Goal: Transaction & Acquisition: Purchase product/service

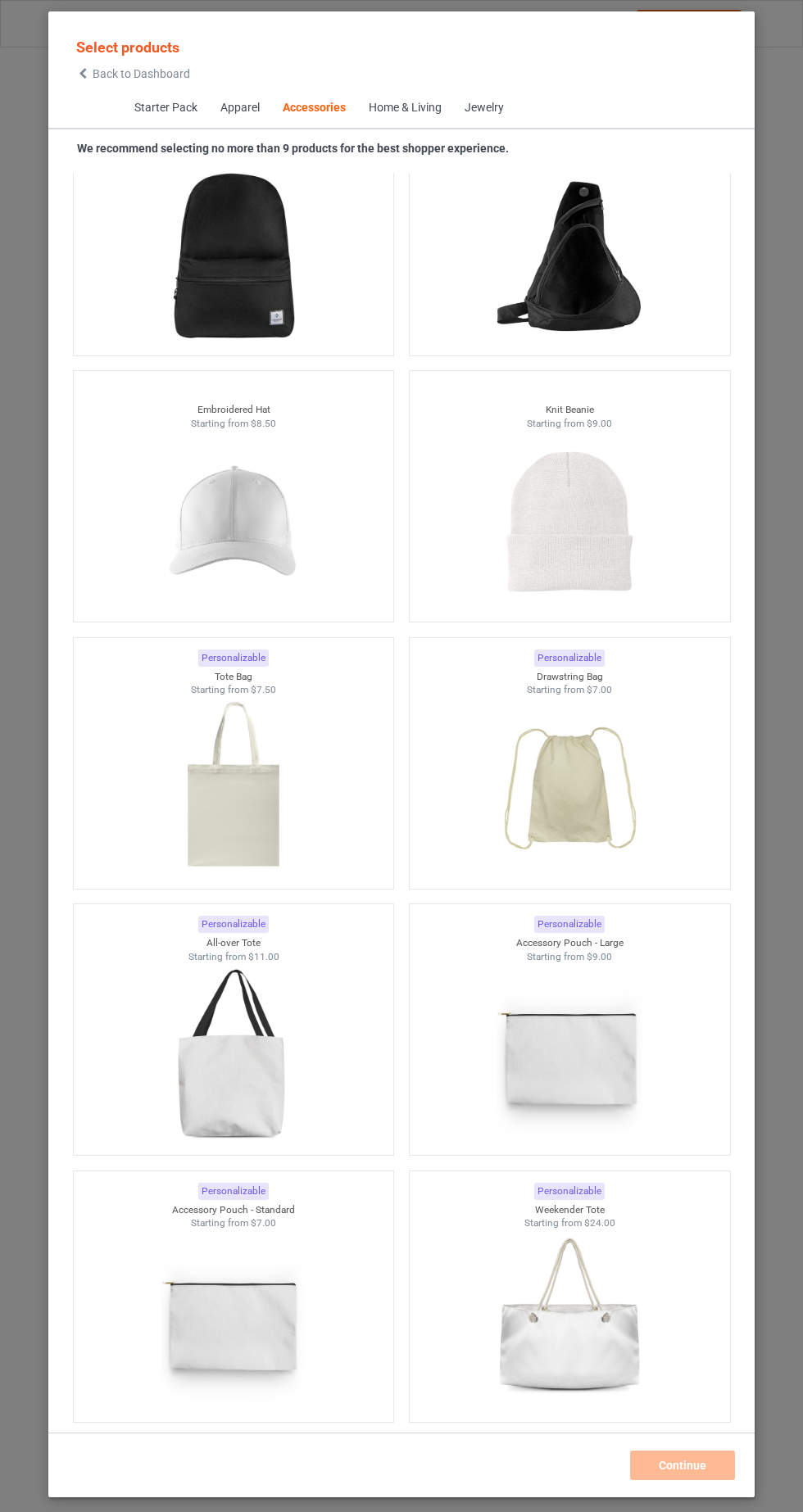
scroll to position [9047, 0]
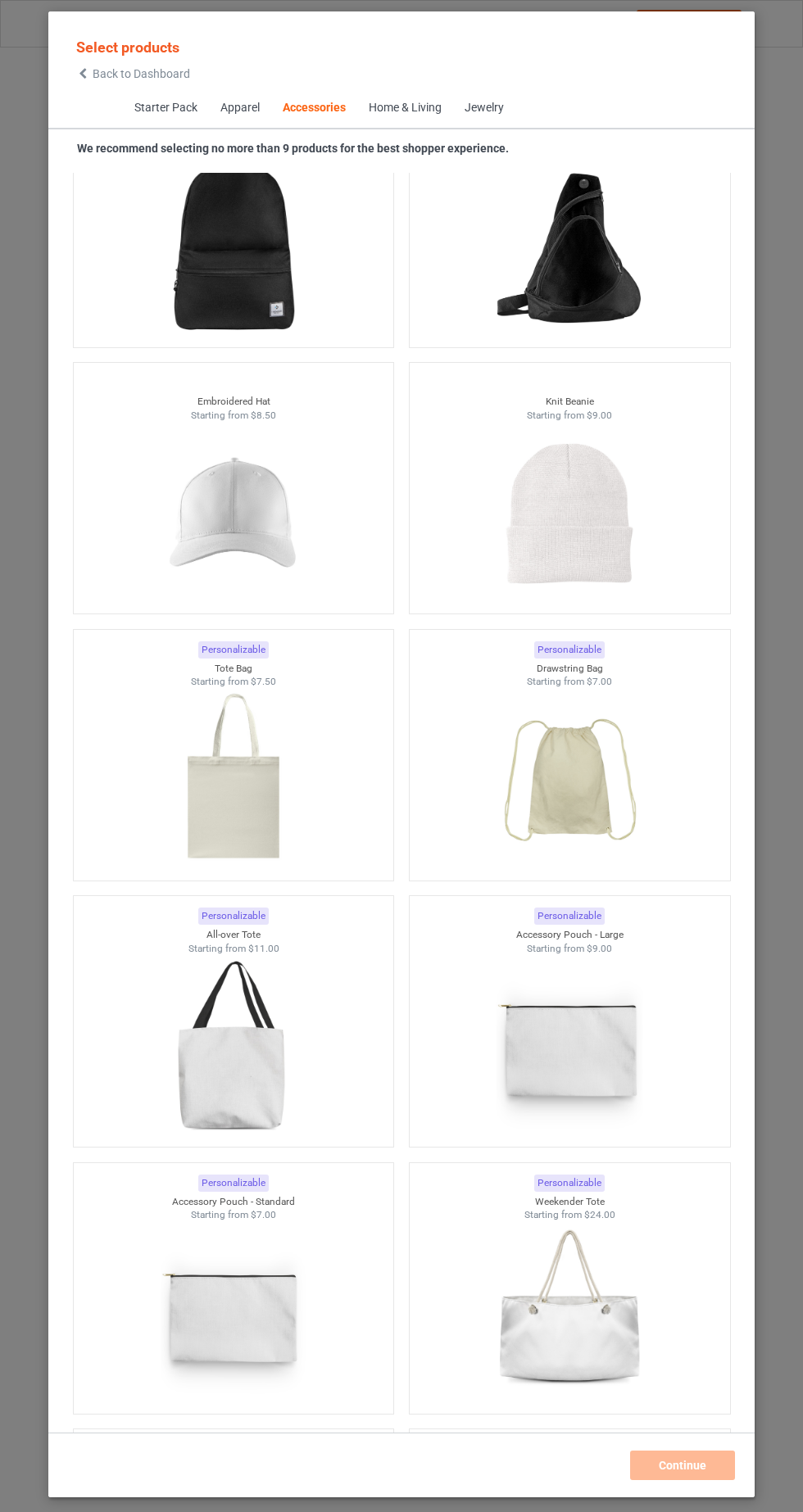
click at [278, 520] on img at bounding box center [234, 513] width 147 height 183
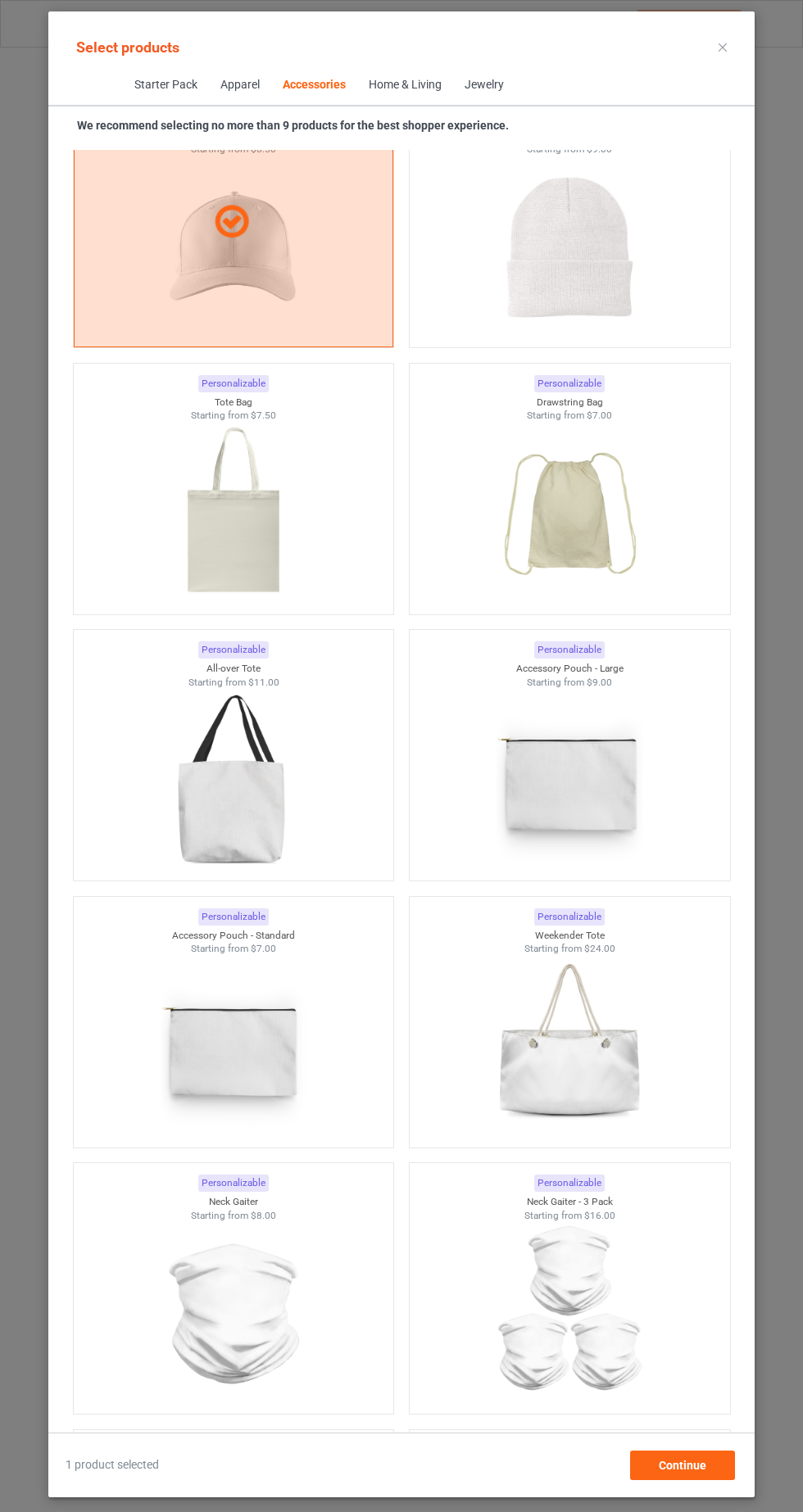
scroll to position [9292, 0]
click at [615, 214] on img at bounding box center [569, 245] width 147 height 183
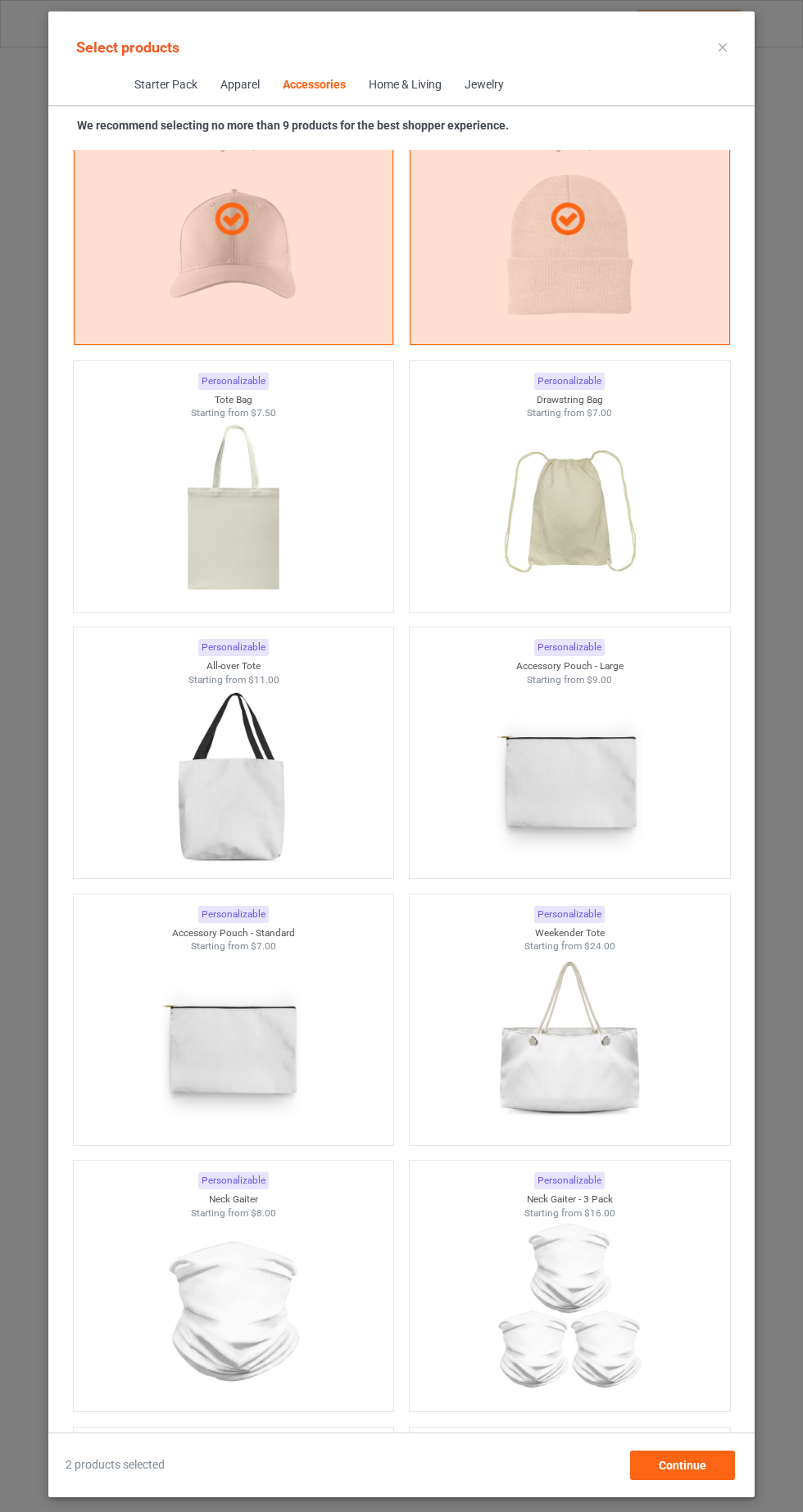
click at [632, 231] on div at bounding box center [569, 220] width 318 height 40
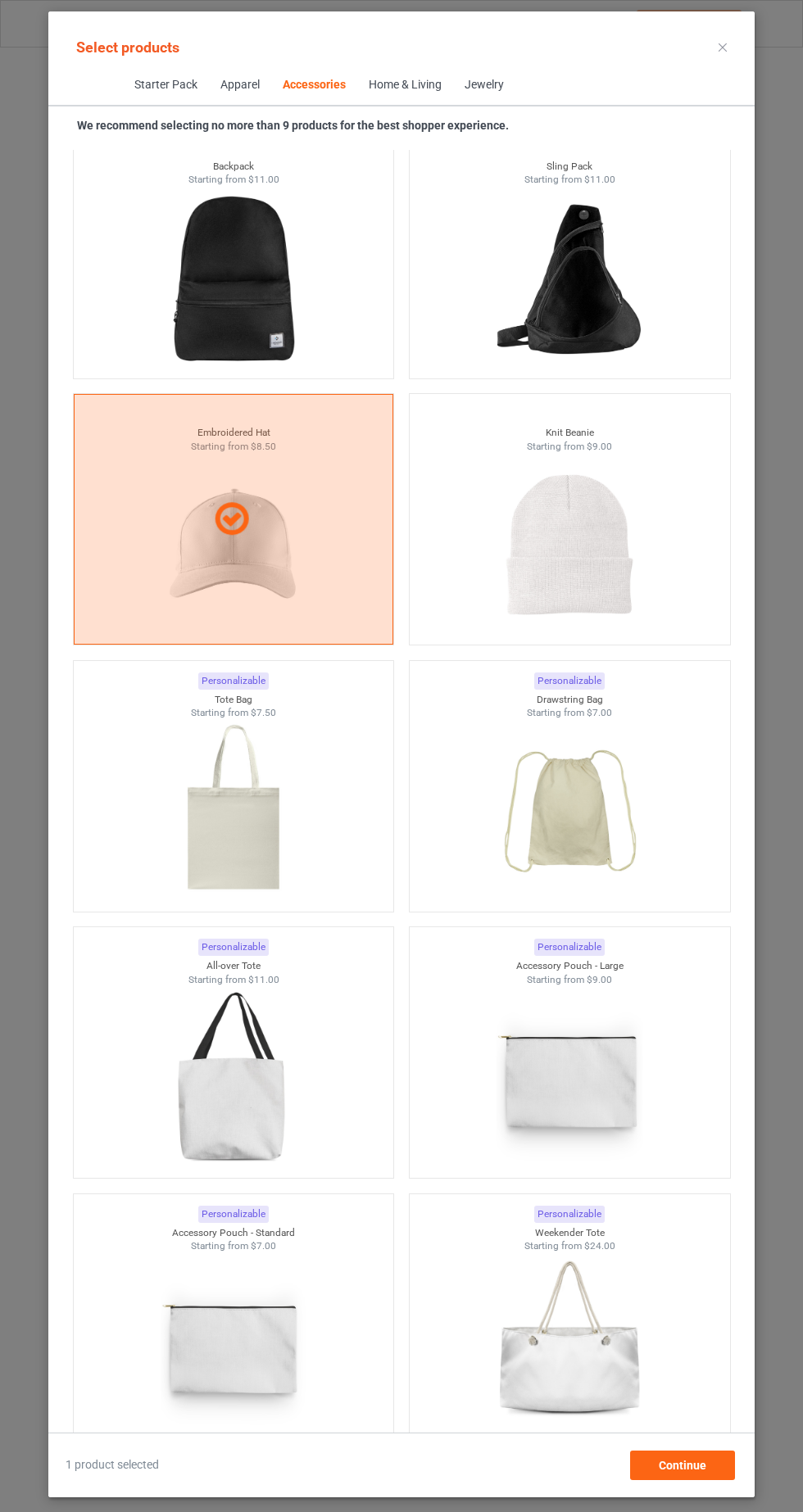
scroll to position [8992, 0]
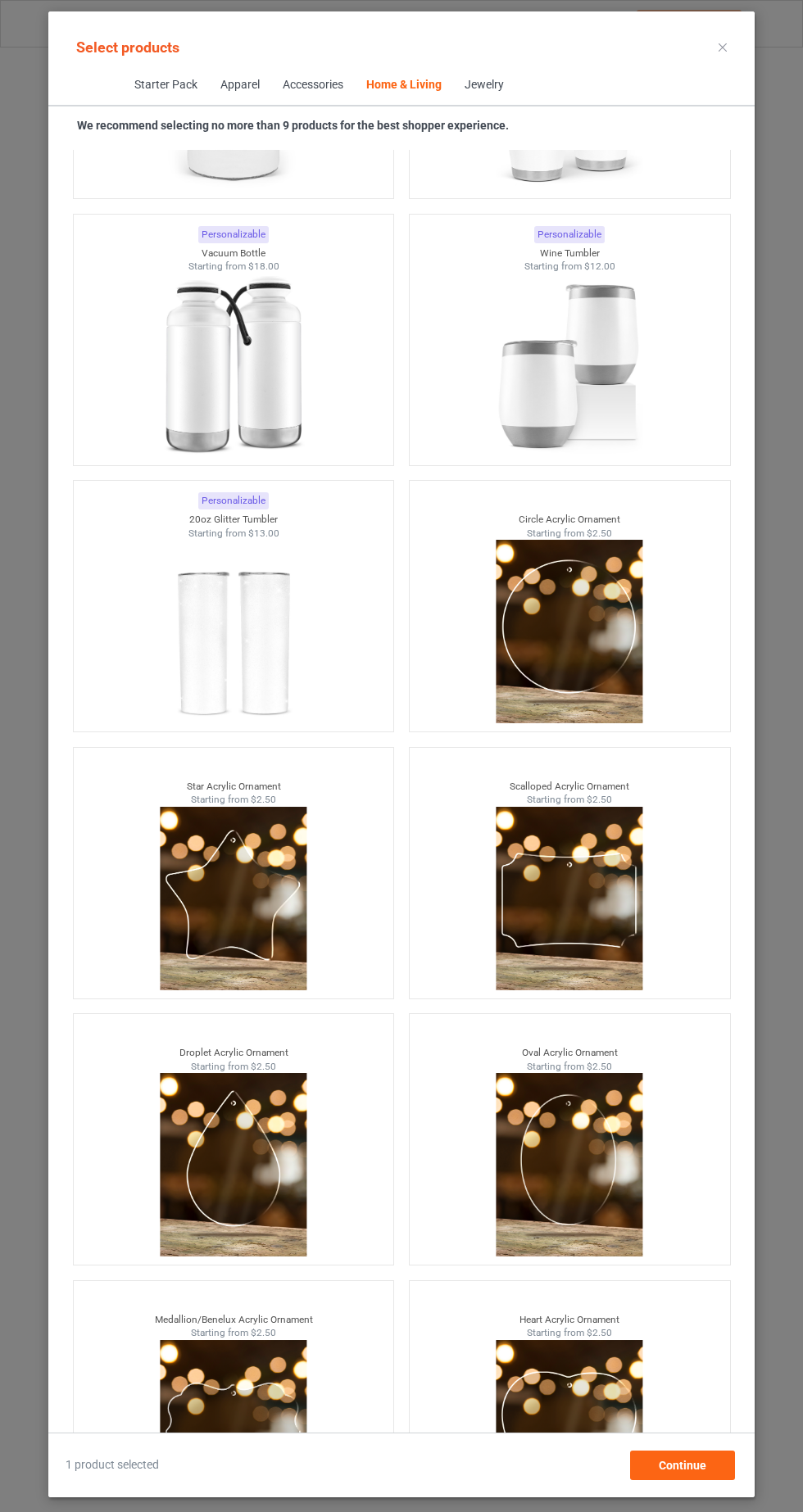
scroll to position [102, 0]
click at [700, 1467] on span "Continue" at bounding box center [682, 1466] width 47 height 14
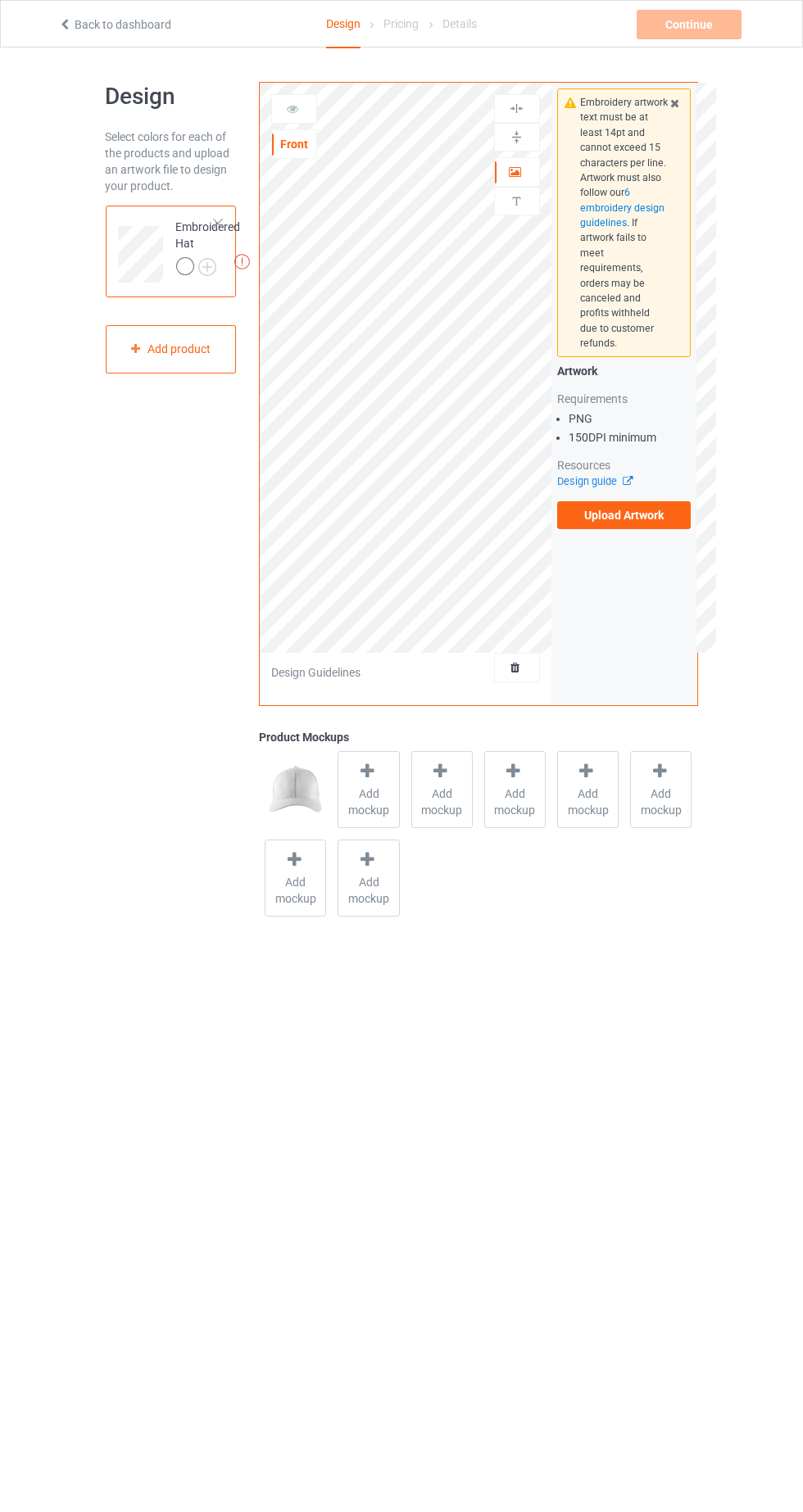
click at [0, 0] on img at bounding box center [0, 0] width 0 height 0
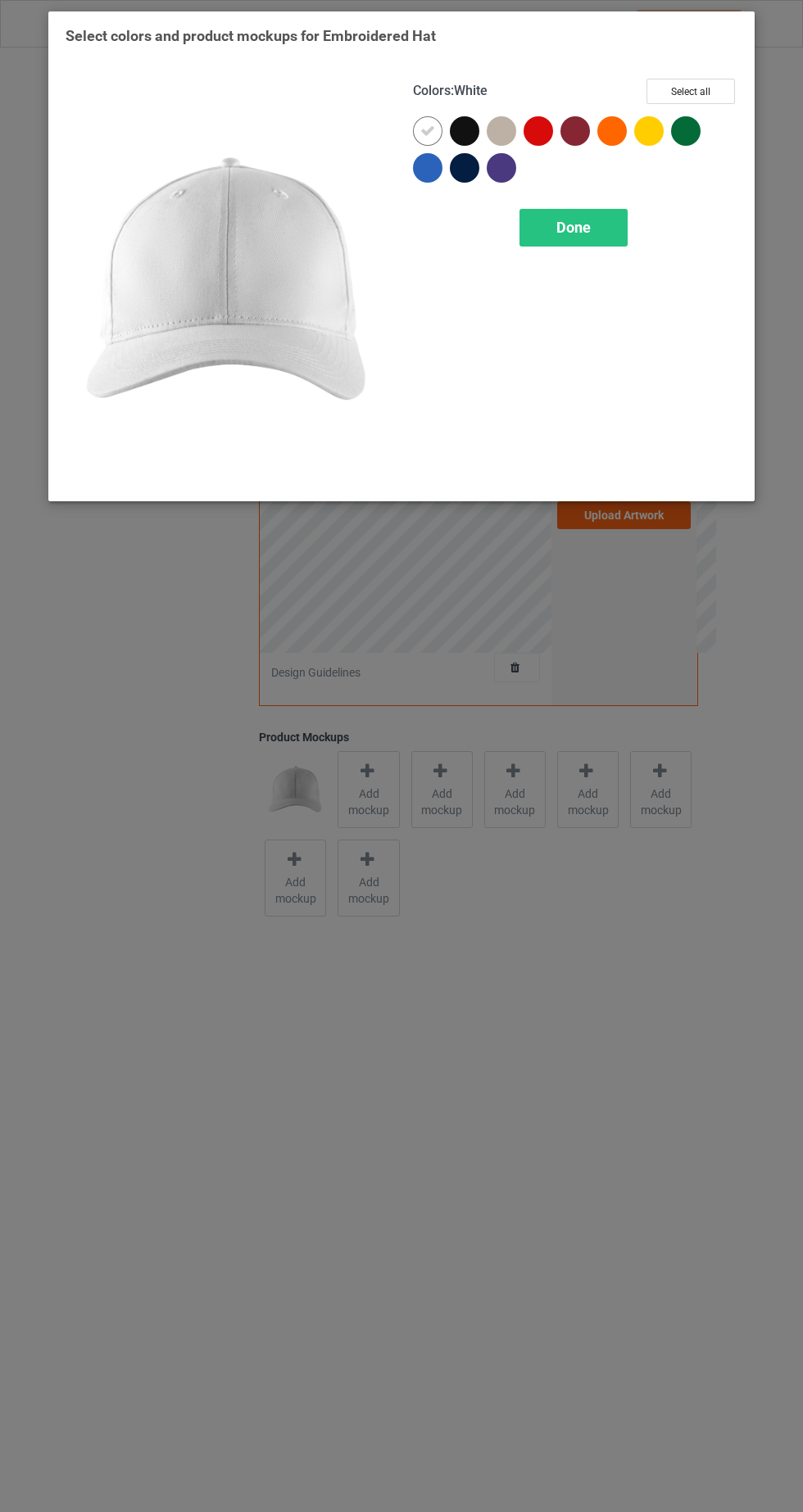
click at [552, 138] on div at bounding box center [542, 135] width 37 height 37
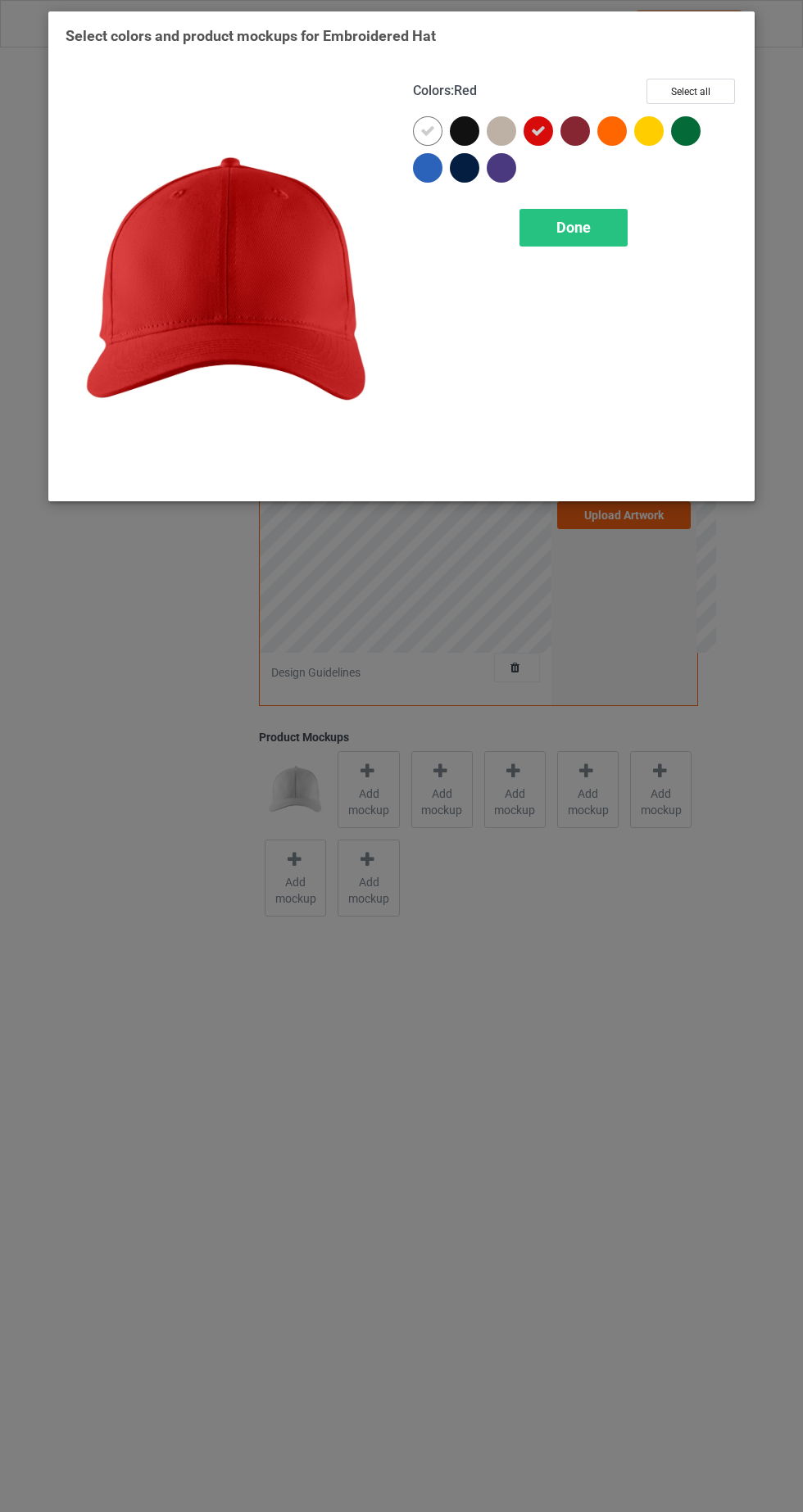
click at [429, 132] on icon at bounding box center [428, 130] width 14 height 14
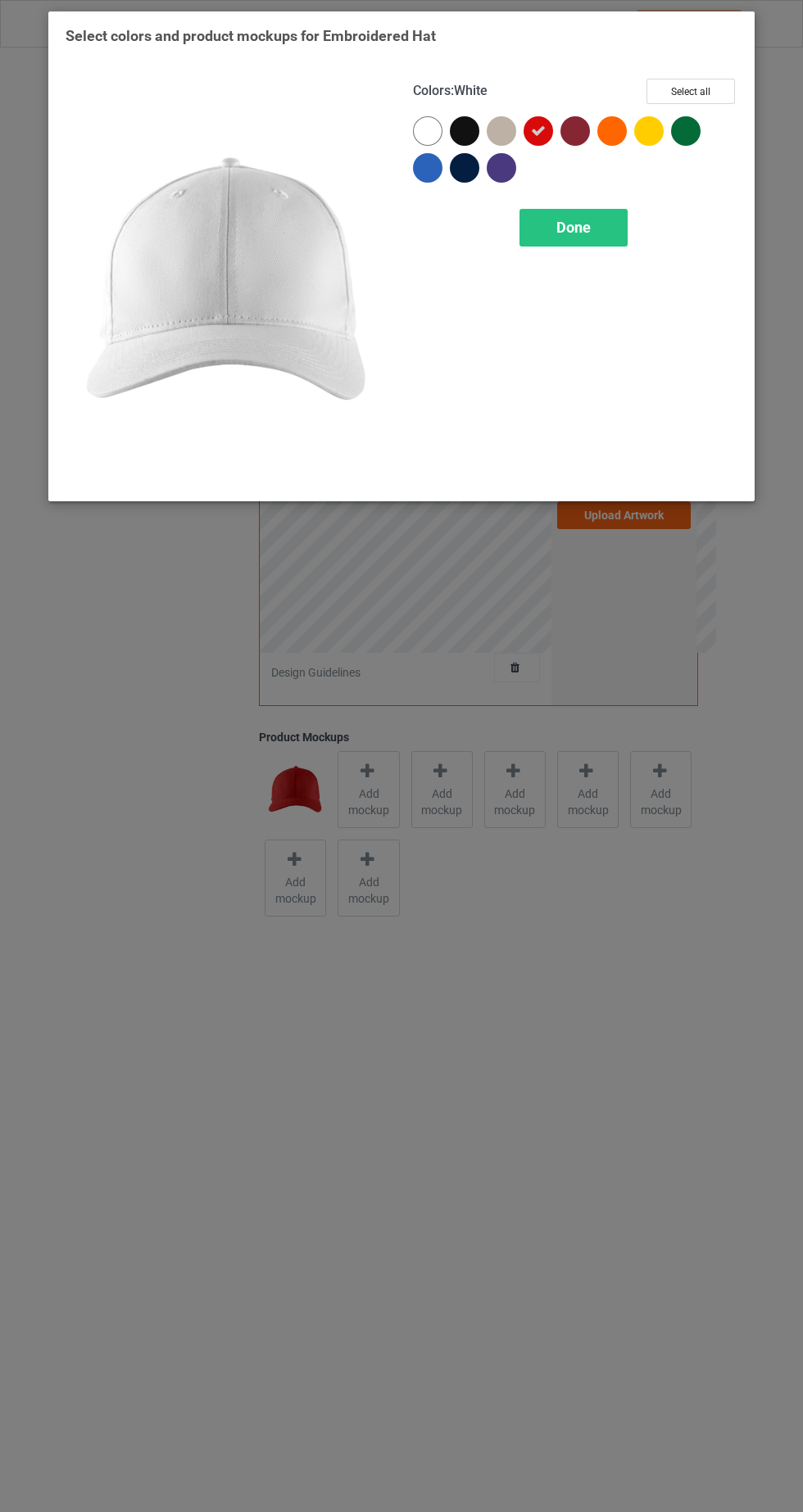
click at [582, 232] on span "Done" at bounding box center [574, 228] width 35 height 17
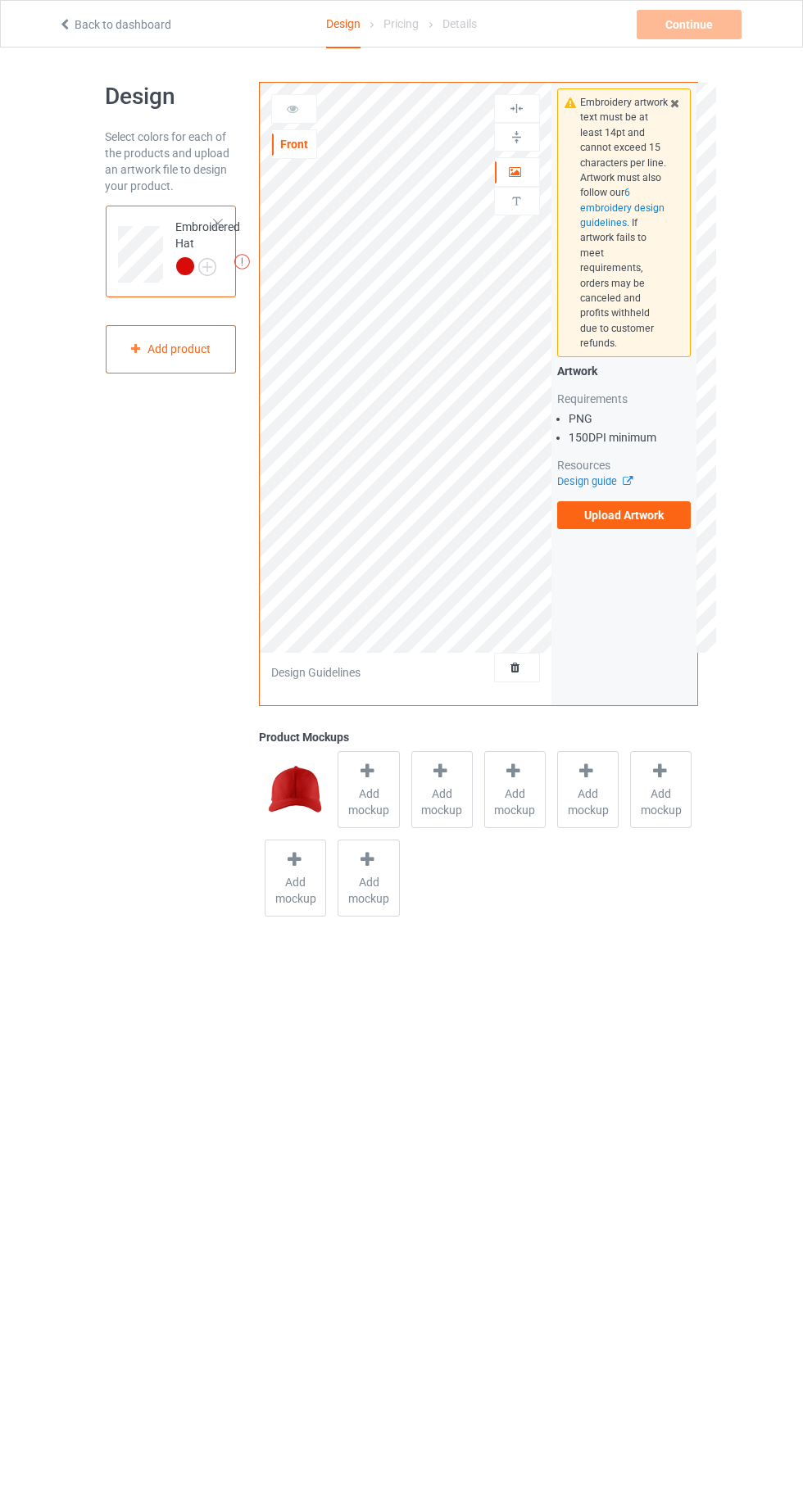
click at [304, 105] on div at bounding box center [294, 108] width 44 height 16
click at [305, 100] on div at bounding box center [294, 108] width 44 height 16
click at [309, 148] on div "Front" at bounding box center [294, 144] width 44 height 16
click at [526, 184] on div "Artwork" at bounding box center [517, 172] width 46 height 30
click at [515, 171] on icon at bounding box center [515, 170] width 14 height 12
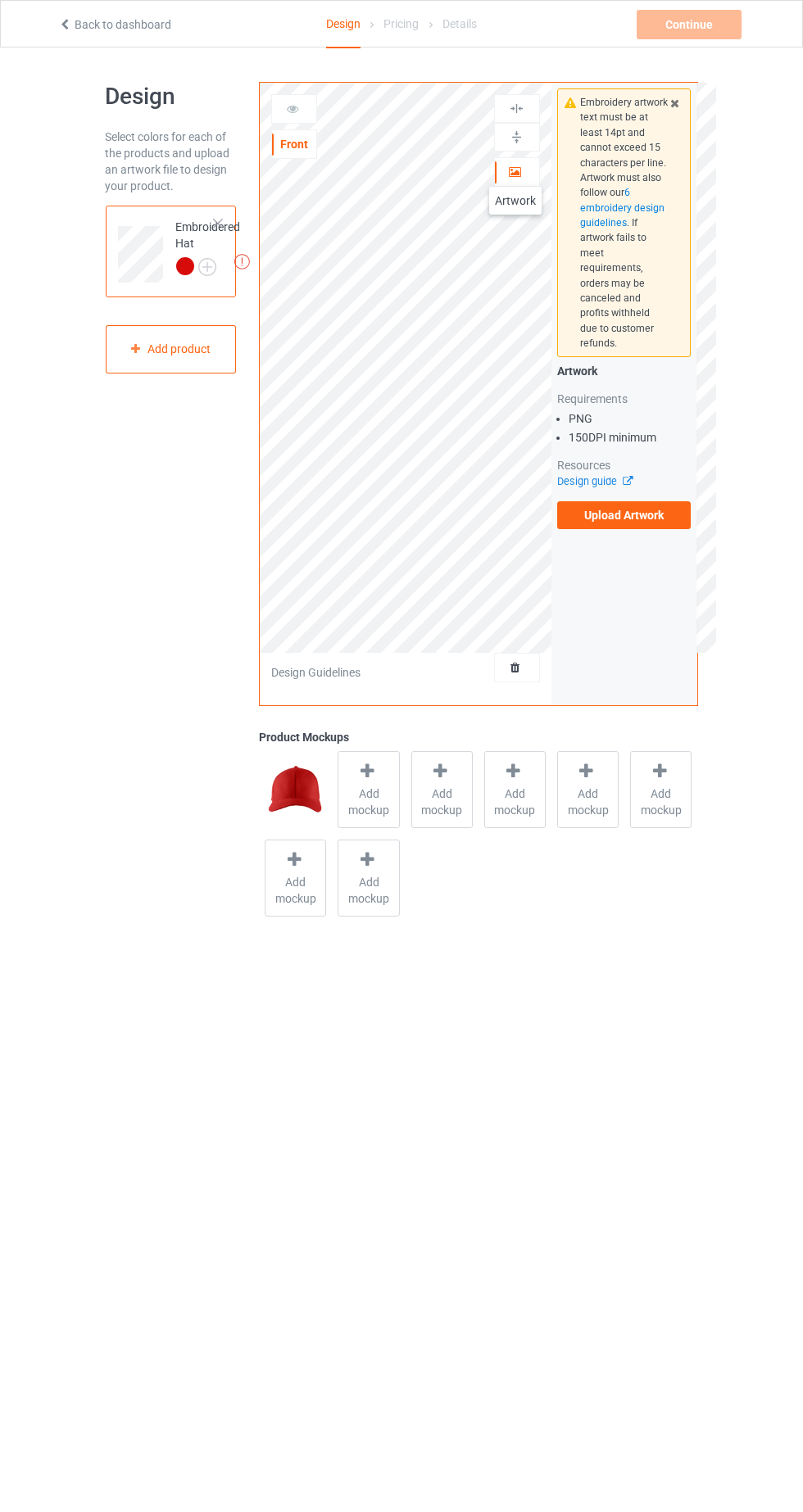
click at [526, 153] on div "Artwork This side does not support personalized text" at bounding box center [517, 158] width 46 height 127
click at [530, 151] on div "Artwork This side does not support personalized text" at bounding box center [517, 158] width 46 height 127
click at [287, 108] on icon at bounding box center [292, 106] width 14 height 12
click at [297, 789] on img at bounding box center [295, 790] width 62 height 77
click at [661, 511] on label "Upload Artwork" at bounding box center [623, 515] width 134 height 28
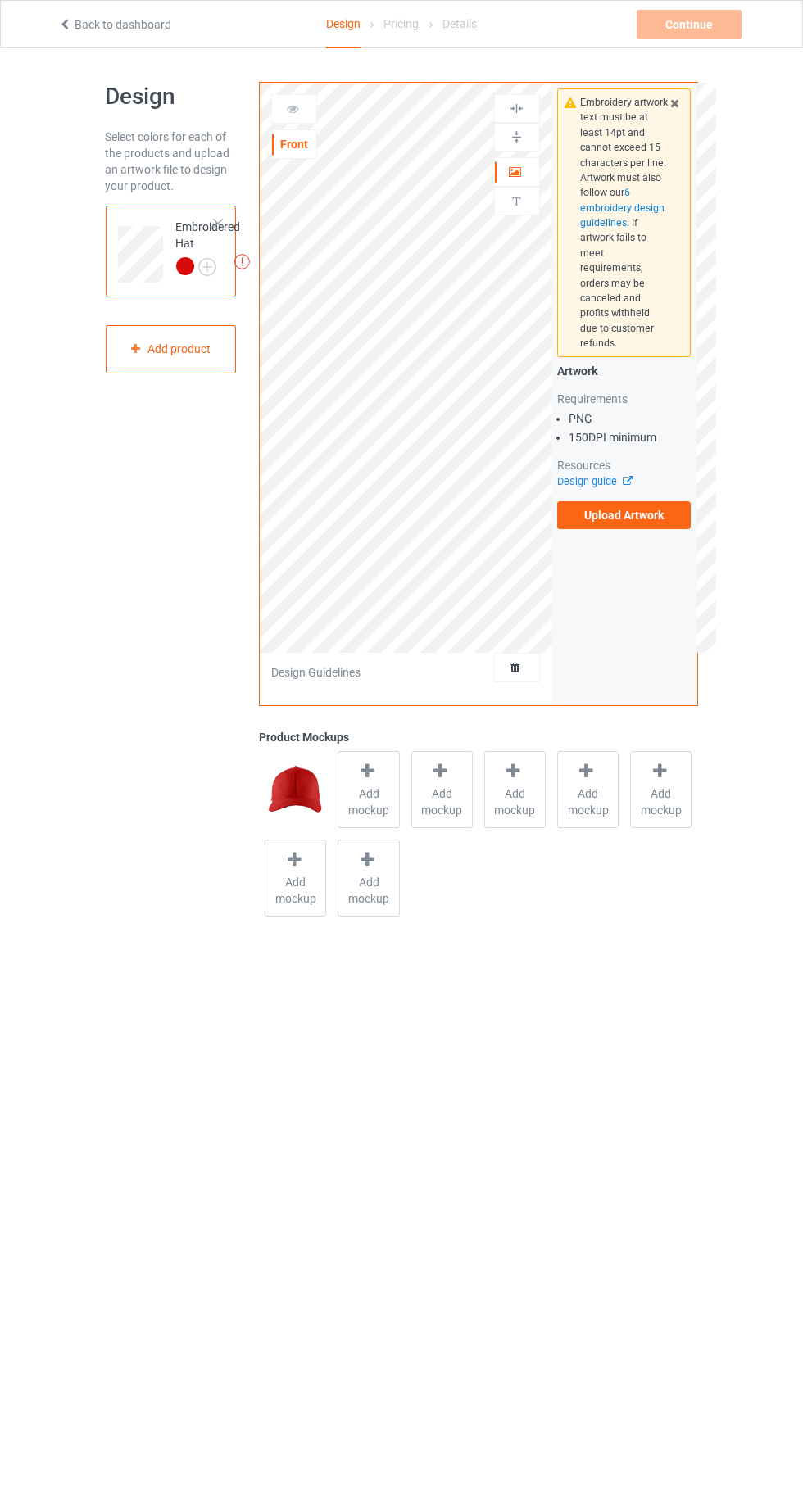
click at [0, 0] on input "Upload Artwork" at bounding box center [0, 0] width 0 height 0
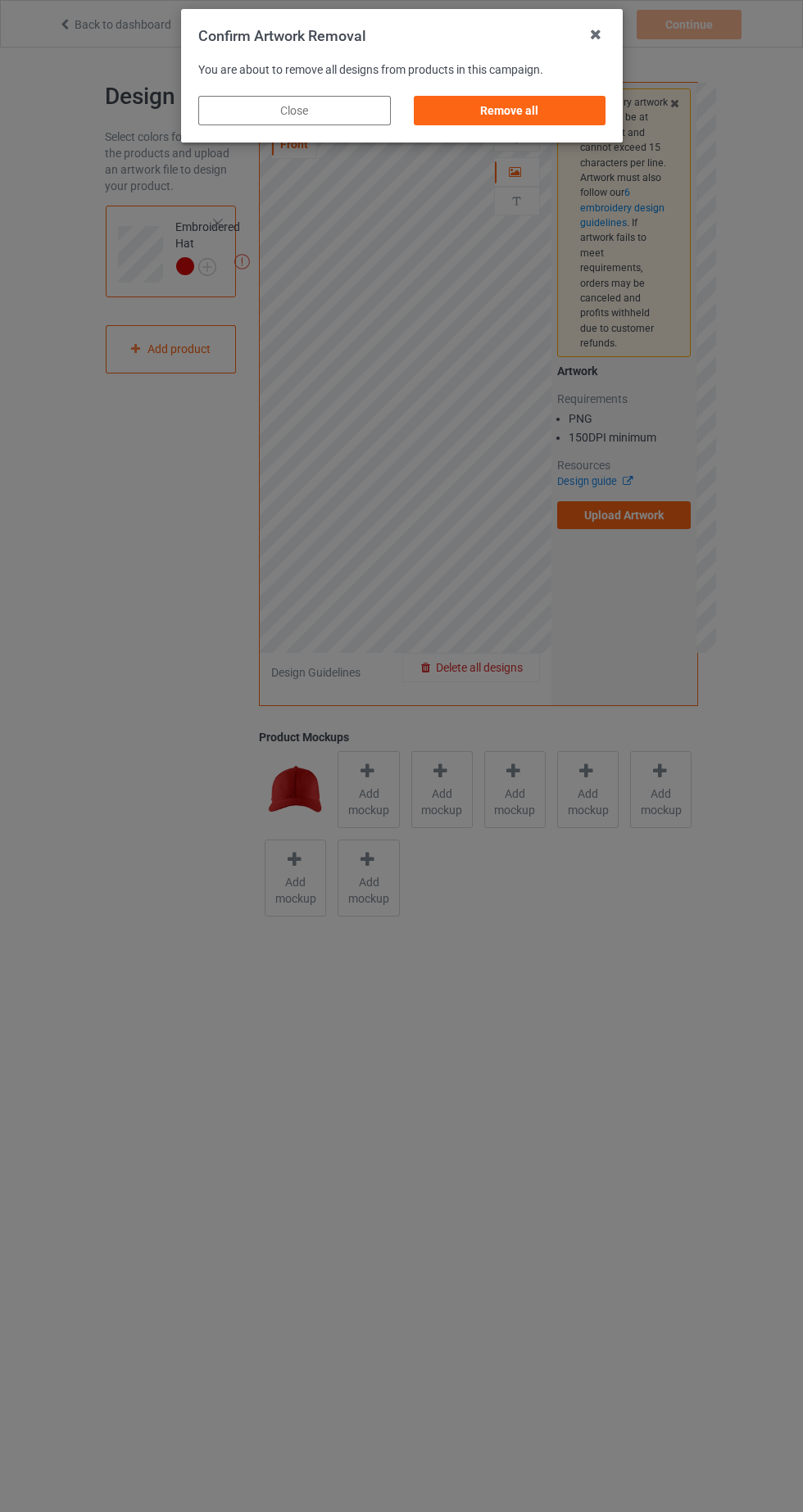
click at [568, 100] on div "Remove all" at bounding box center [510, 110] width 193 height 30
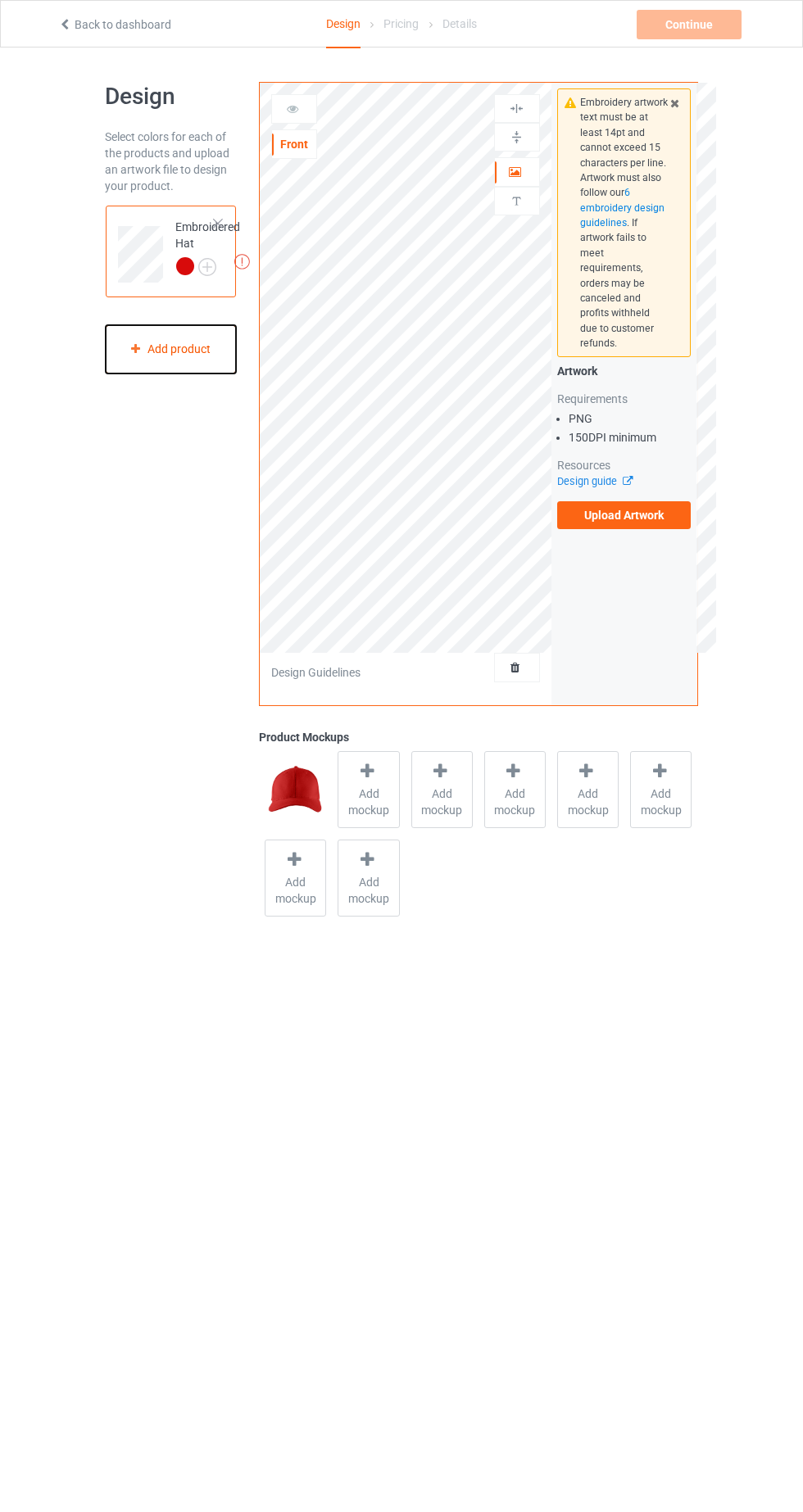
click at [202, 347] on div "Add product" at bounding box center [172, 349] width 131 height 48
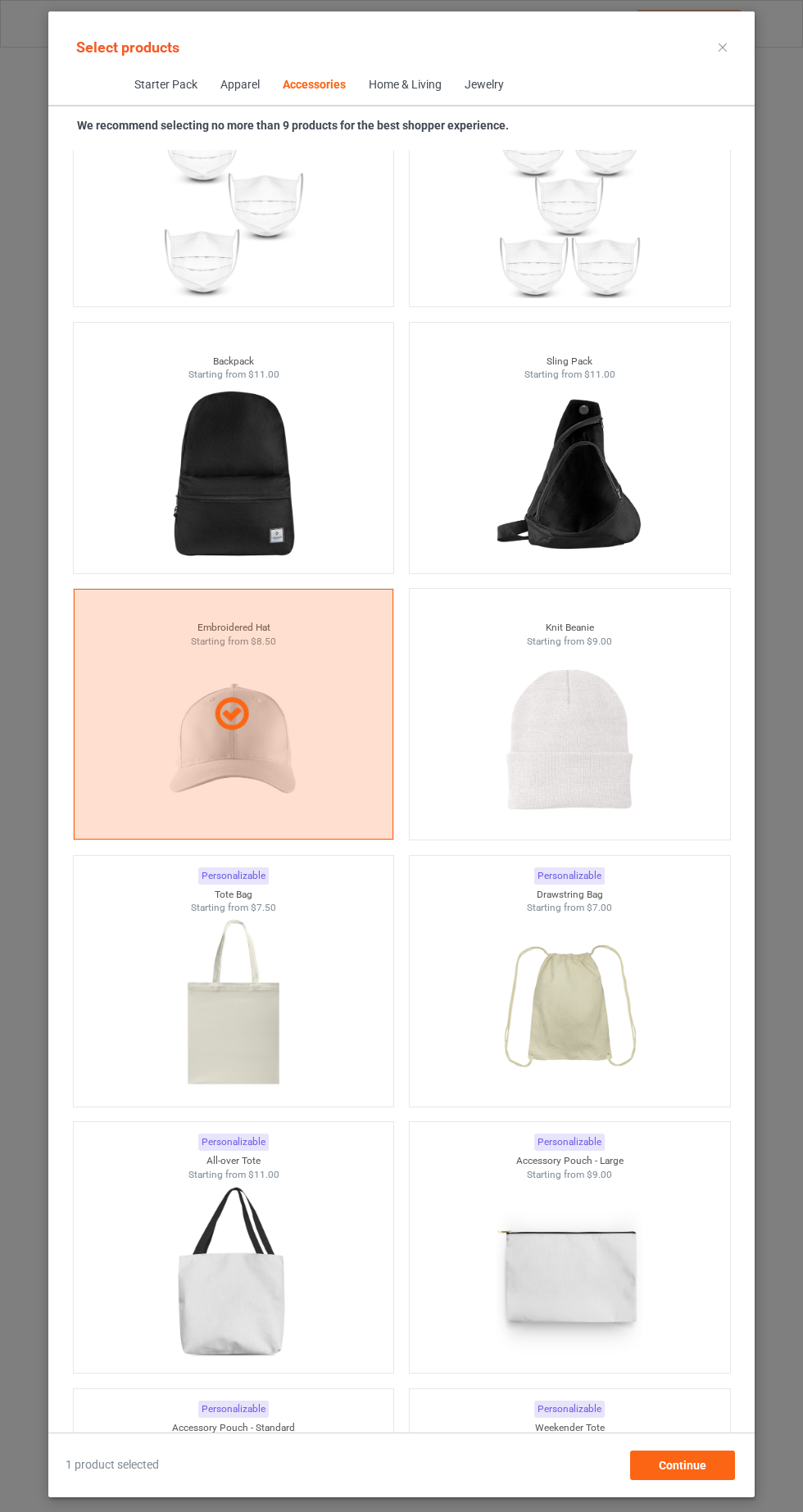
scroll to position [8818, 0]
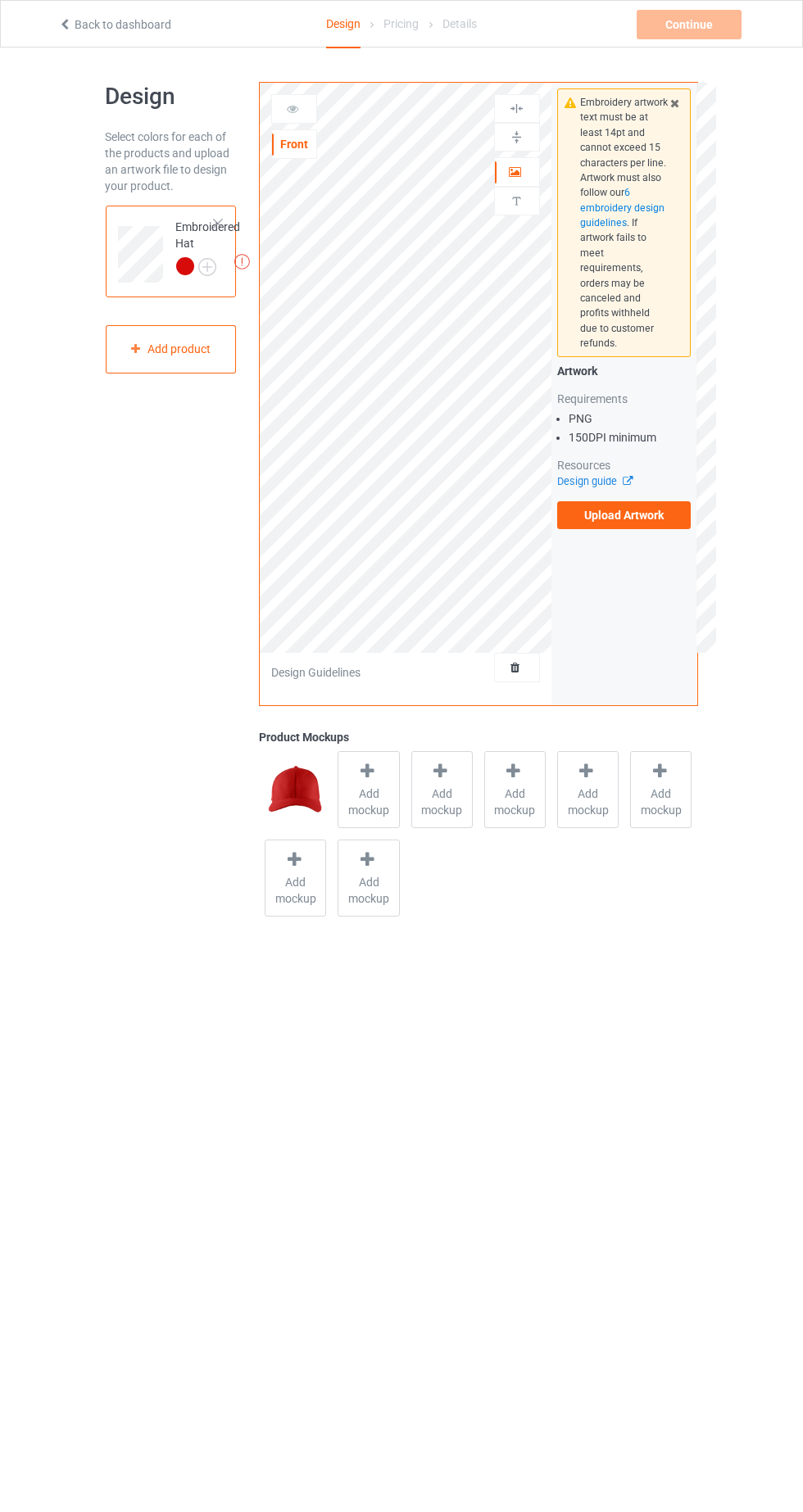
click at [222, 218] on div at bounding box center [218, 224] width 12 height 12
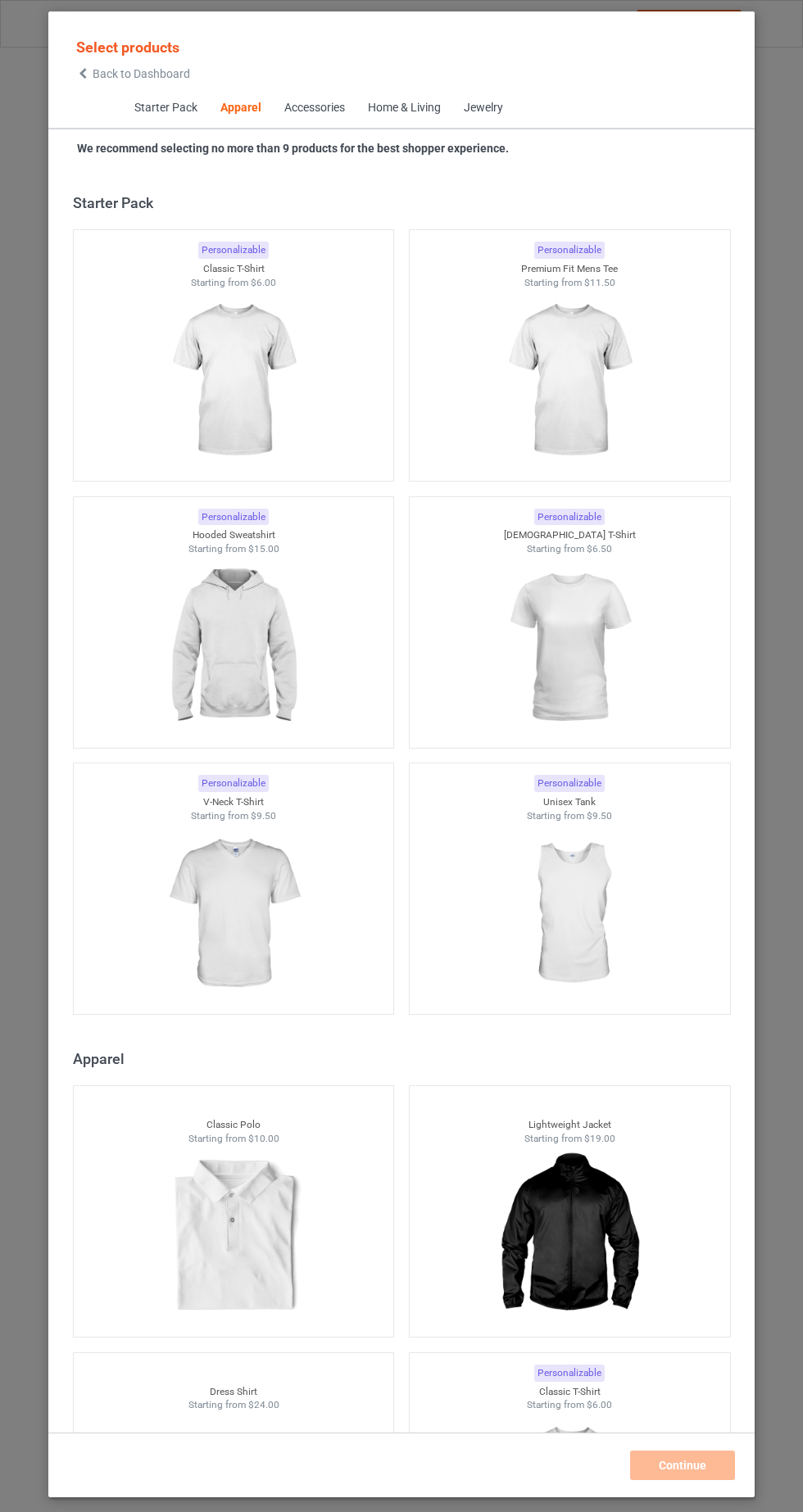
scroll to position [877, 0]
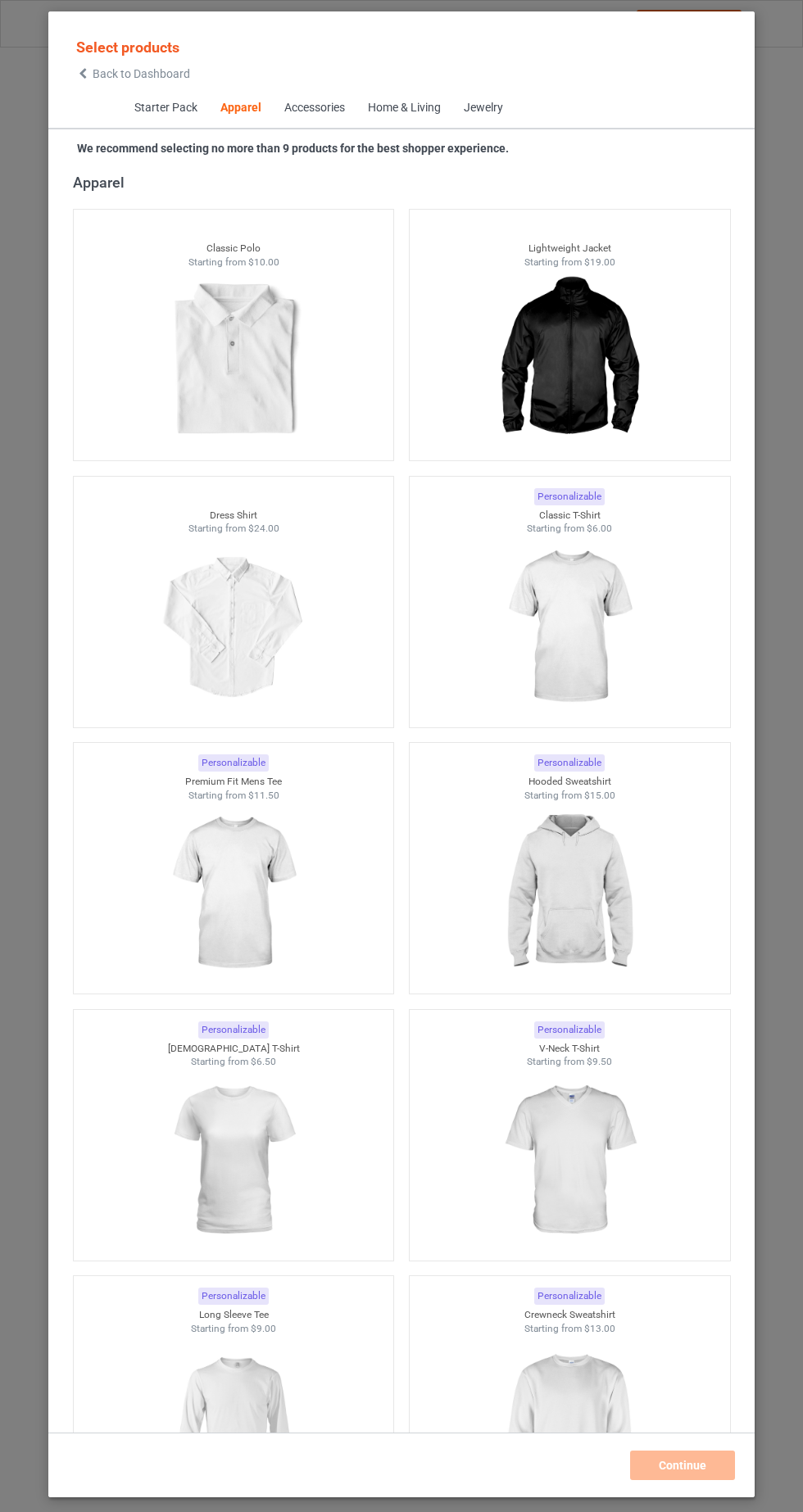
click at [595, 648] on img at bounding box center [569, 627] width 147 height 183
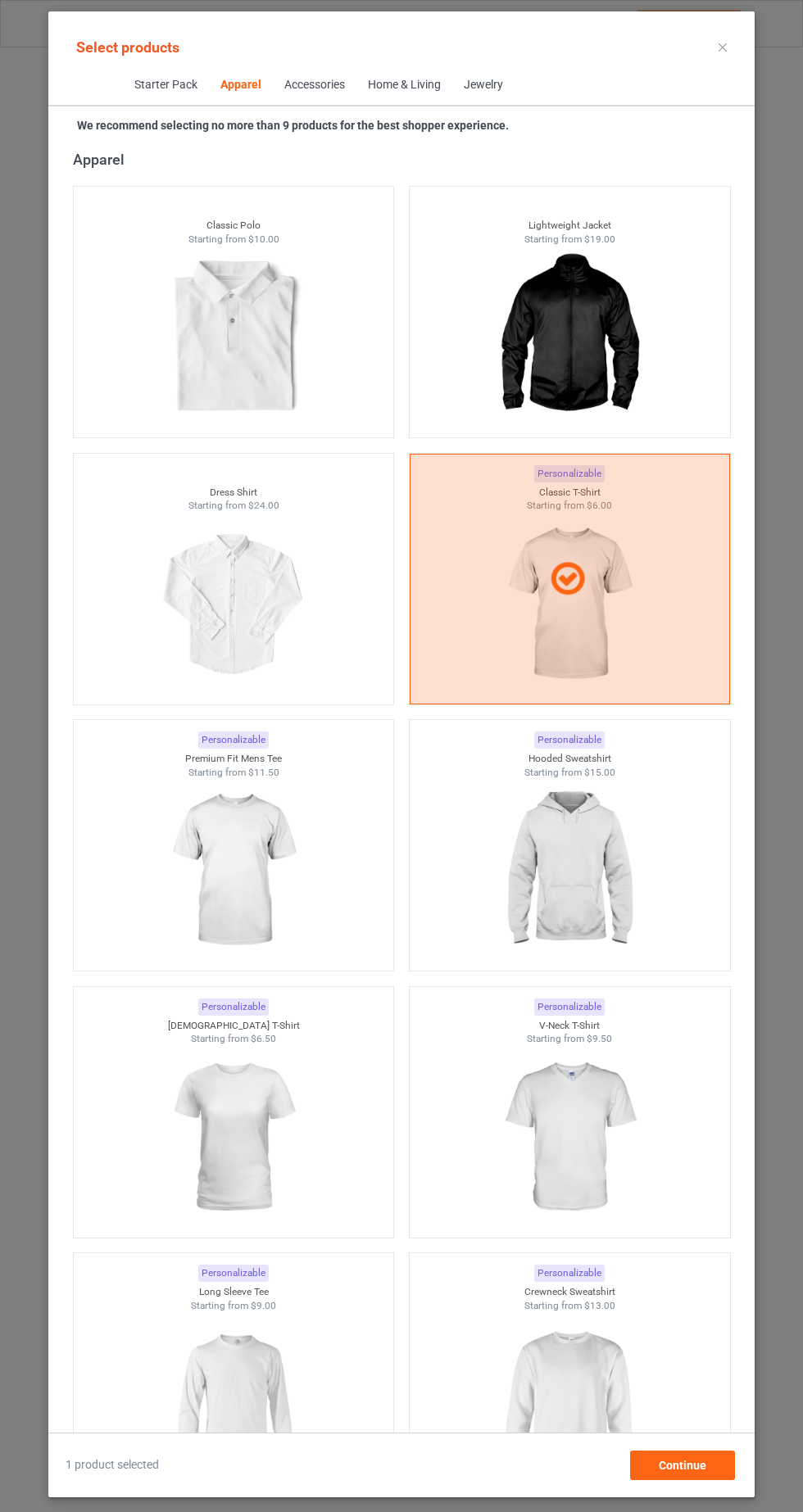
click at [277, 1142] on img at bounding box center [234, 1138] width 147 height 183
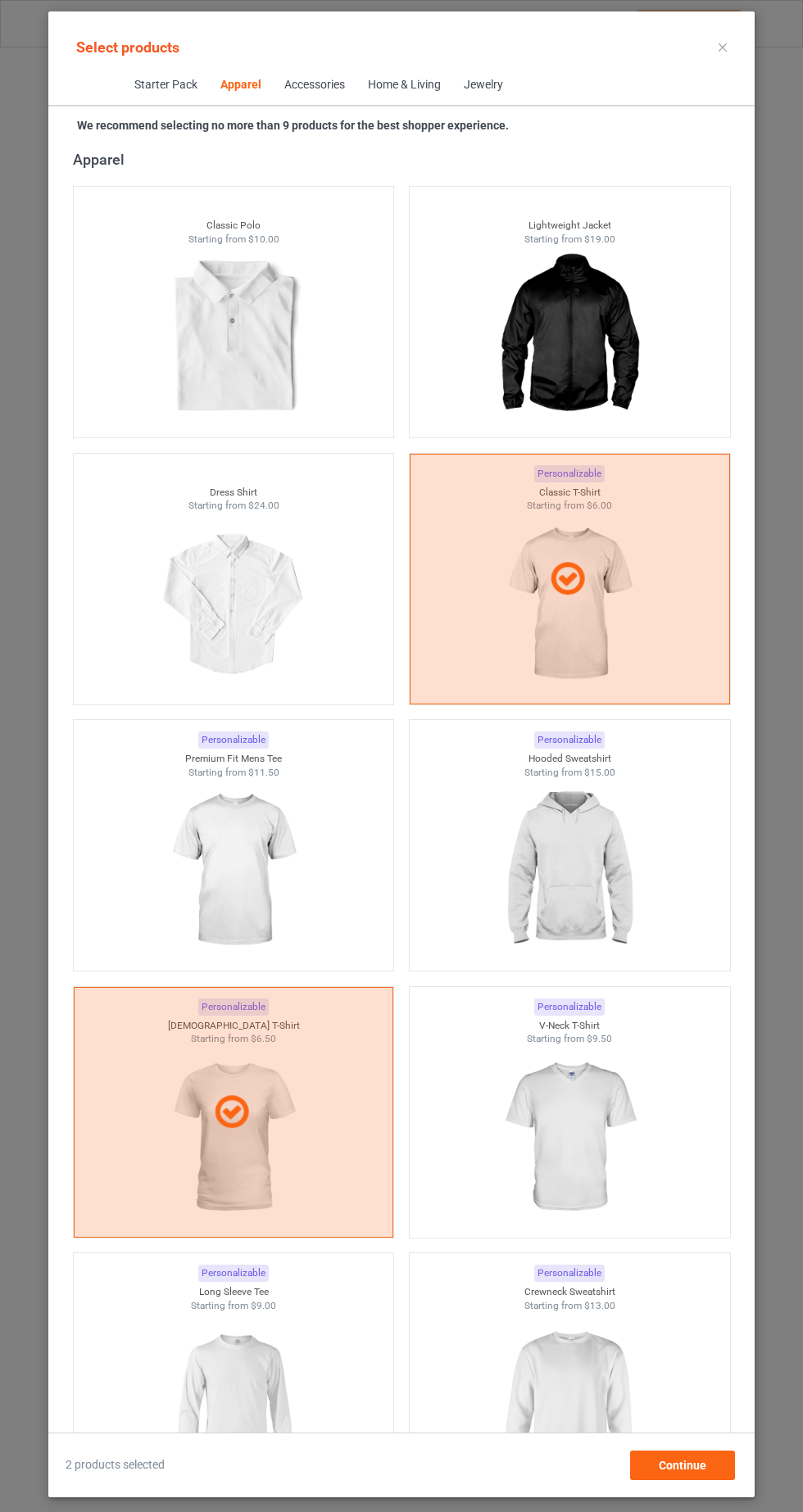
click at [611, 901] on img at bounding box center [569, 870] width 147 height 183
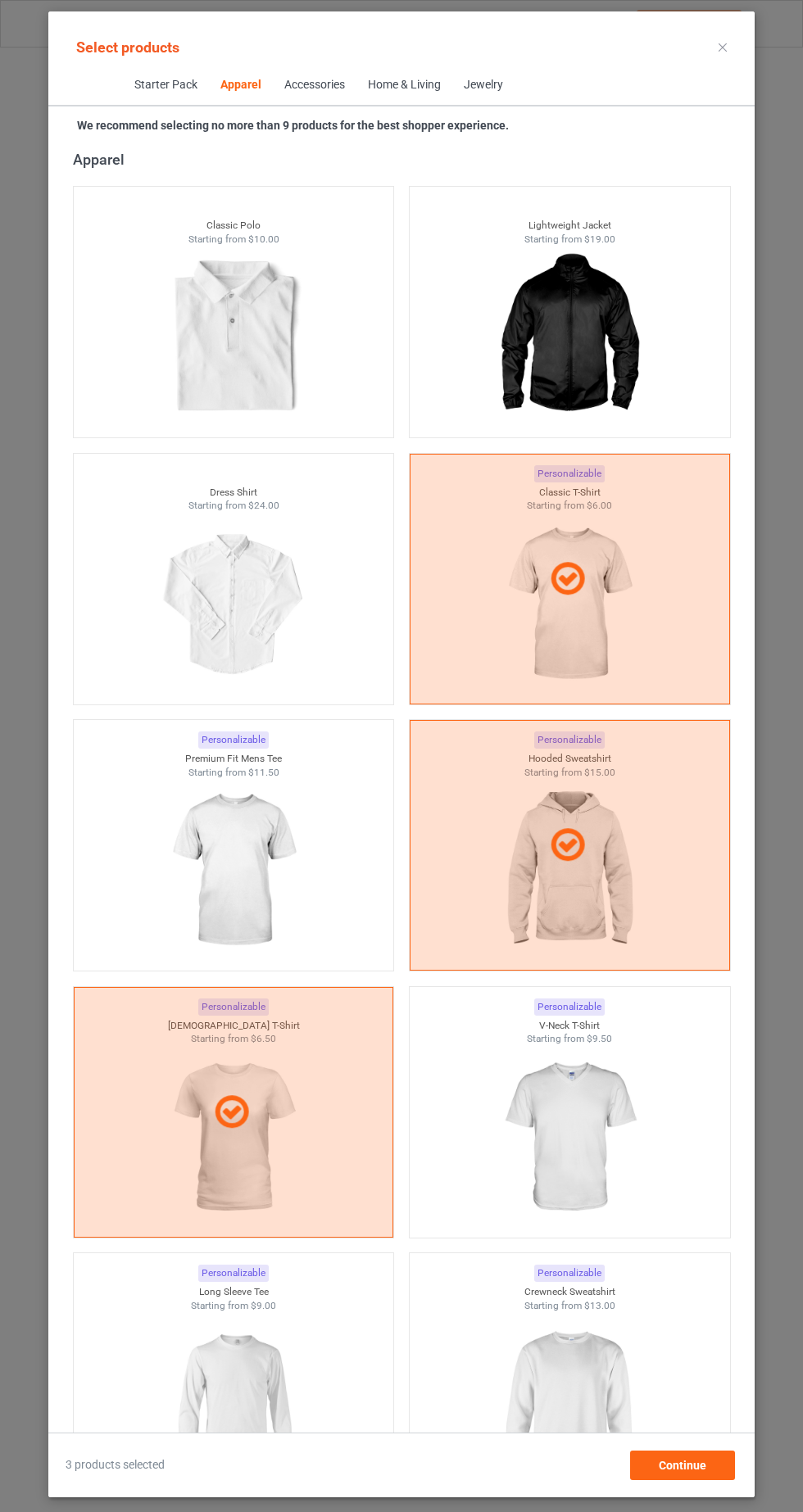
click at [585, 1356] on img at bounding box center [569, 1404] width 147 height 183
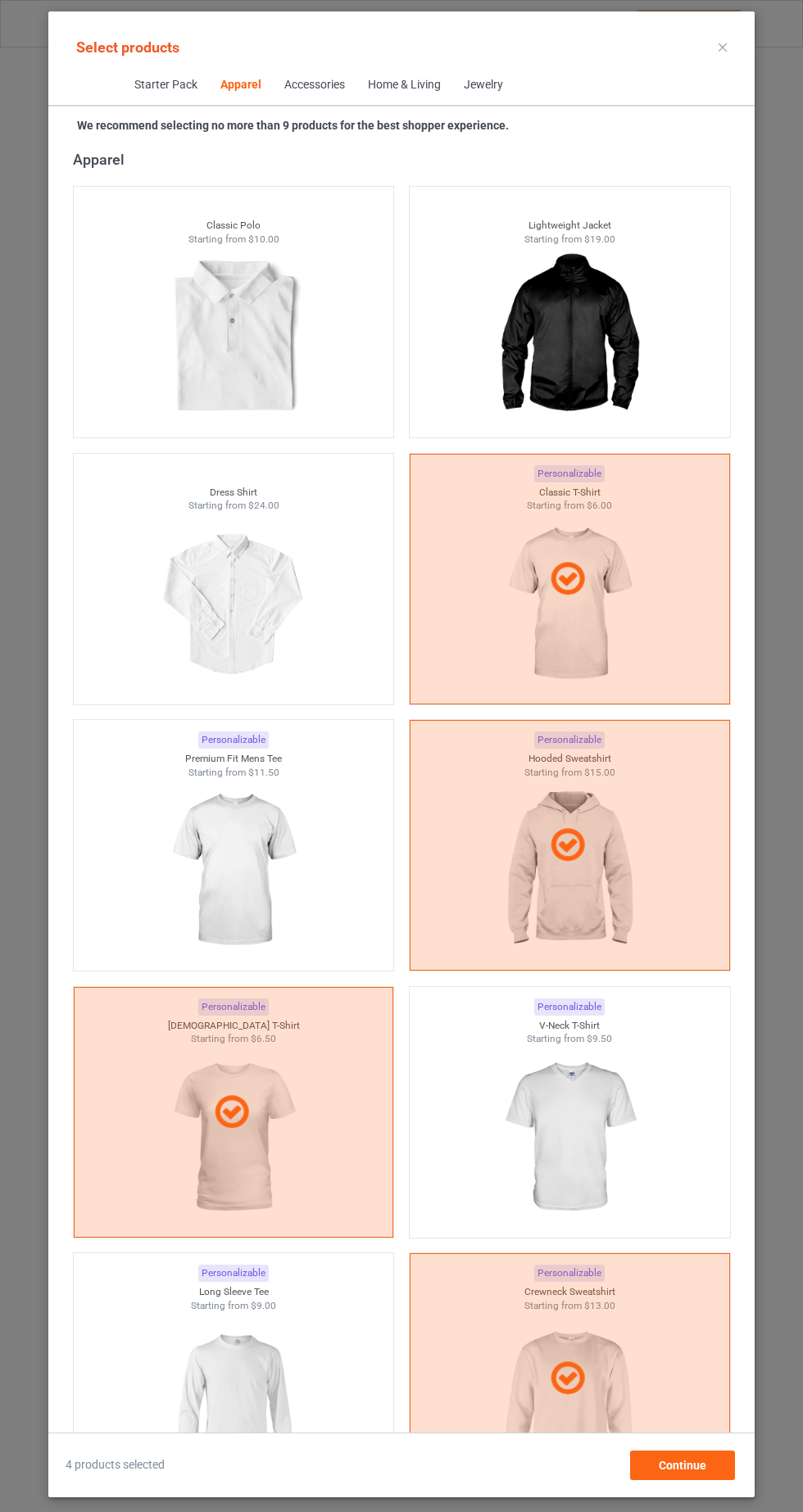
scroll to position [1198, 0]
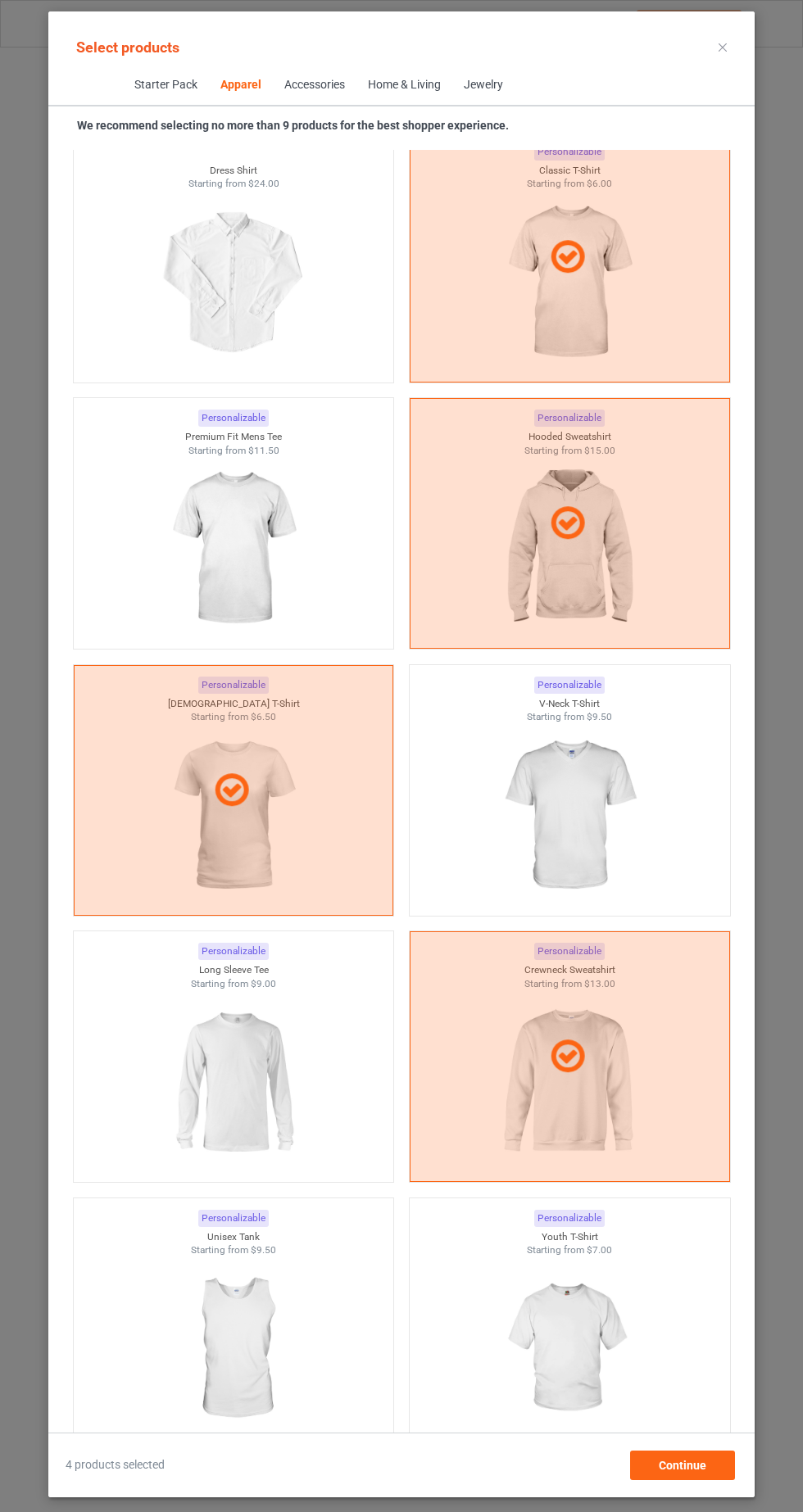
click at [280, 1106] on img at bounding box center [234, 1083] width 147 height 183
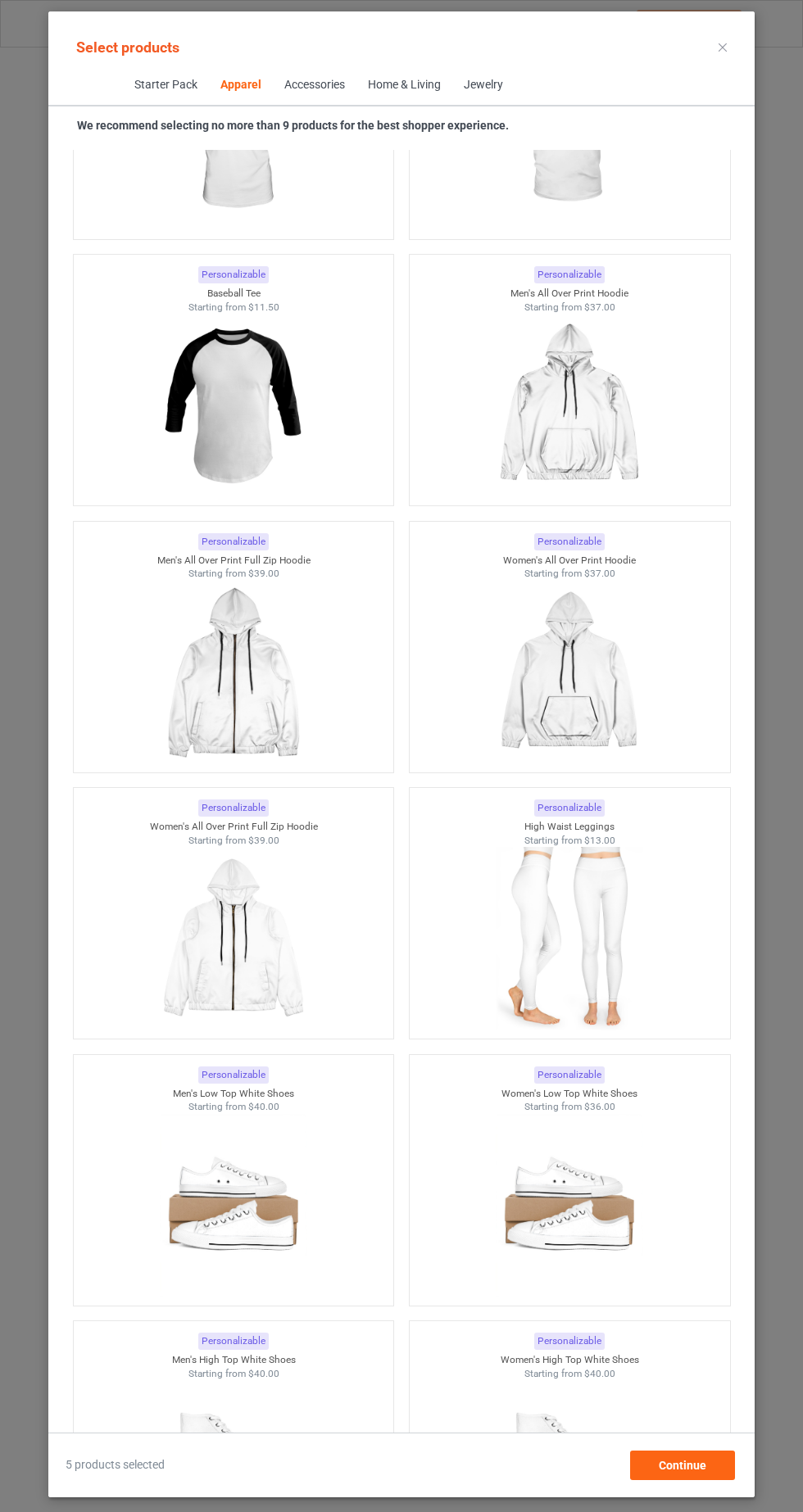
scroll to position [6474, 0]
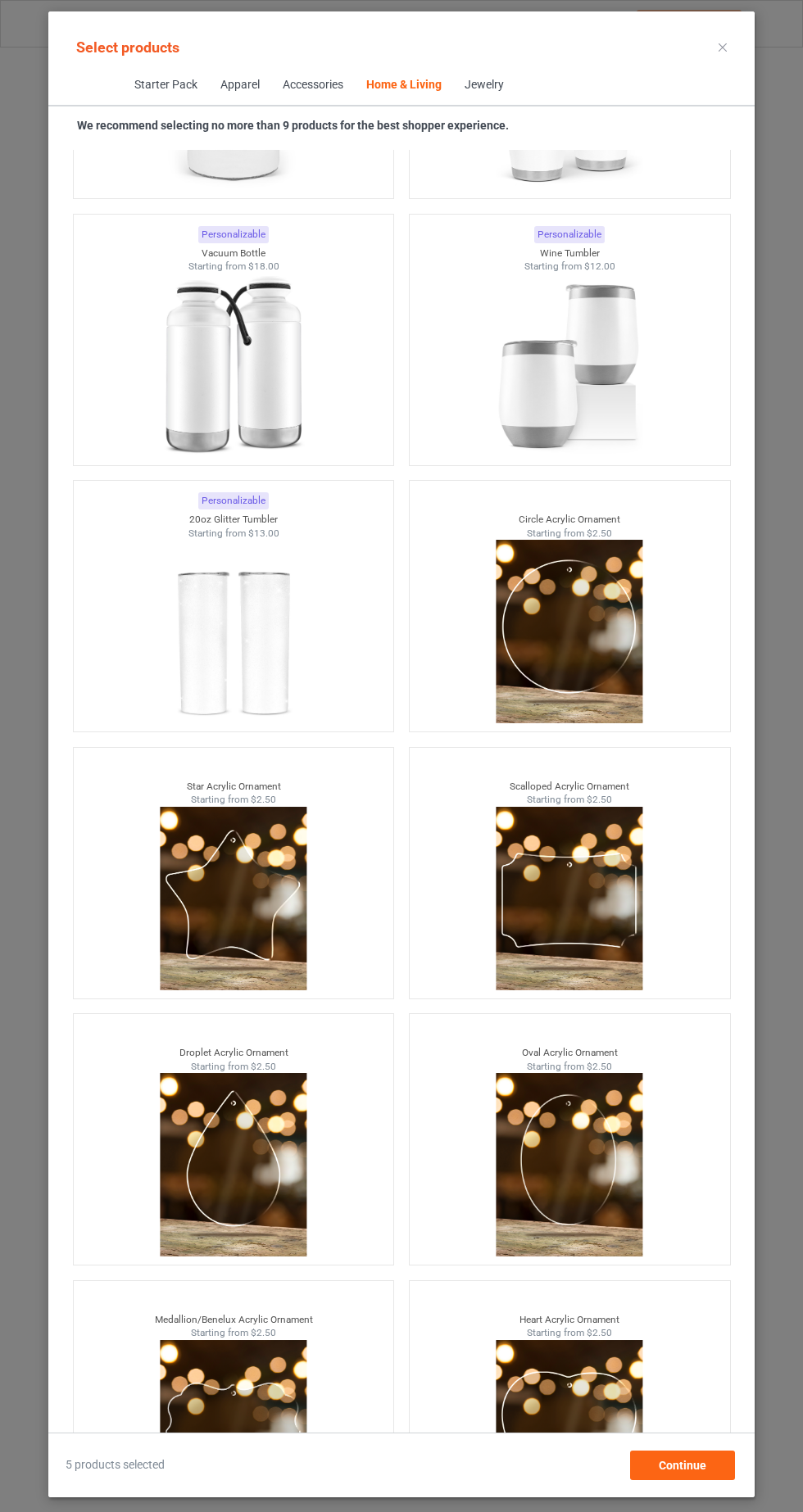
scroll to position [102, 0]
click at [712, 1466] on div "Continue" at bounding box center [682, 1466] width 105 height 30
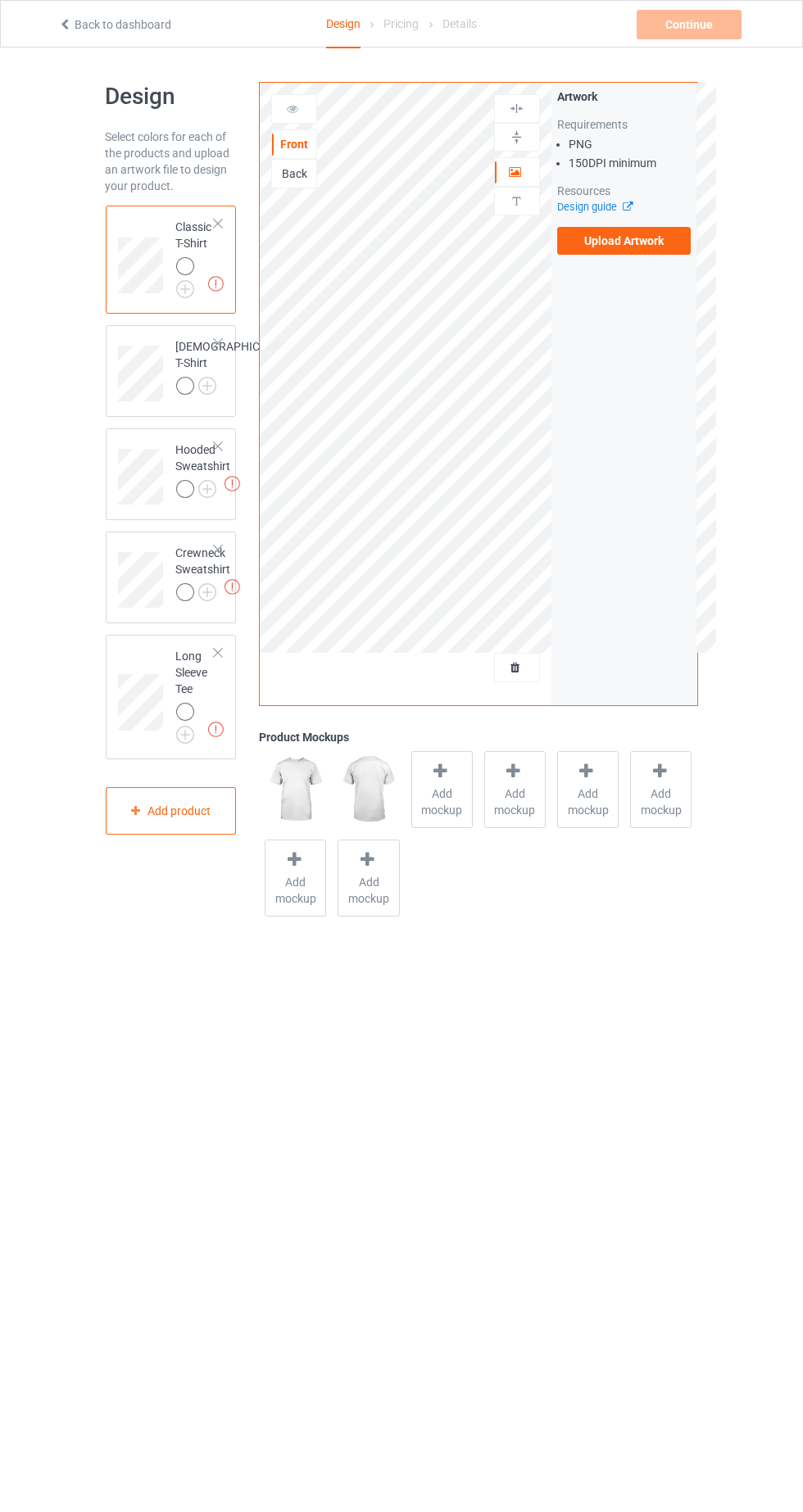
click at [0, 0] on img at bounding box center [0, 0] width 0 height 0
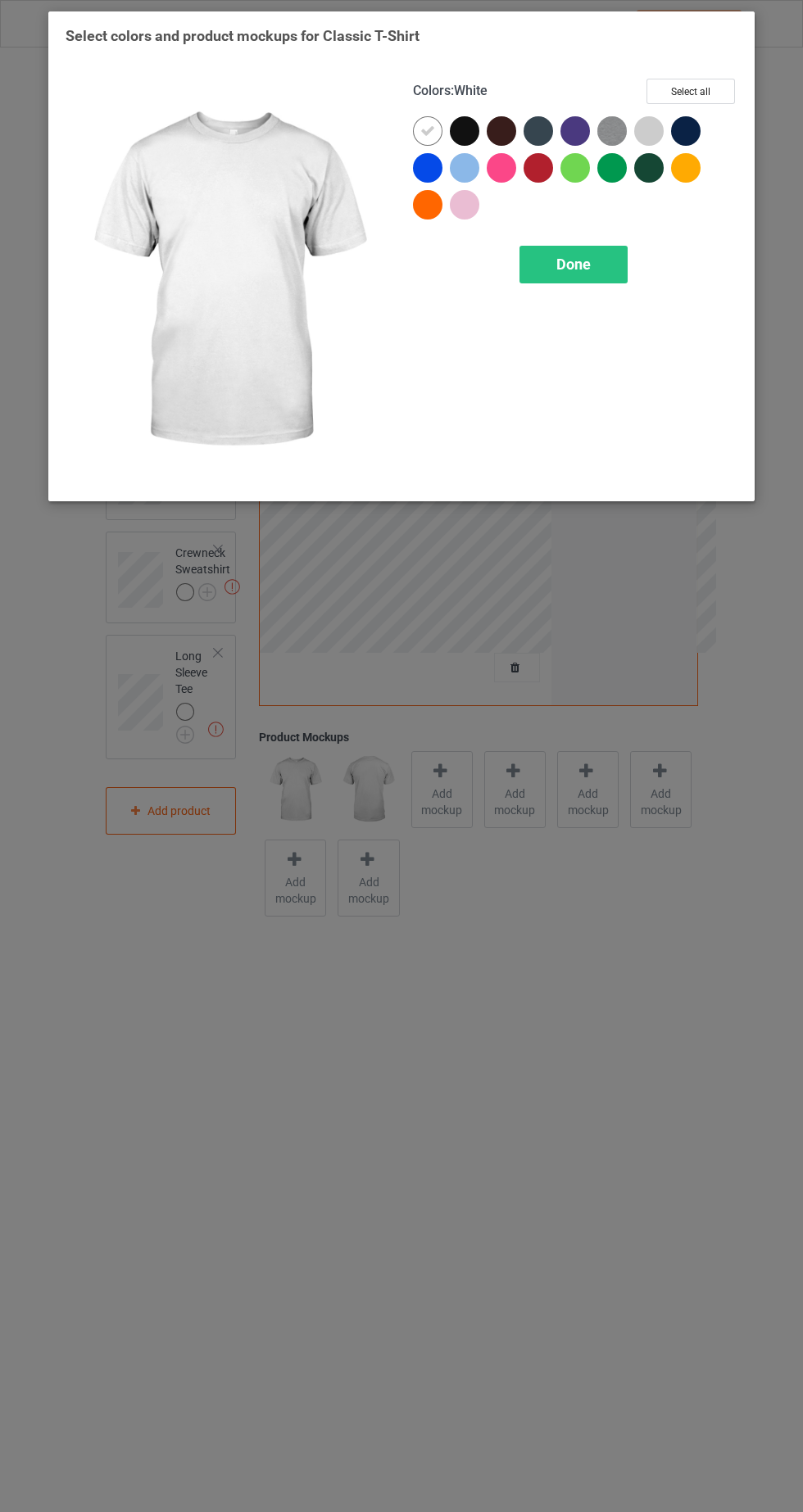
click at [550, 177] on div at bounding box center [542, 172] width 37 height 37
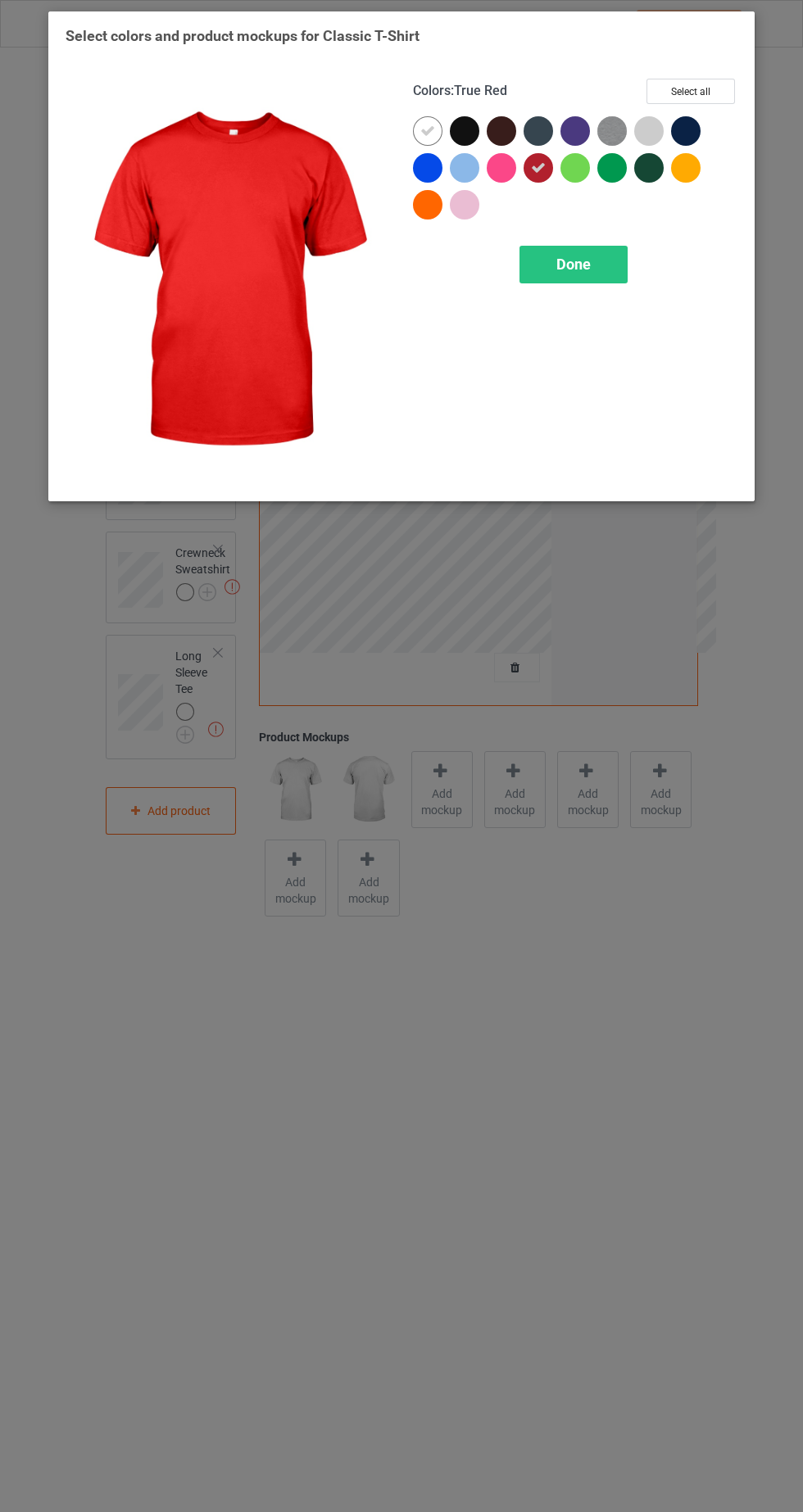
click at [430, 135] on icon at bounding box center [428, 130] width 14 height 14
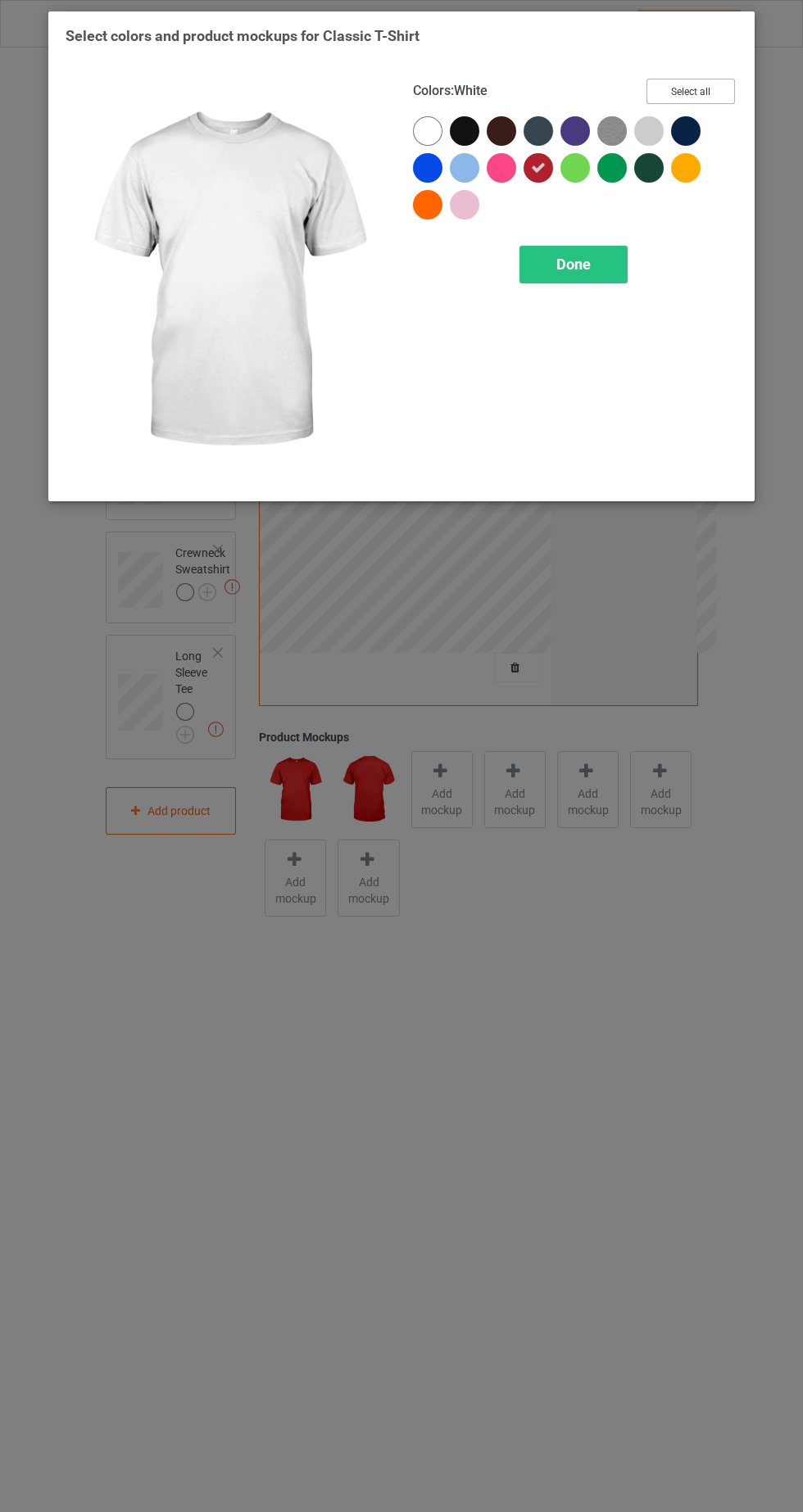
click at [694, 94] on button "Select all" at bounding box center [691, 92] width 89 height 25
click at [431, 135] on icon at bounding box center [428, 130] width 14 height 14
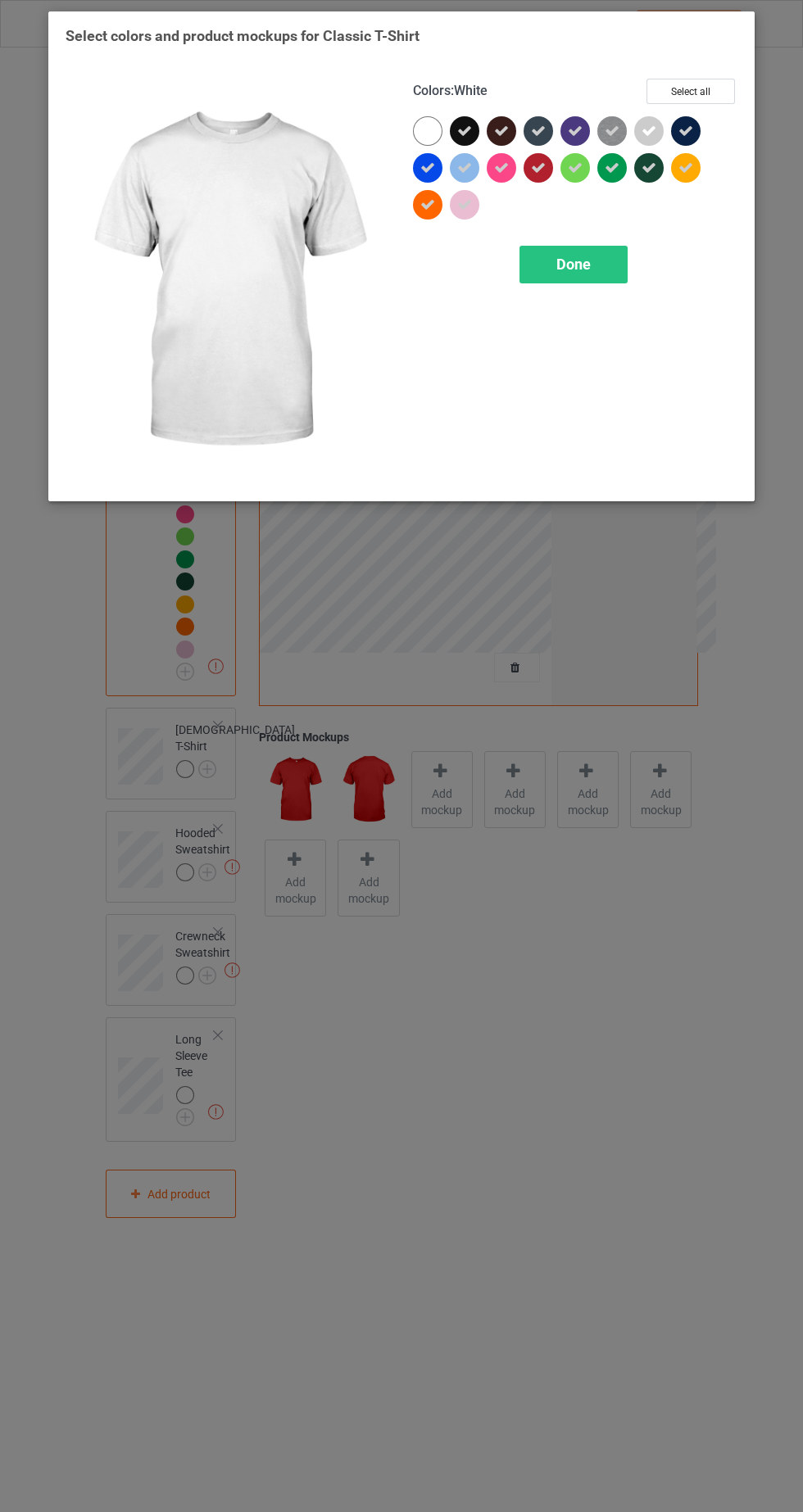
click at [587, 268] on span "Done" at bounding box center [574, 264] width 35 height 17
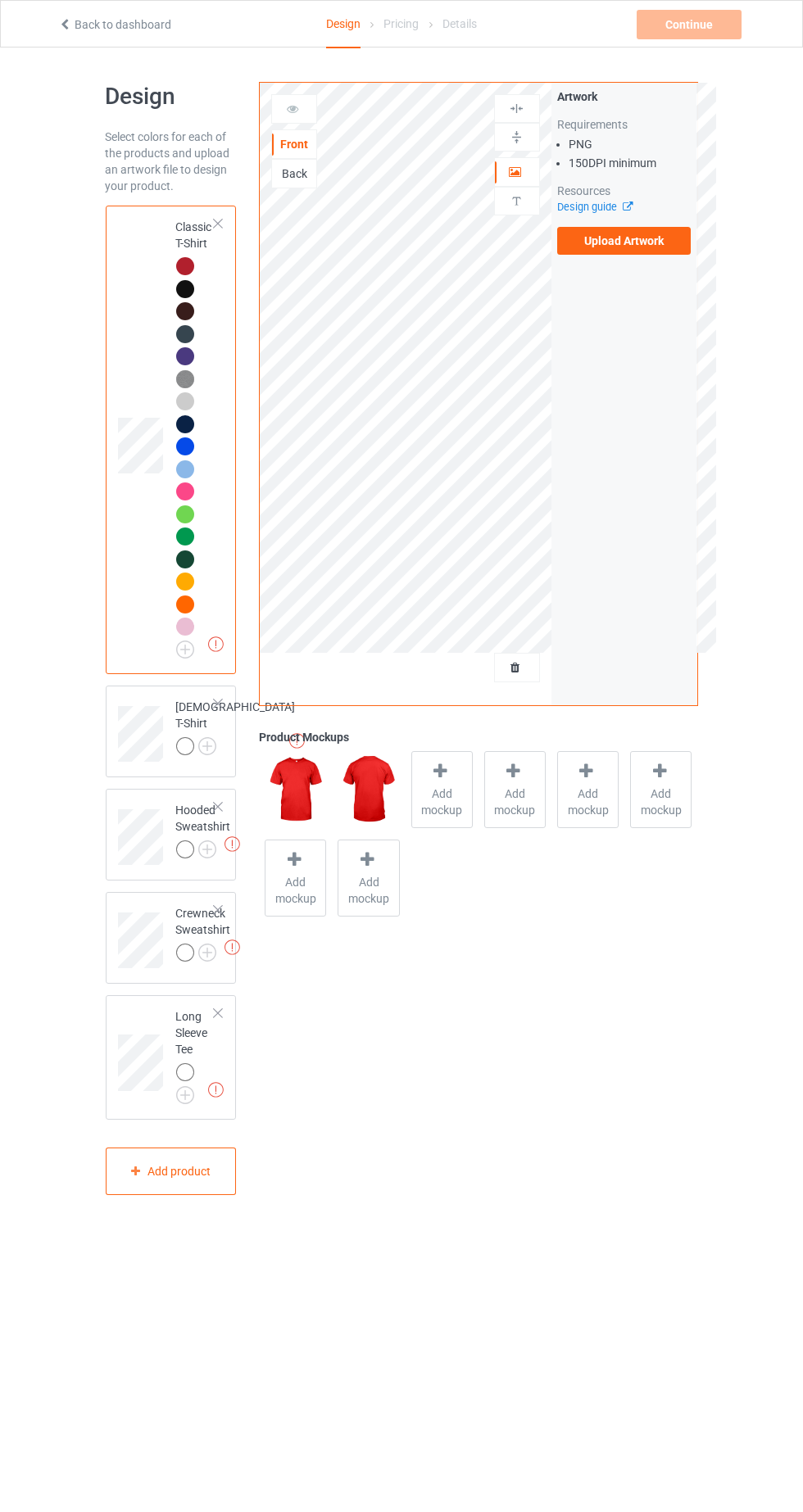
click at [664, 246] on label "Upload Artwork" at bounding box center [623, 240] width 134 height 28
click at [0, 0] on input "Upload Artwork" at bounding box center [0, 0] width 0 height 0
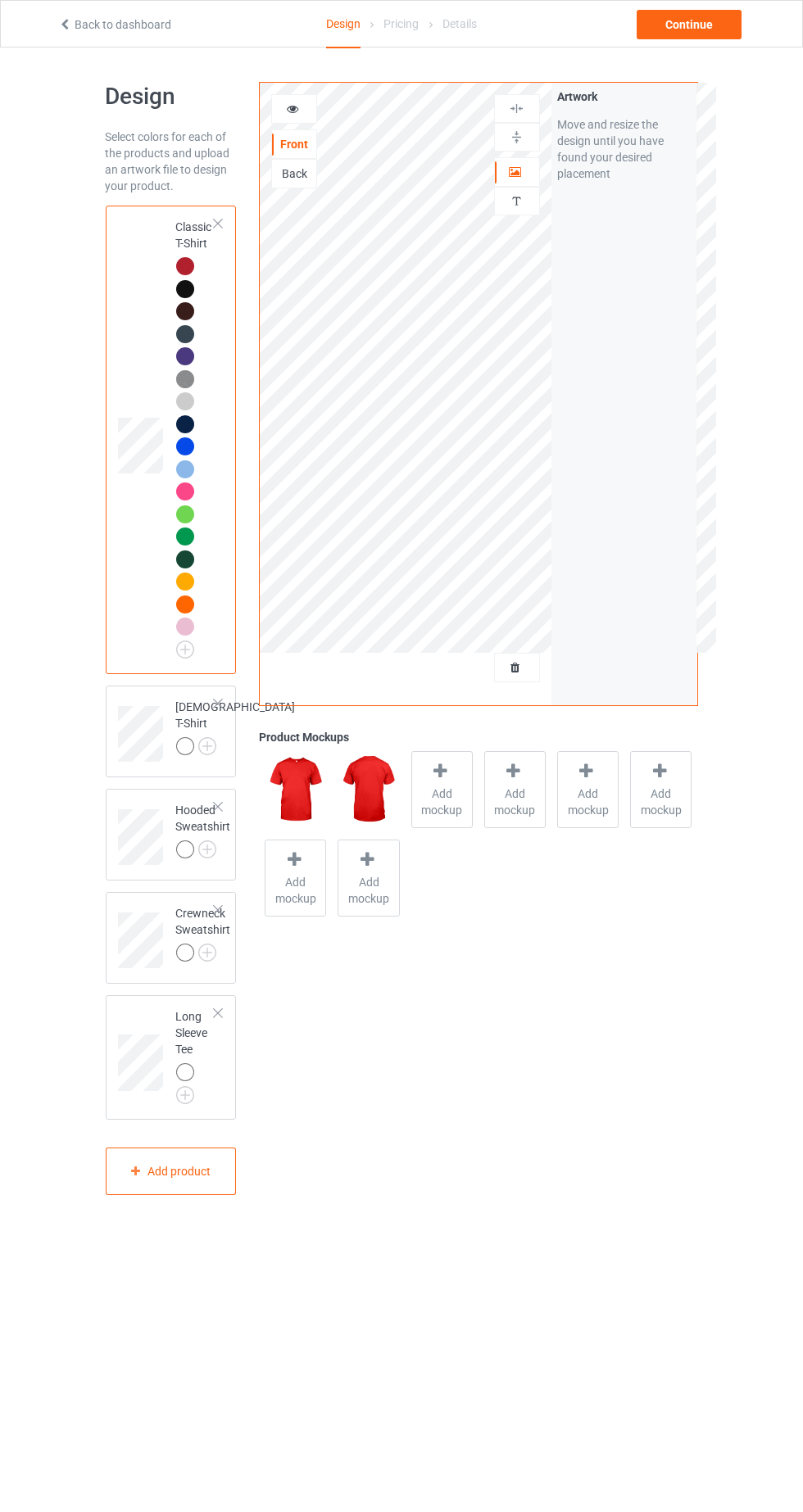
click at [302, 102] on div at bounding box center [294, 108] width 44 height 16
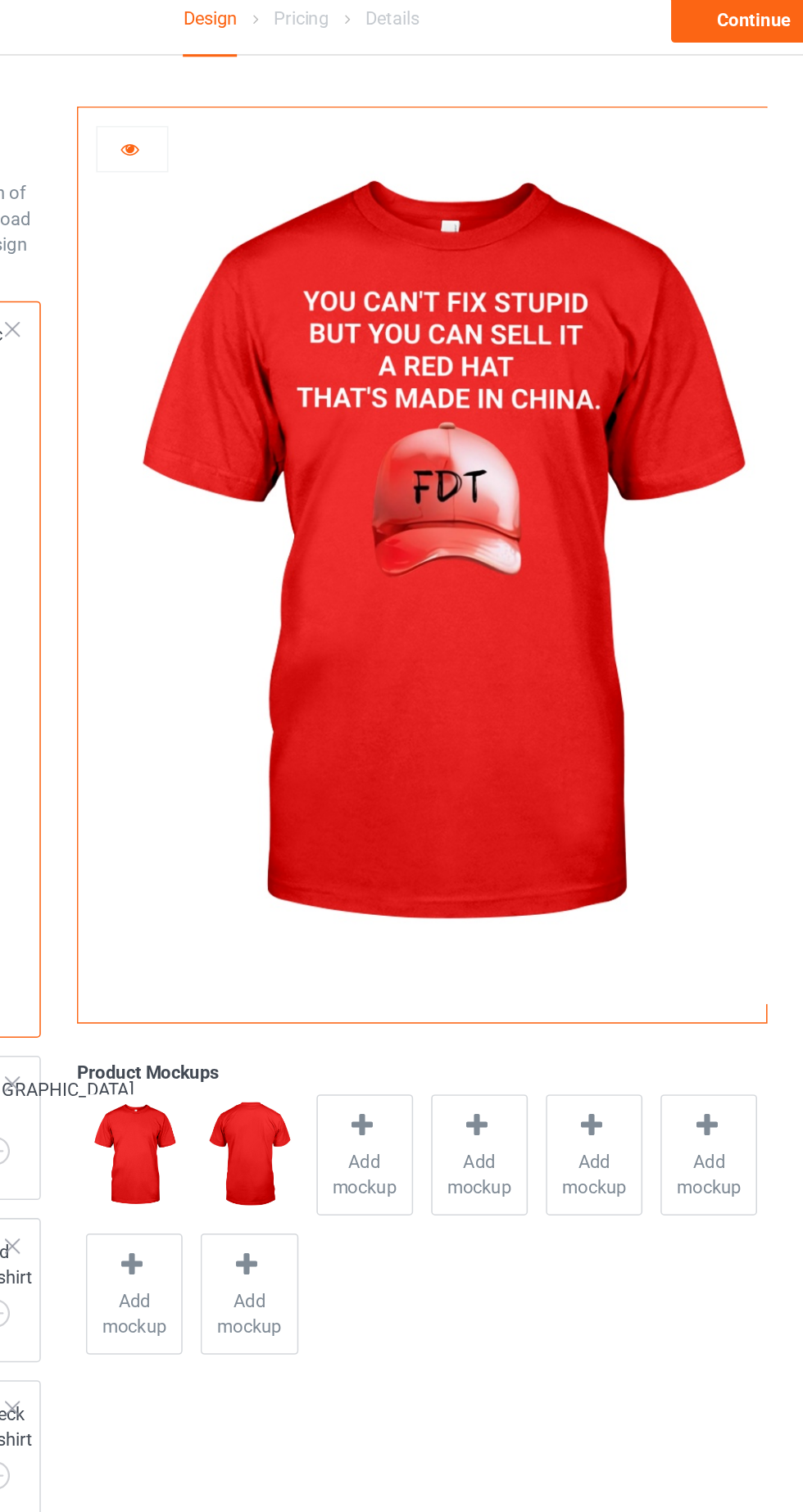
scroll to position [2, 0]
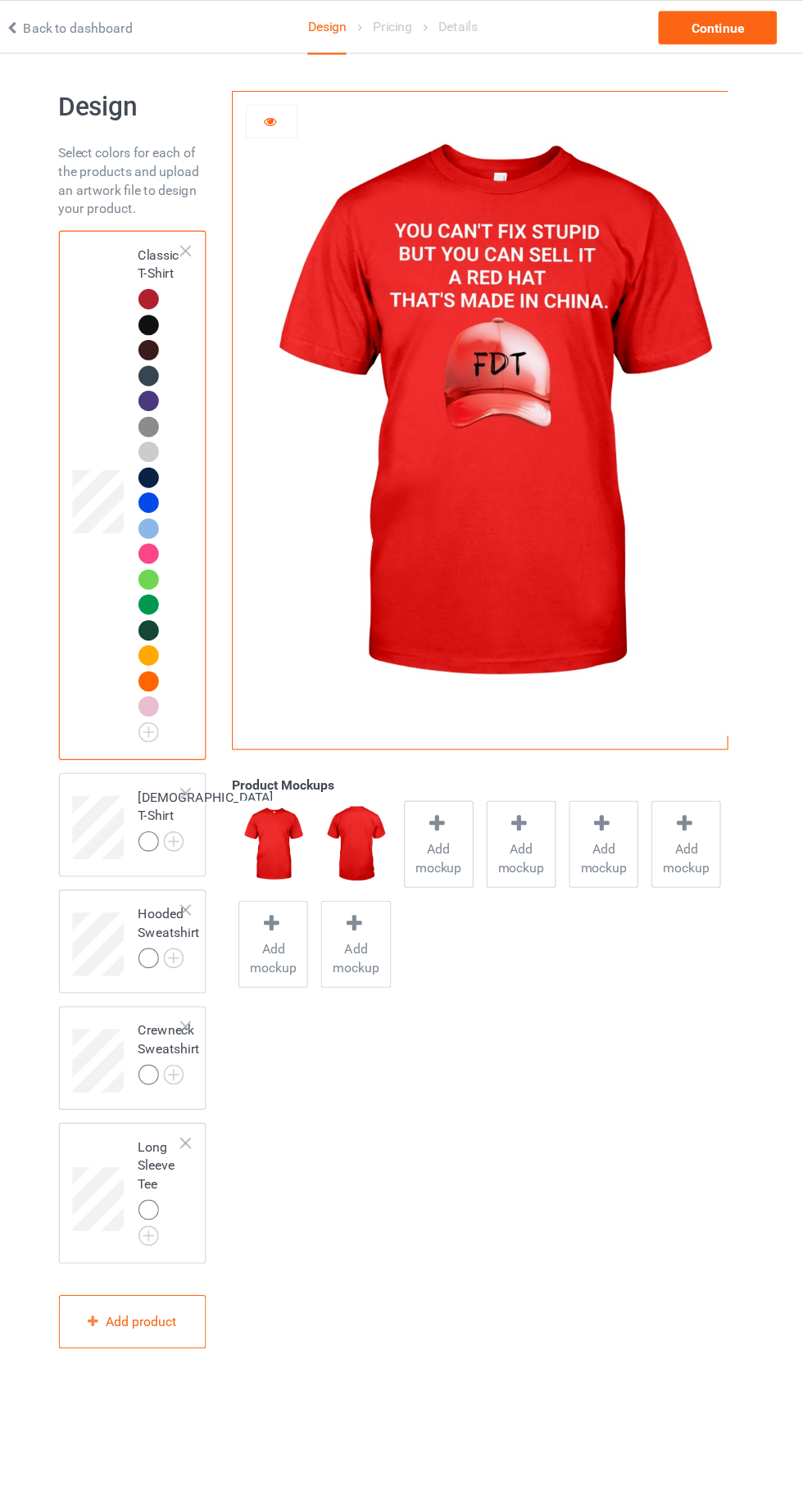
click at [261, 1338] on body "Back to dashboard Design Pricing Details Continue Design Select colors for each…" at bounding box center [402, 802] width 803 height 1512
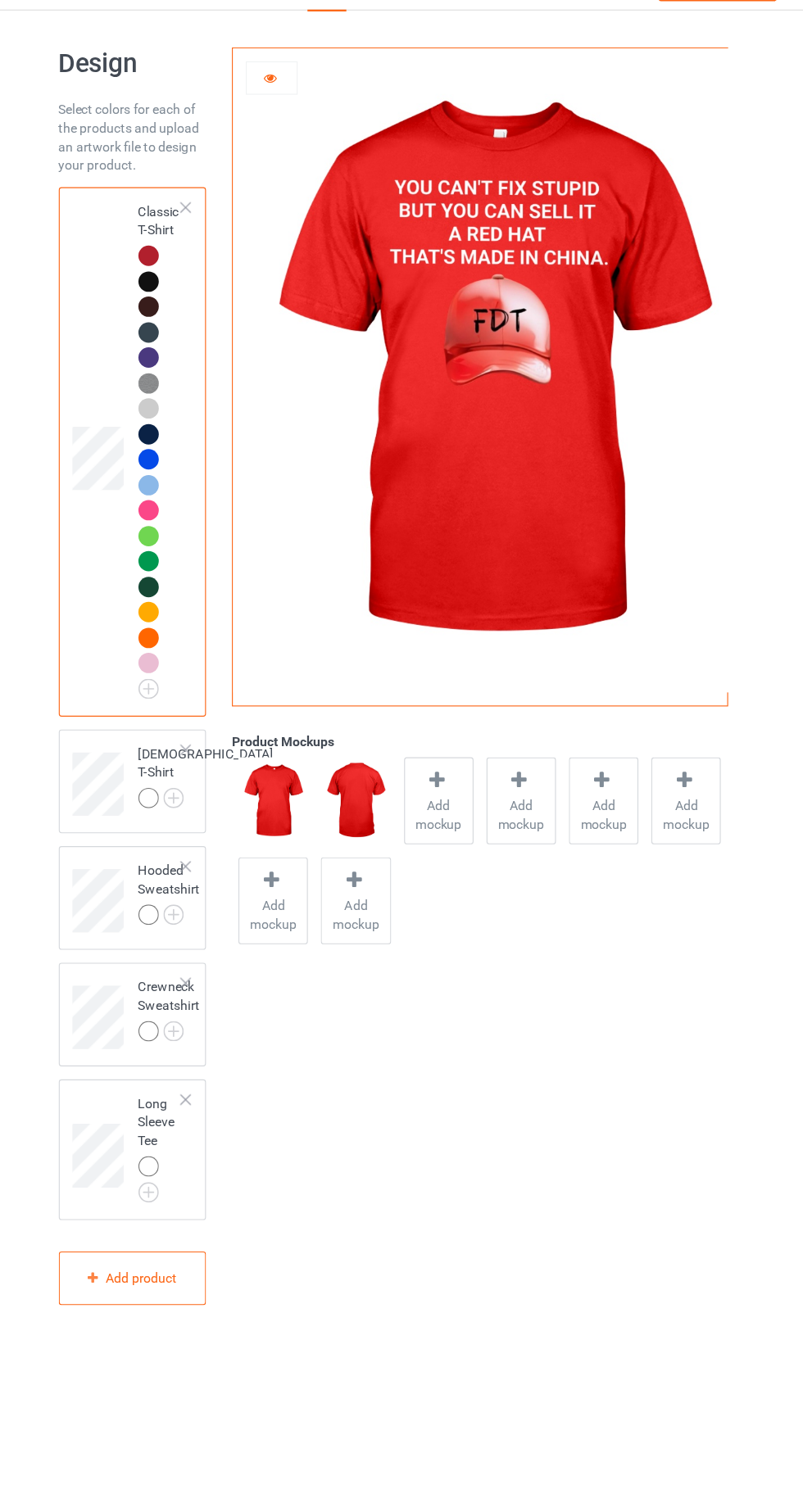
click at [0, 0] on img at bounding box center [0, 0] width 0 height 0
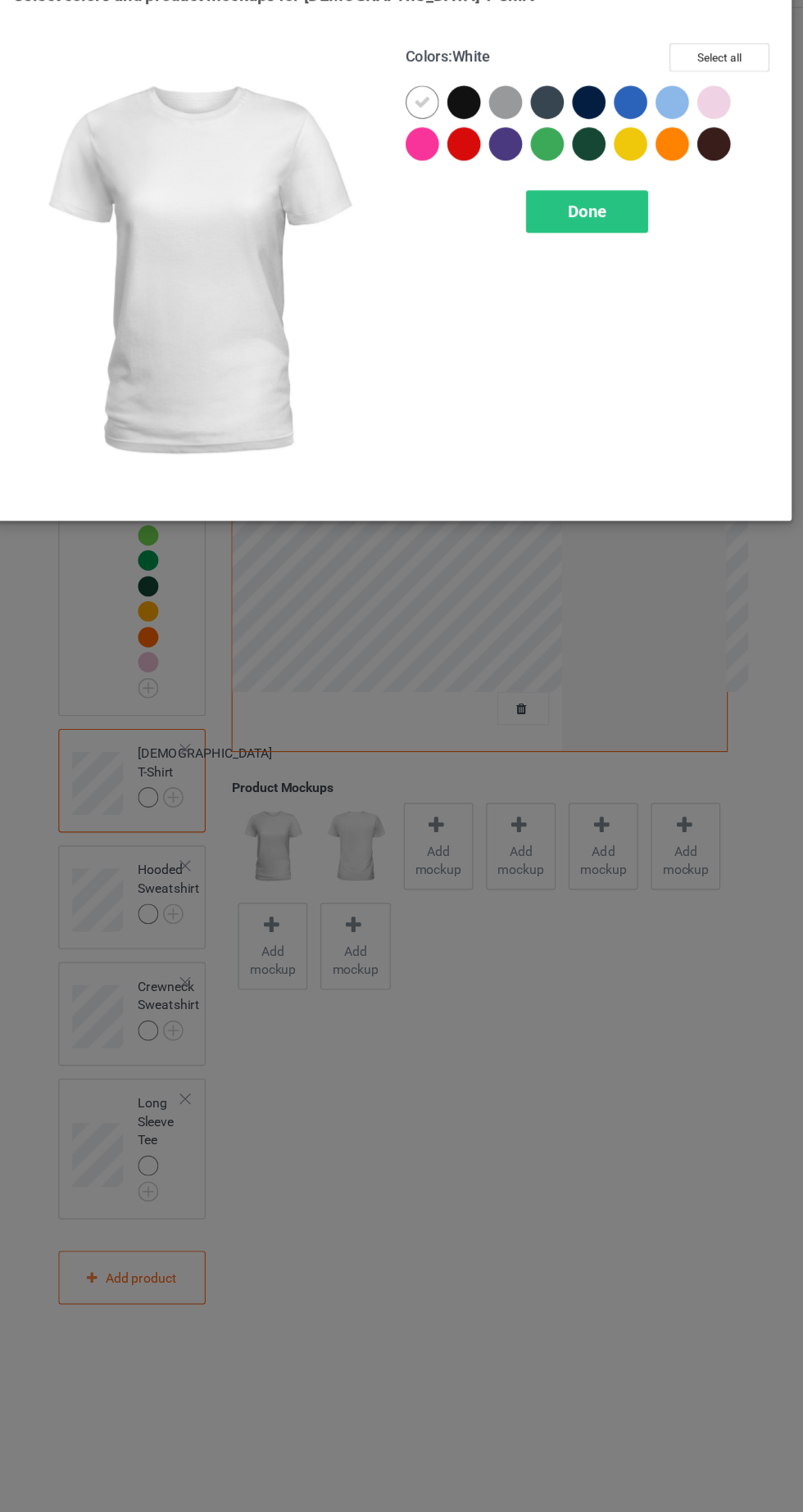
click at [476, 211] on div "Done" at bounding box center [575, 228] width 324 height 38
click at [431, 135] on icon at bounding box center [428, 130] width 14 height 14
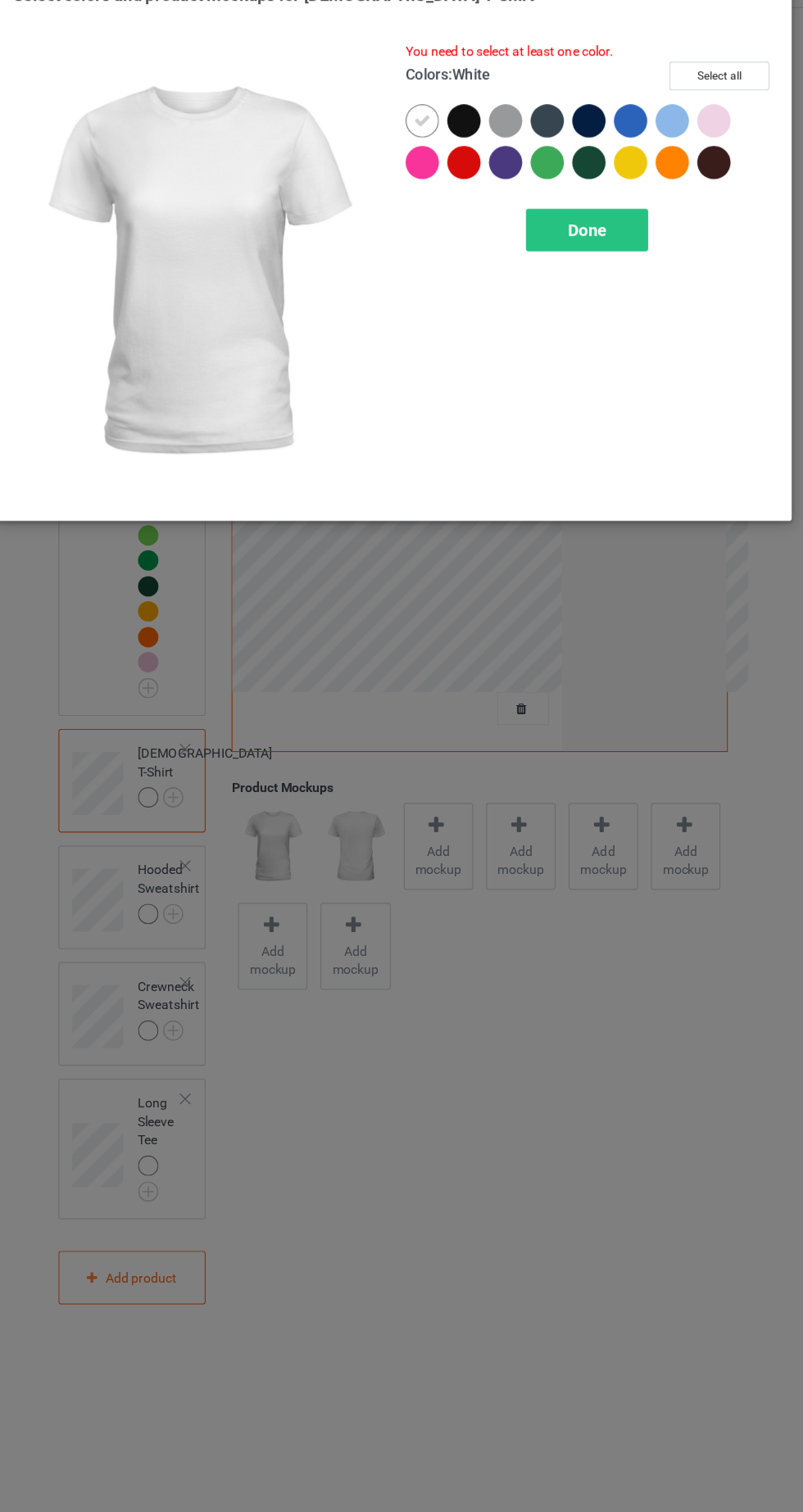
click at [427, 145] on icon at bounding box center [428, 147] width 14 height 14
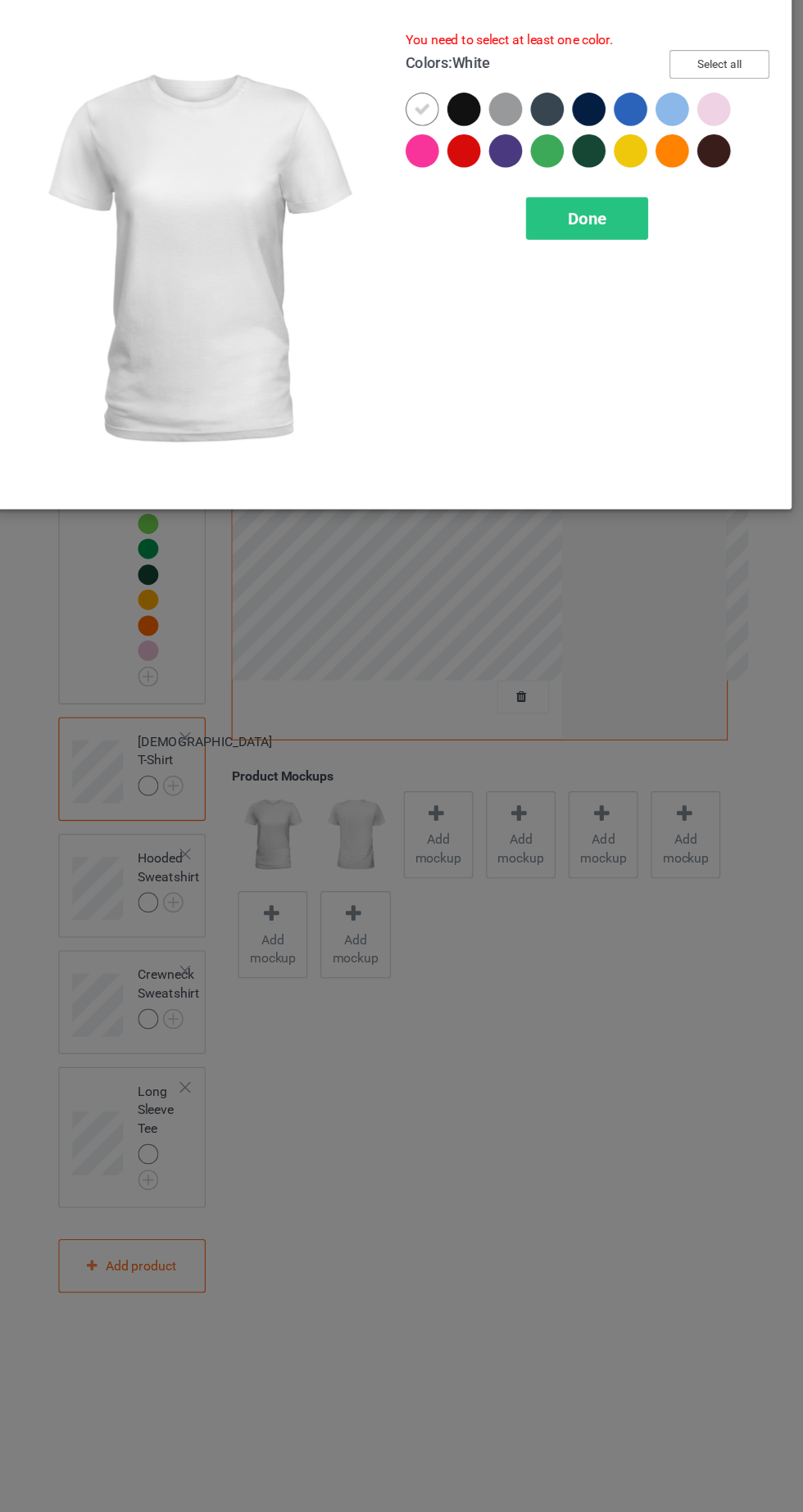
click at [718, 105] on button "Select all" at bounding box center [691, 107] width 89 height 25
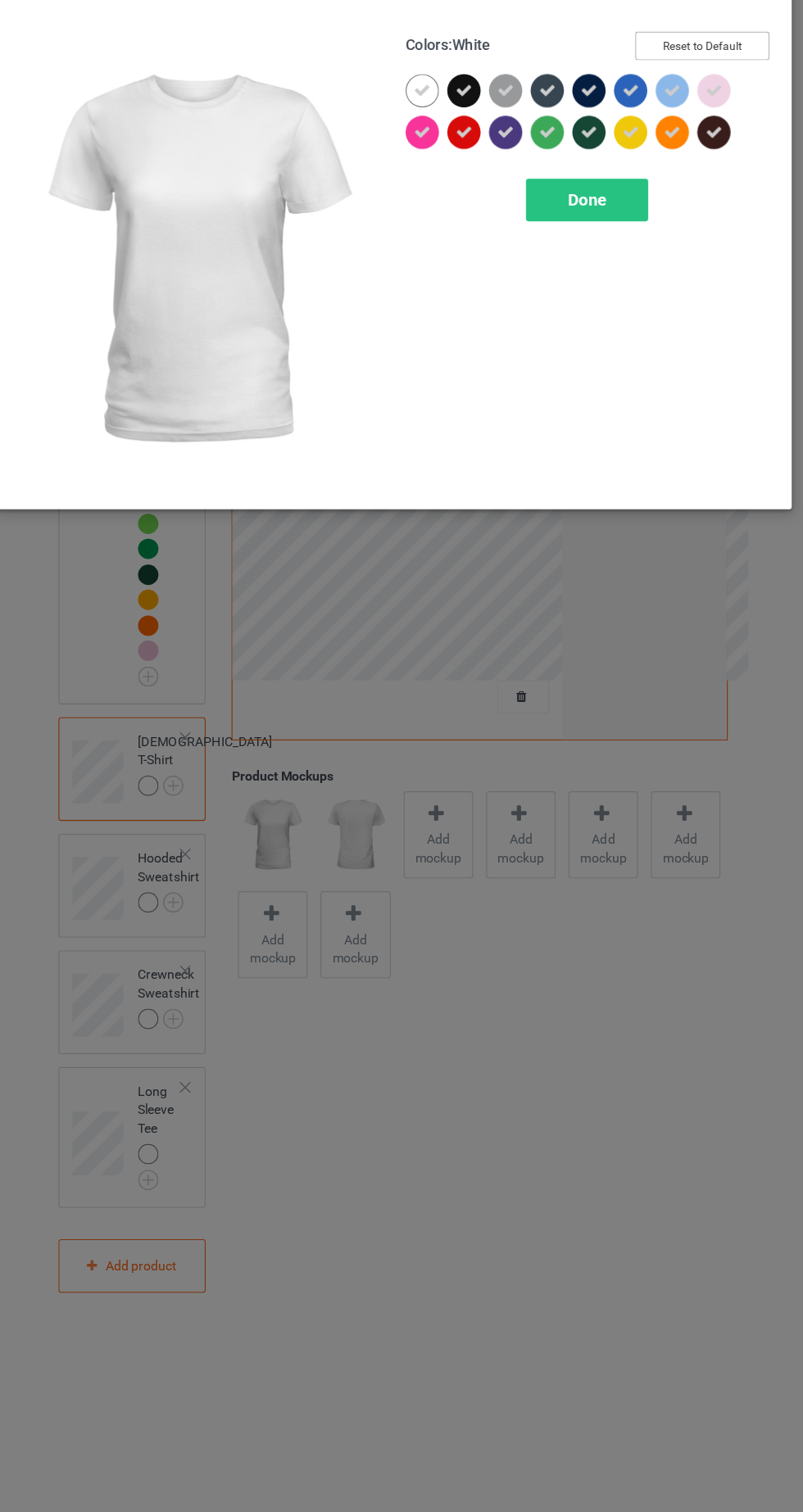
click at [678, 95] on button "Reset to Default" at bounding box center [676, 92] width 119 height 25
click at [471, 174] on div at bounding box center [464, 168] width 30 height 30
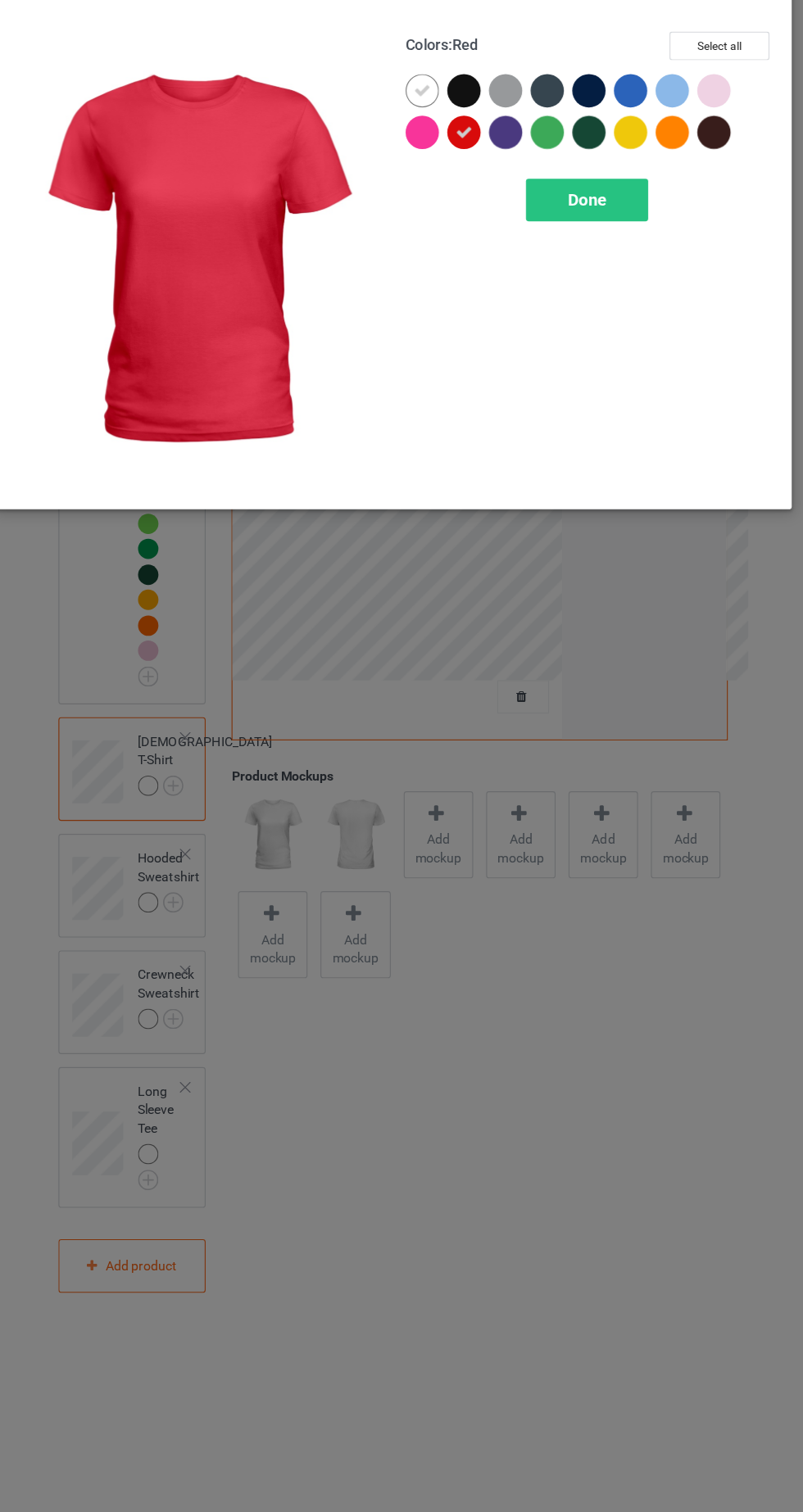
click at [428, 124] on icon at bounding box center [428, 130] width 14 height 14
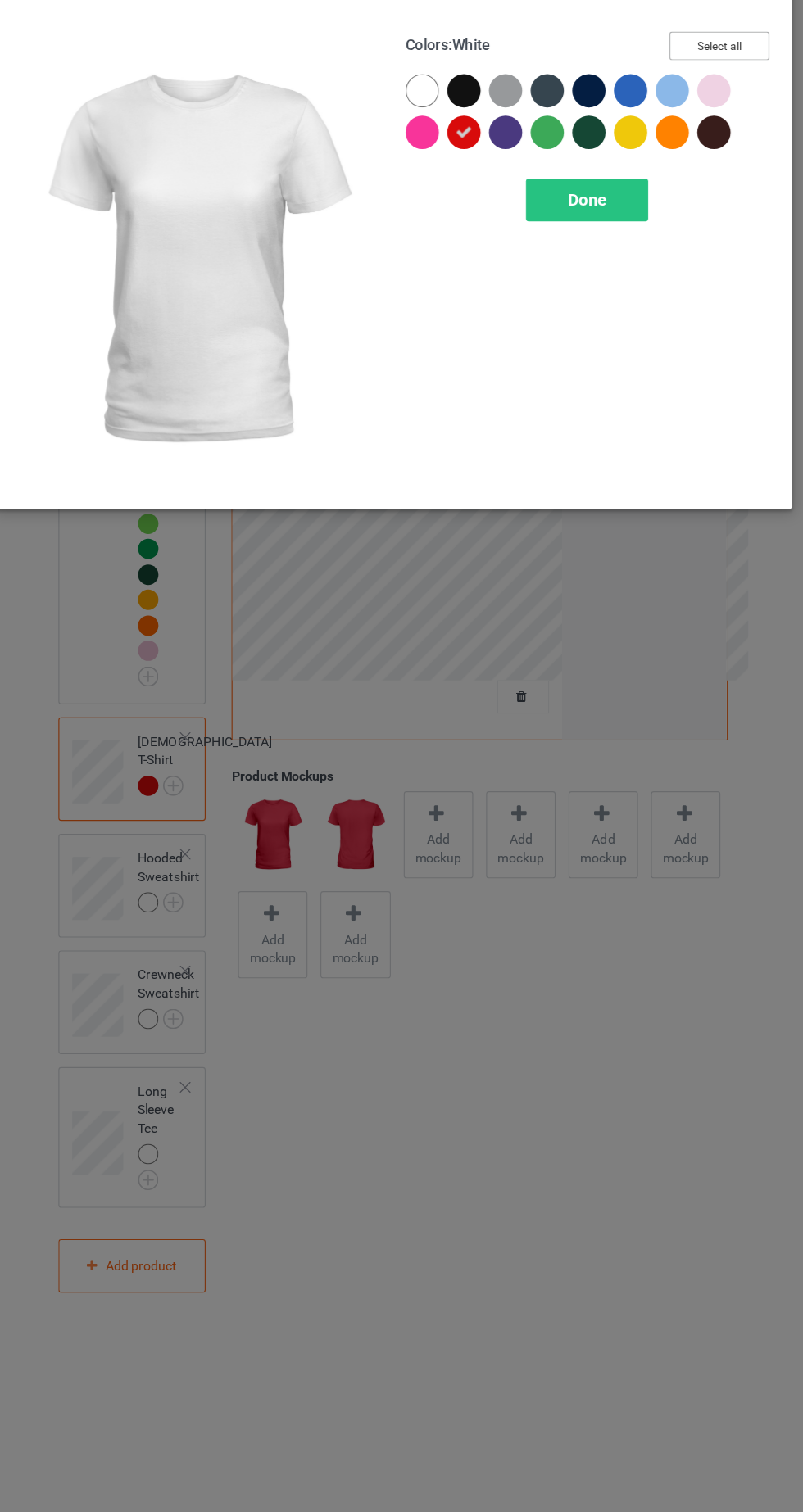
click at [704, 94] on button "Select all" at bounding box center [691, 92] width 89 height 25
click at [431, 129] on icon at bounding box center [428, 130] width 14 height 14
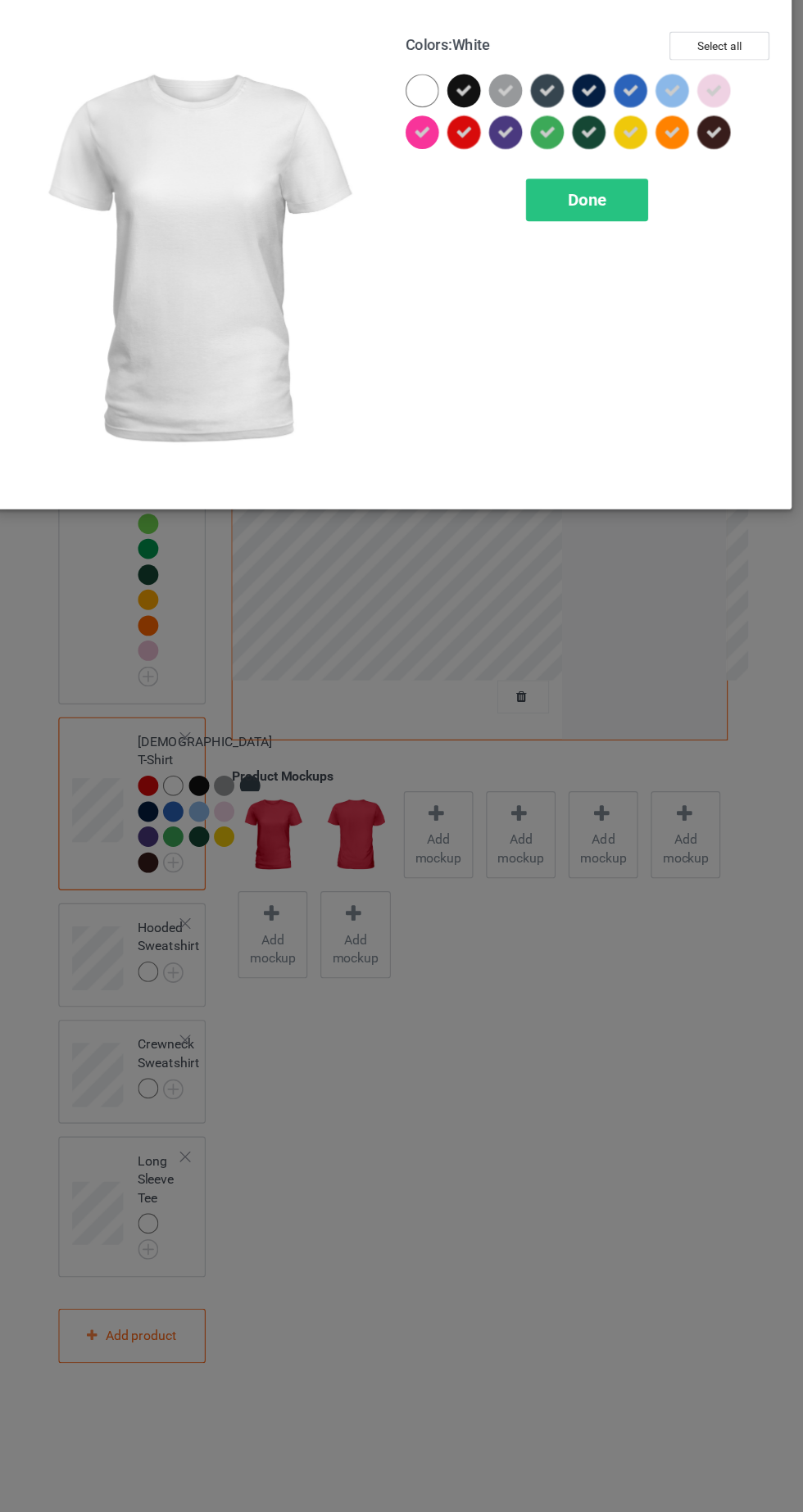
click at [595, 231] on div "Done" at bounding box center [573, 228] width 108 height 38
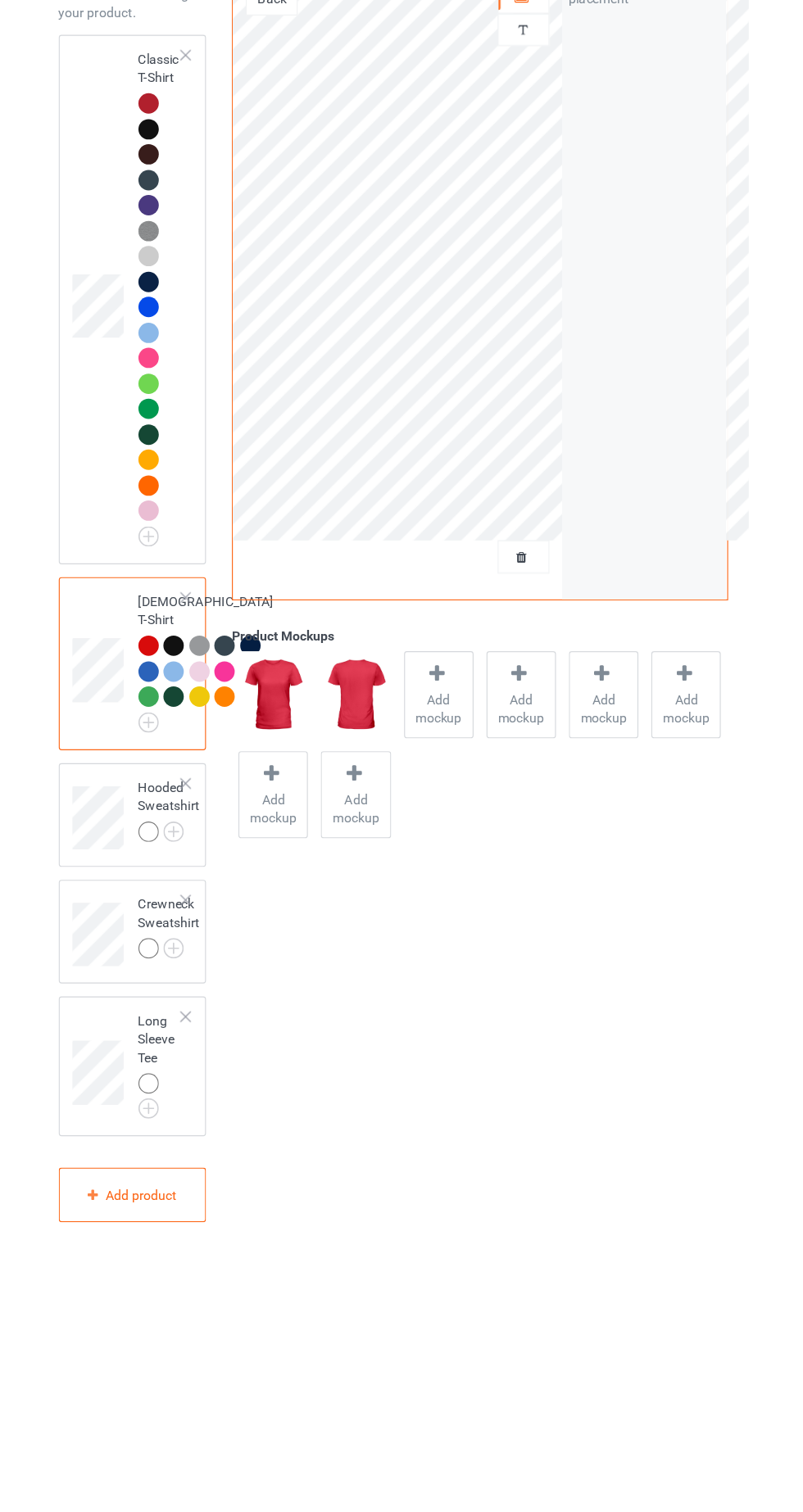
click at [0, 0] on img at bounding box center [0, 0] width 0 height 0
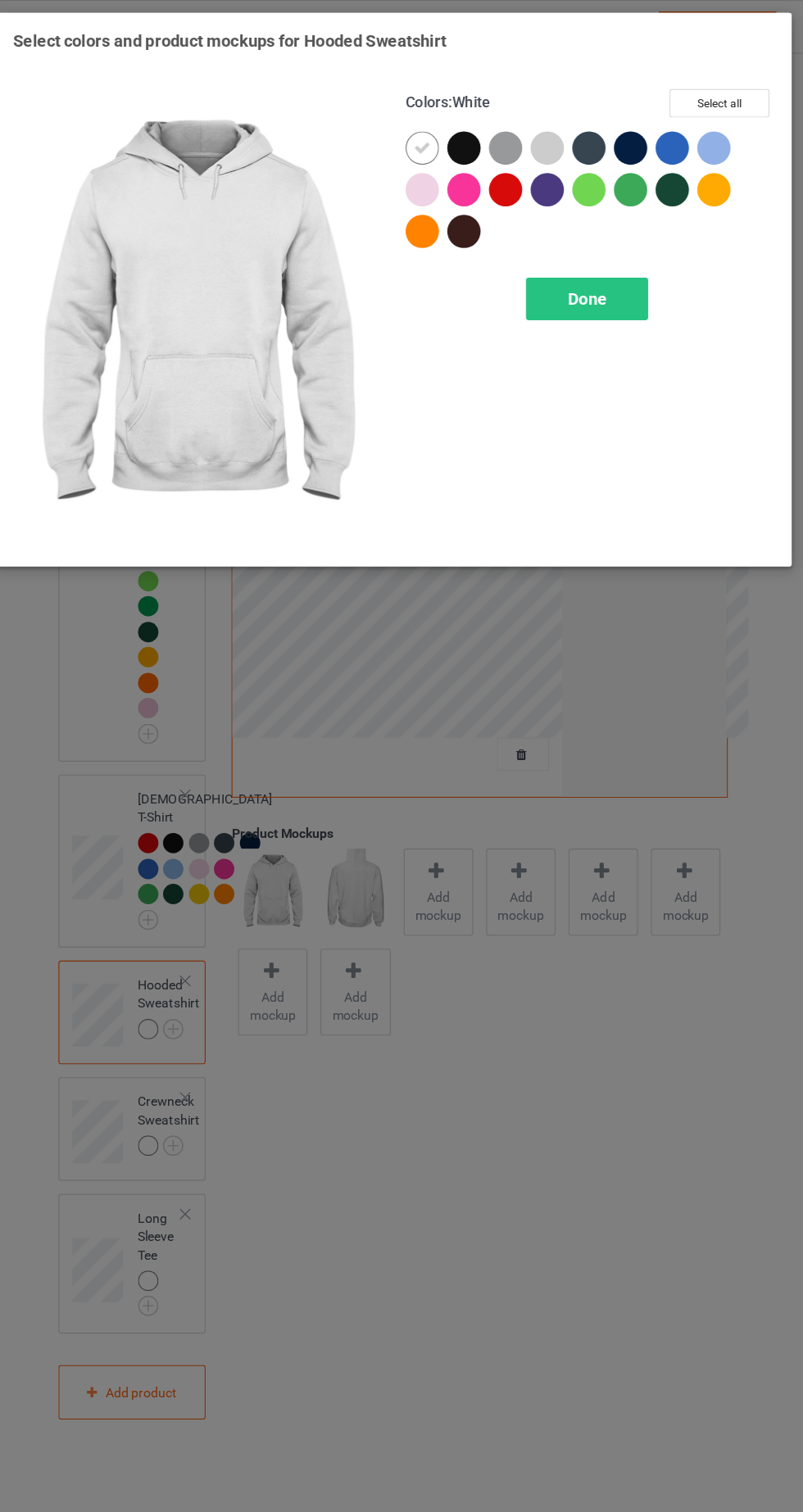
click at [491, 157] on div at bounding box center [501, 168] width 30 height 30
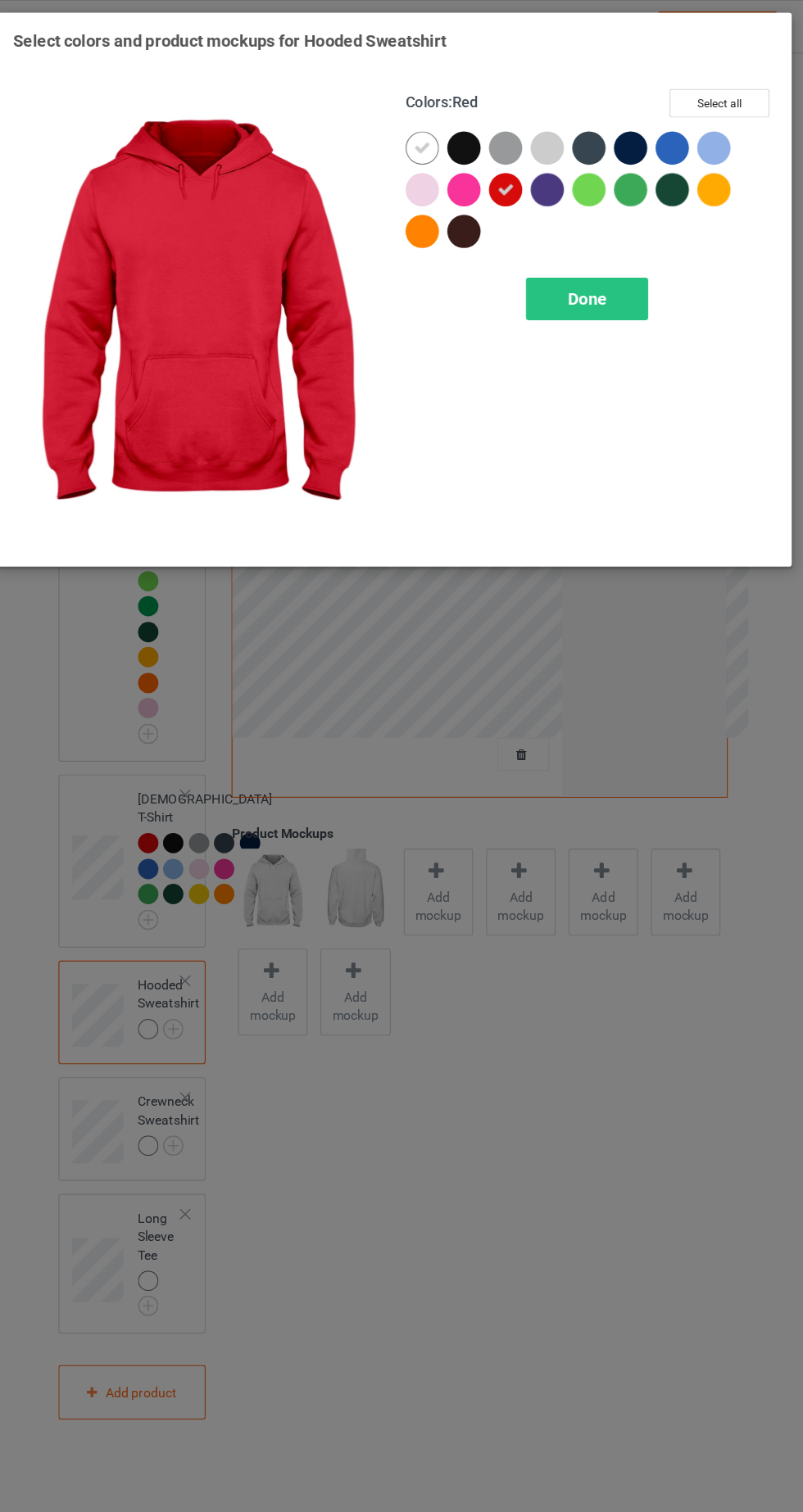
click at [427, 129] on icon at bounding box center [428, 130] width 14 height 14
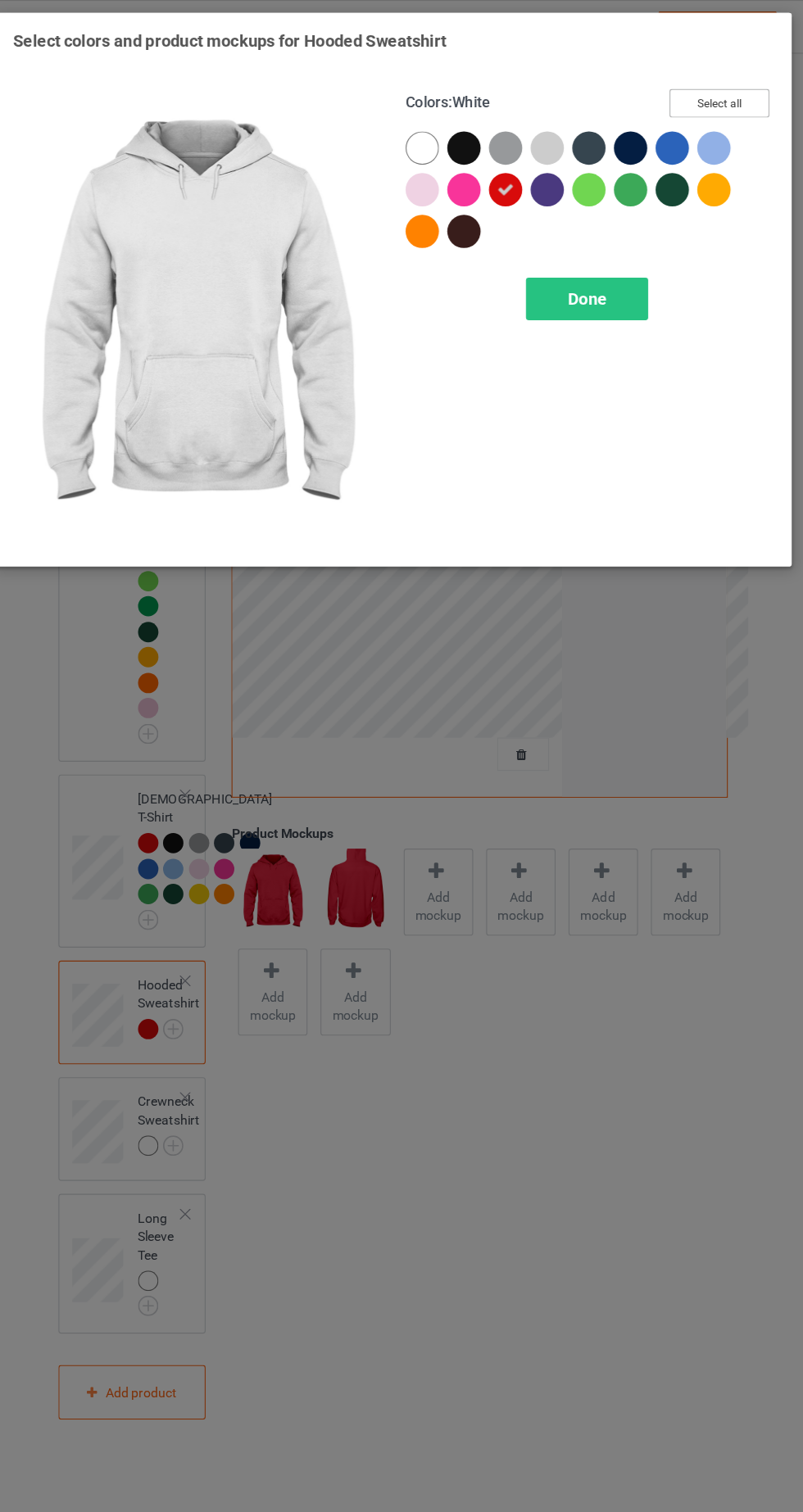
click at [713, 95] on button "Select all" at bounding box center [691, 92] width 89 height 25
click at [433, 129] on icon at bounding box center [428, 130] width 14 height 14
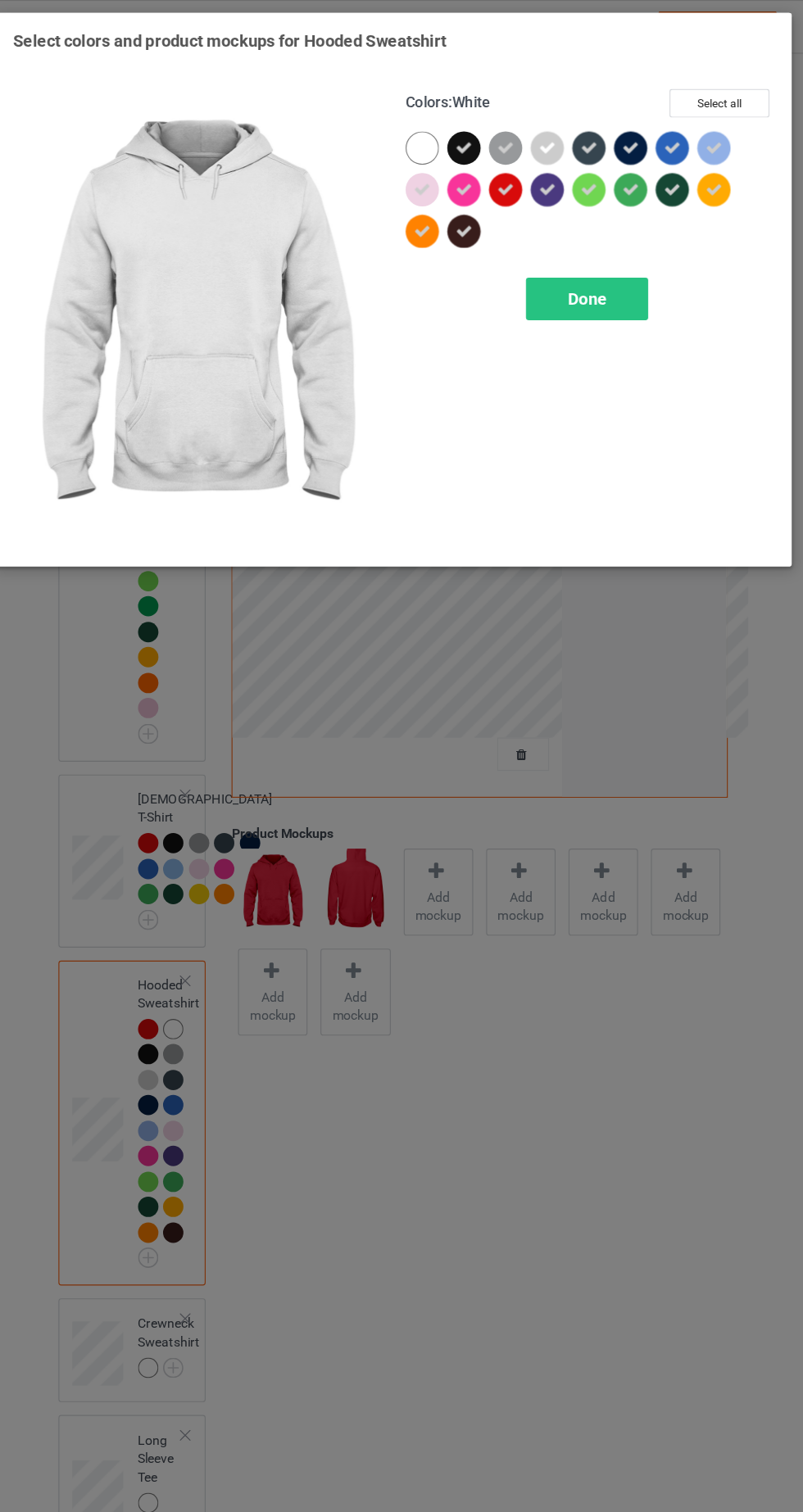
click at [584, 274] on div "Done" at bounding box center [573, 264] width 108 height 38
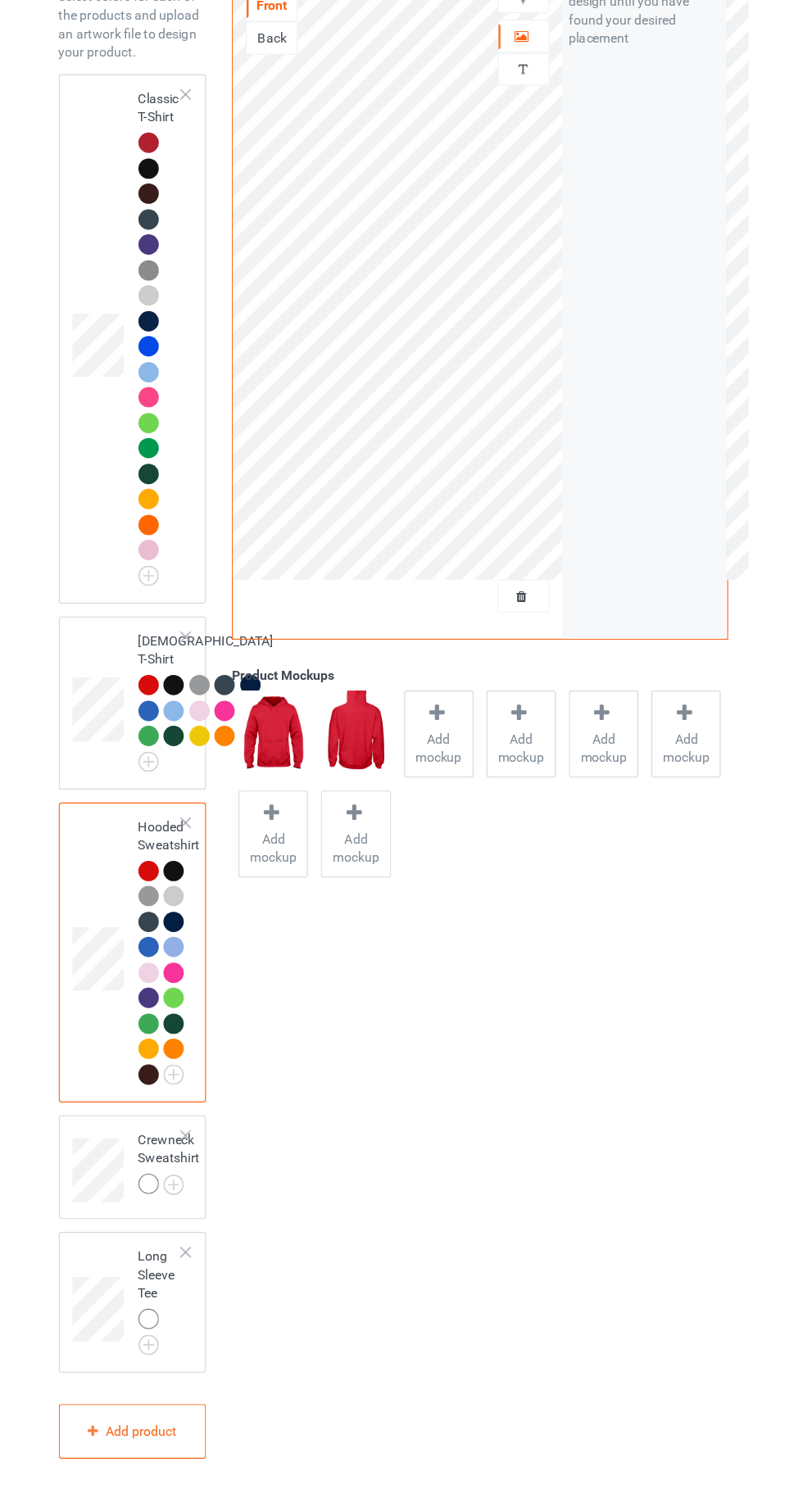
scroll to position [117, 0]
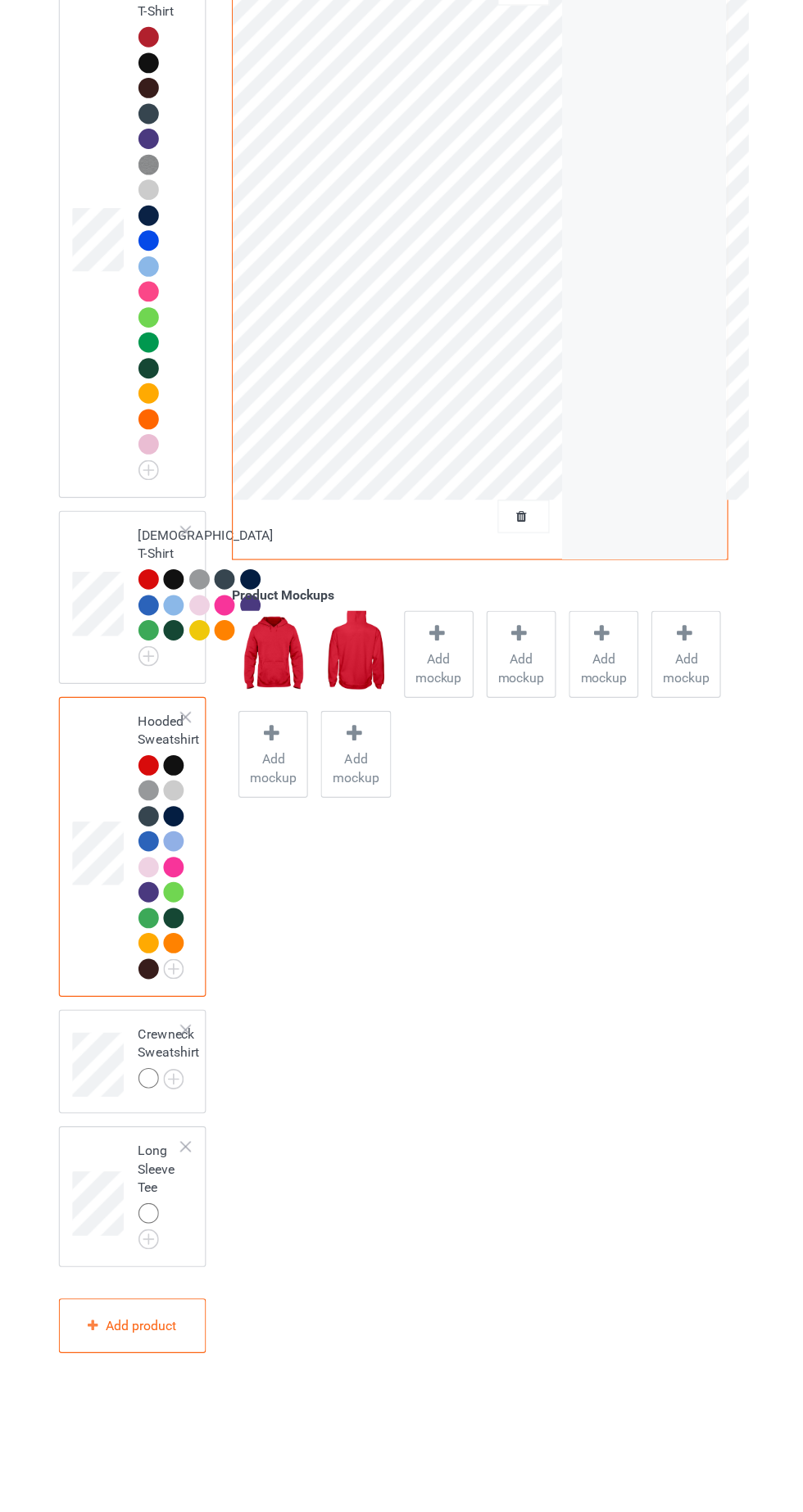
click at [0, 0] on img at bounding box center [0, 0] width 0 height 0
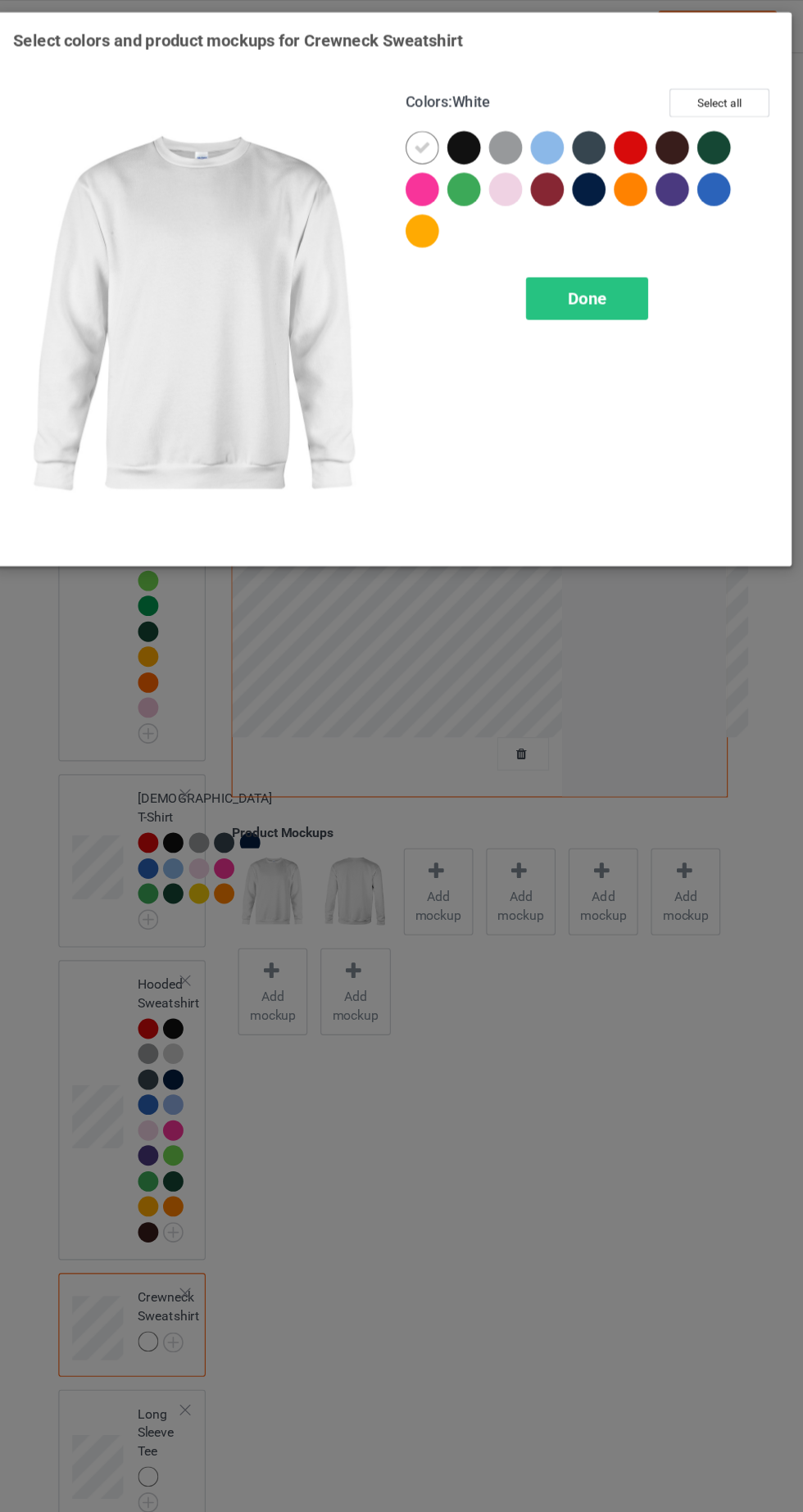
scroll to position [128, 0]
click at [617, 125] on div at bounding box center [612, 131] width 30 height 30
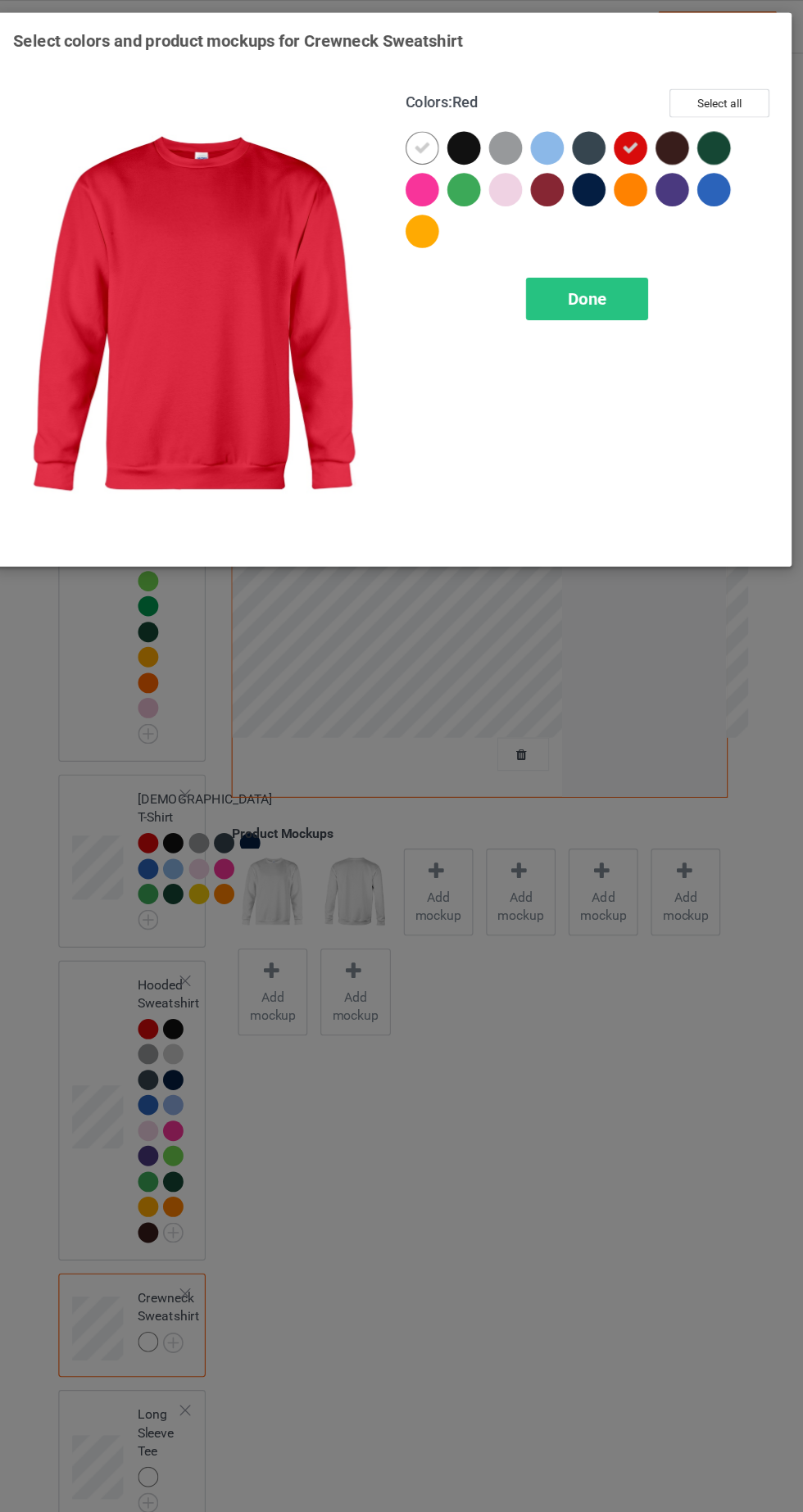
click at [429, 129] on icon at bounding box center [428, 130] width 14 height 14
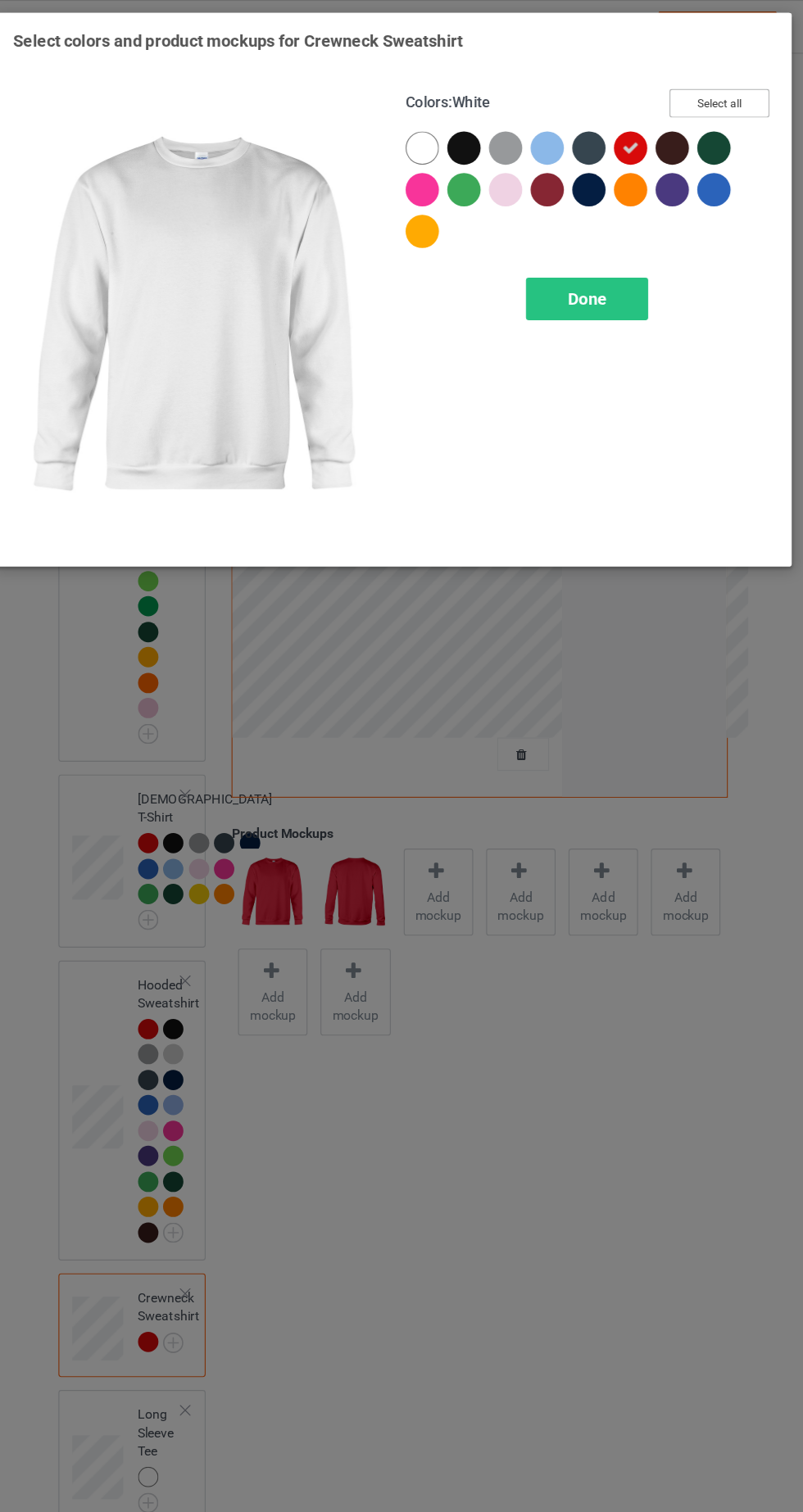
click at [699, 85] on button "Select all" at bounding box center [691, 92] width 89 height 25
click at [430, 127] on icon at bounding box center [428, 130] width 14 height 14
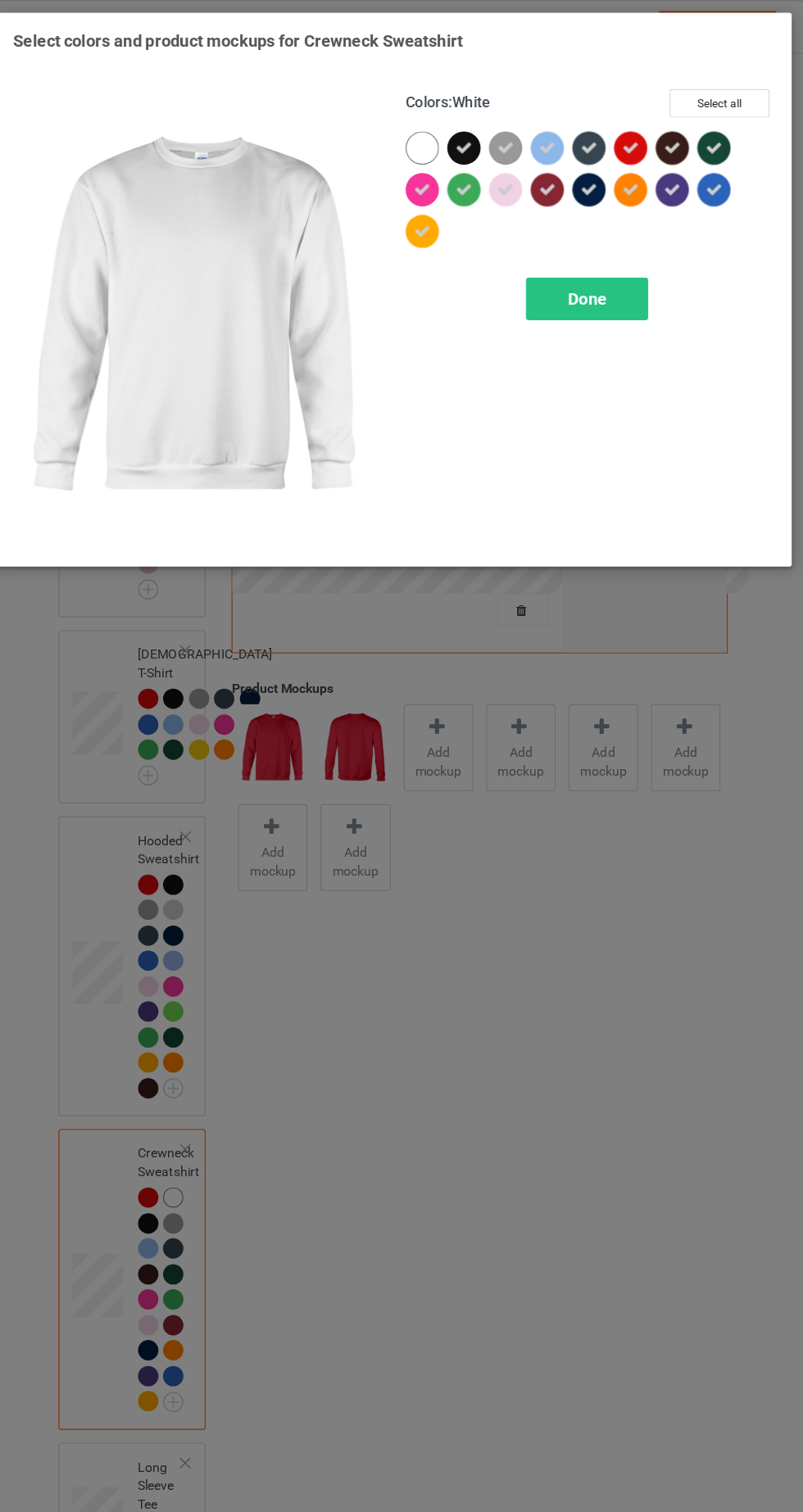
click at [602, 272] on div "Done" at bounding box center [573, 264] width 108 height 38
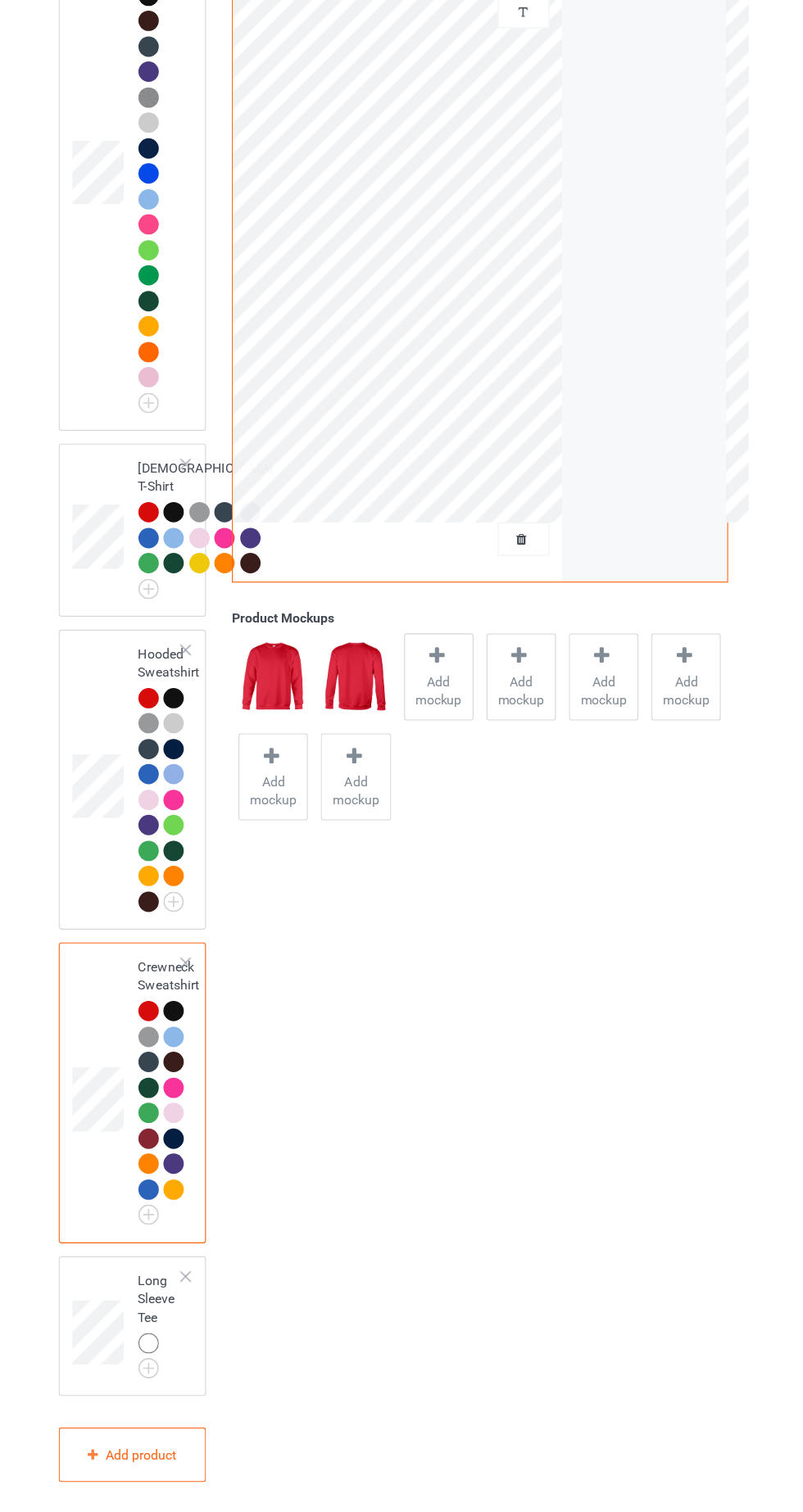
scroll to position [290, 0]
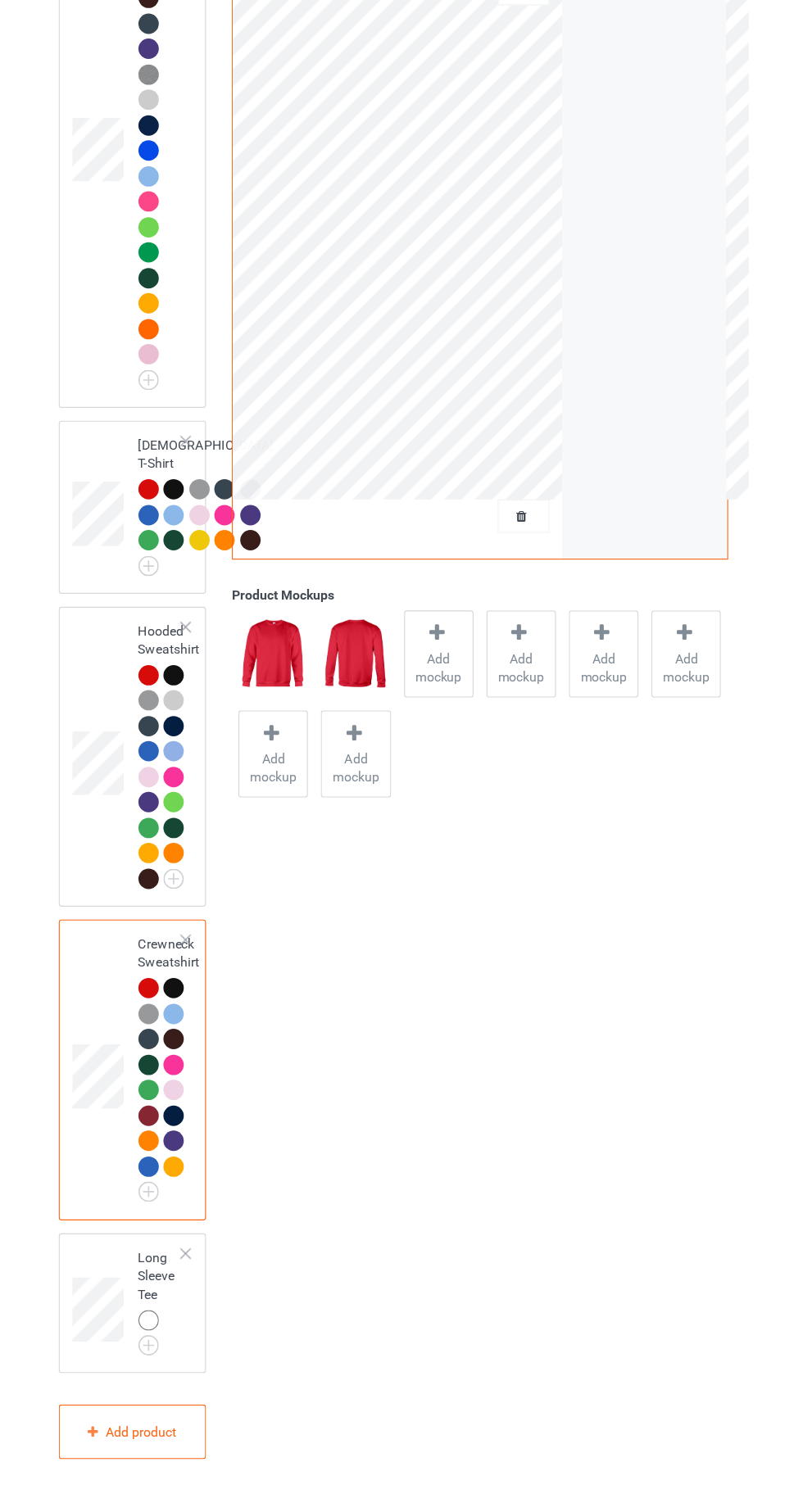
click at [0, 0] on img at bounding box center [0, 0] width 0 height 0
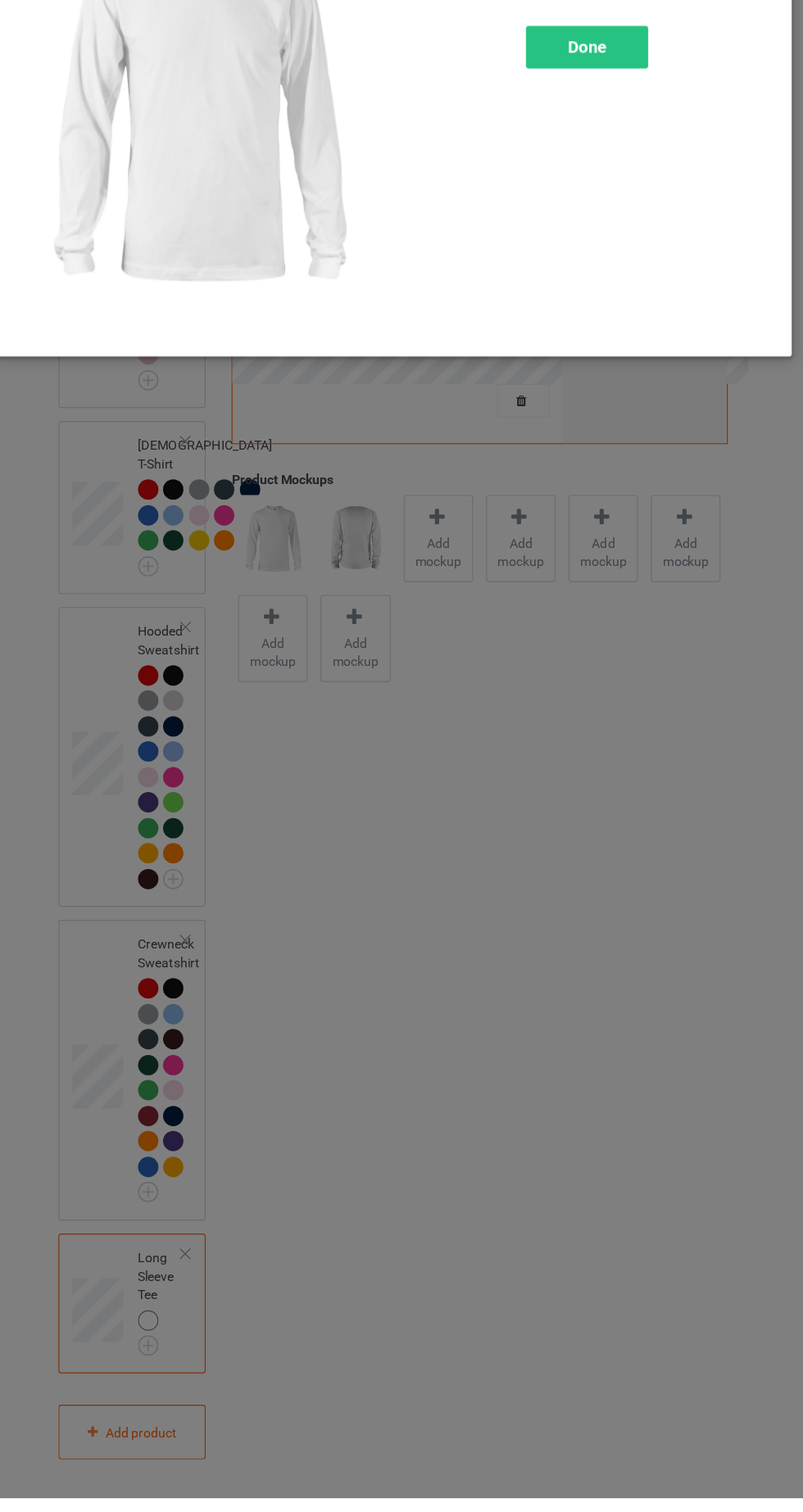
scroll to position [302, 0]
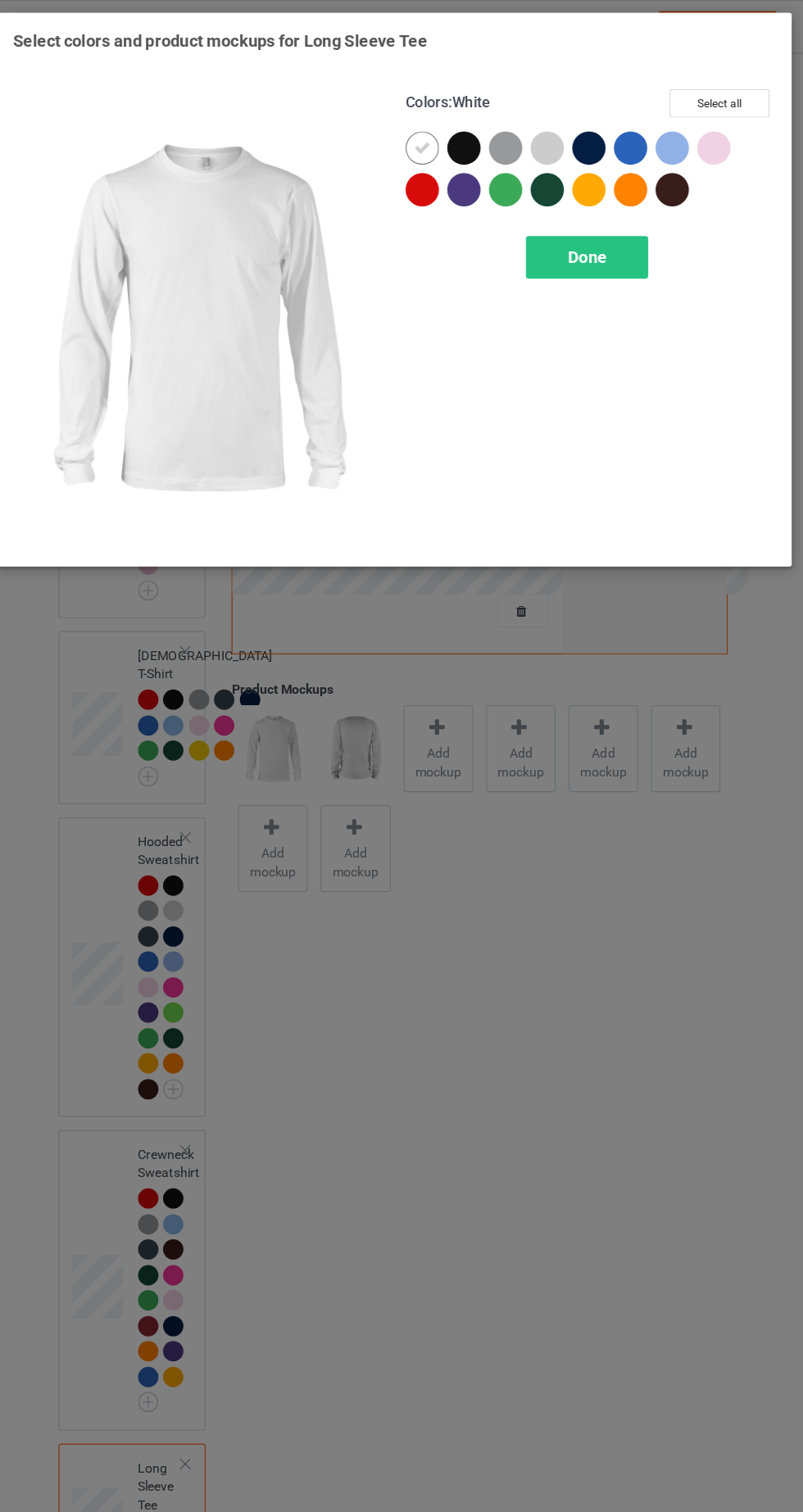
click at [433, 165] on div at bounding box center [428, 168] width 30 height 30
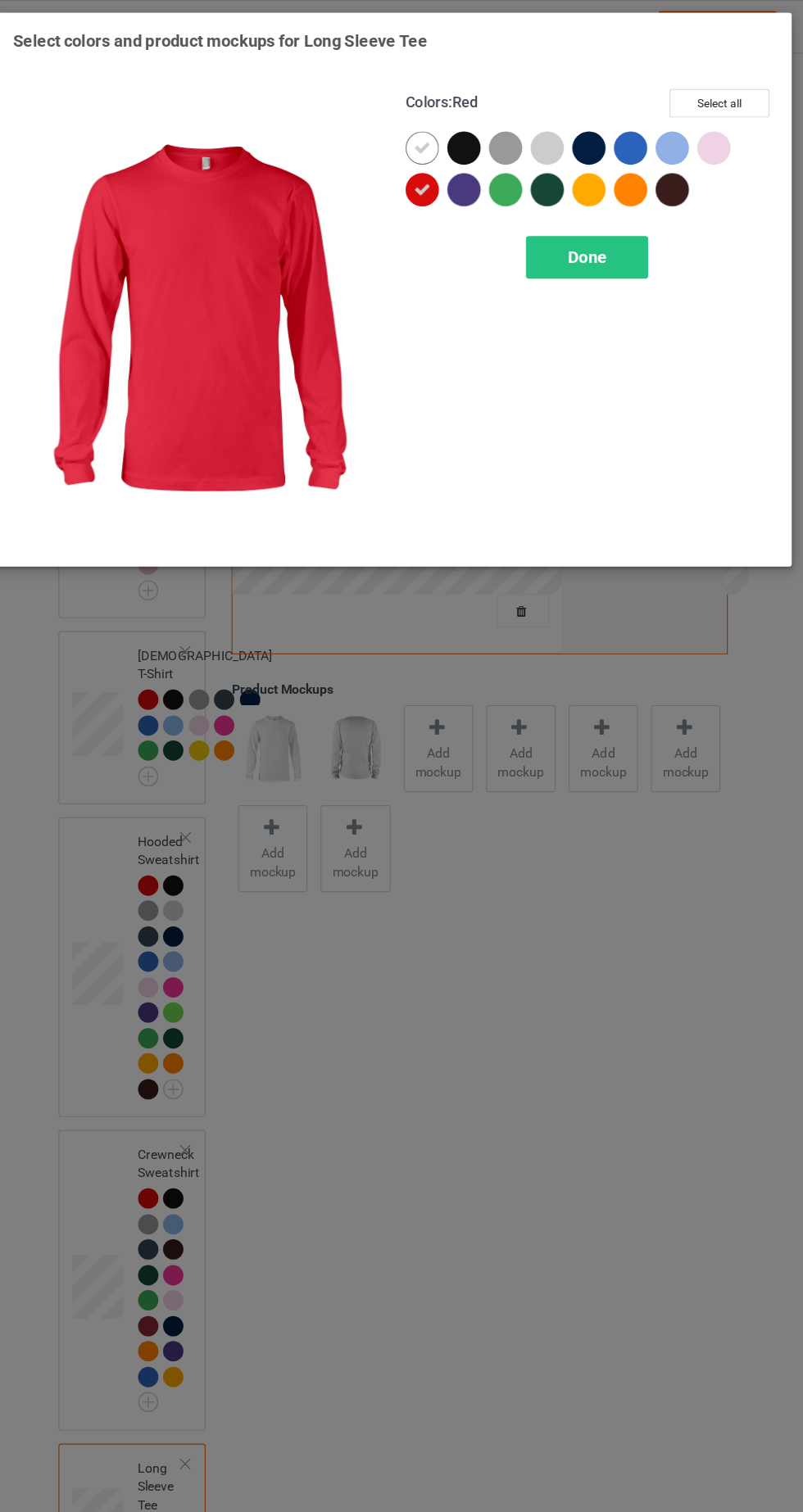
click at [431, 124] on icon at bounding box center [428, 130] width 14 height 14
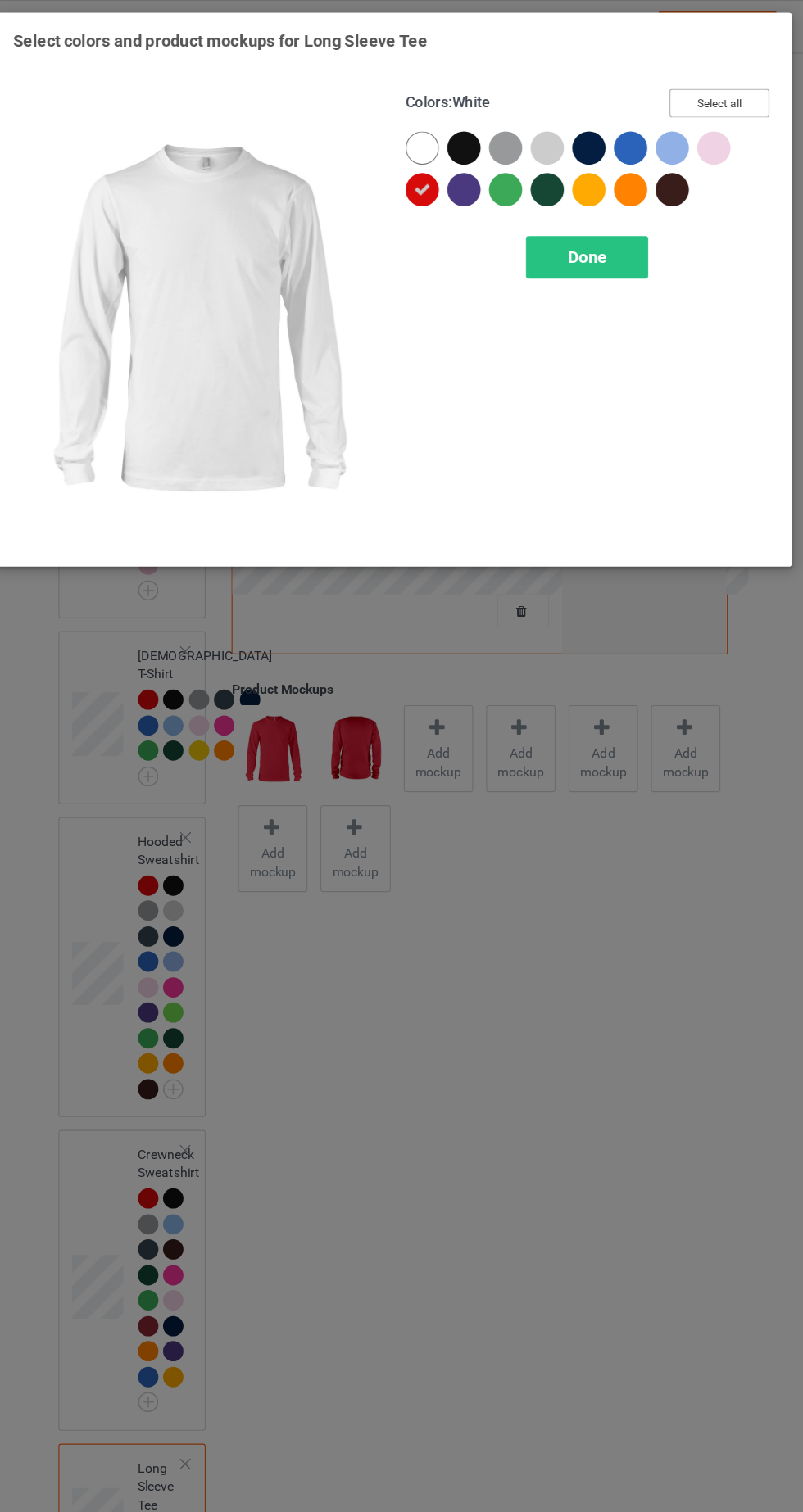
click at [721, 90] on button "Select all" at bounding box center [691, 92] width 89 height 25
click at [432, 131] on icon at bounding box center [428, 130] width 14 height 14
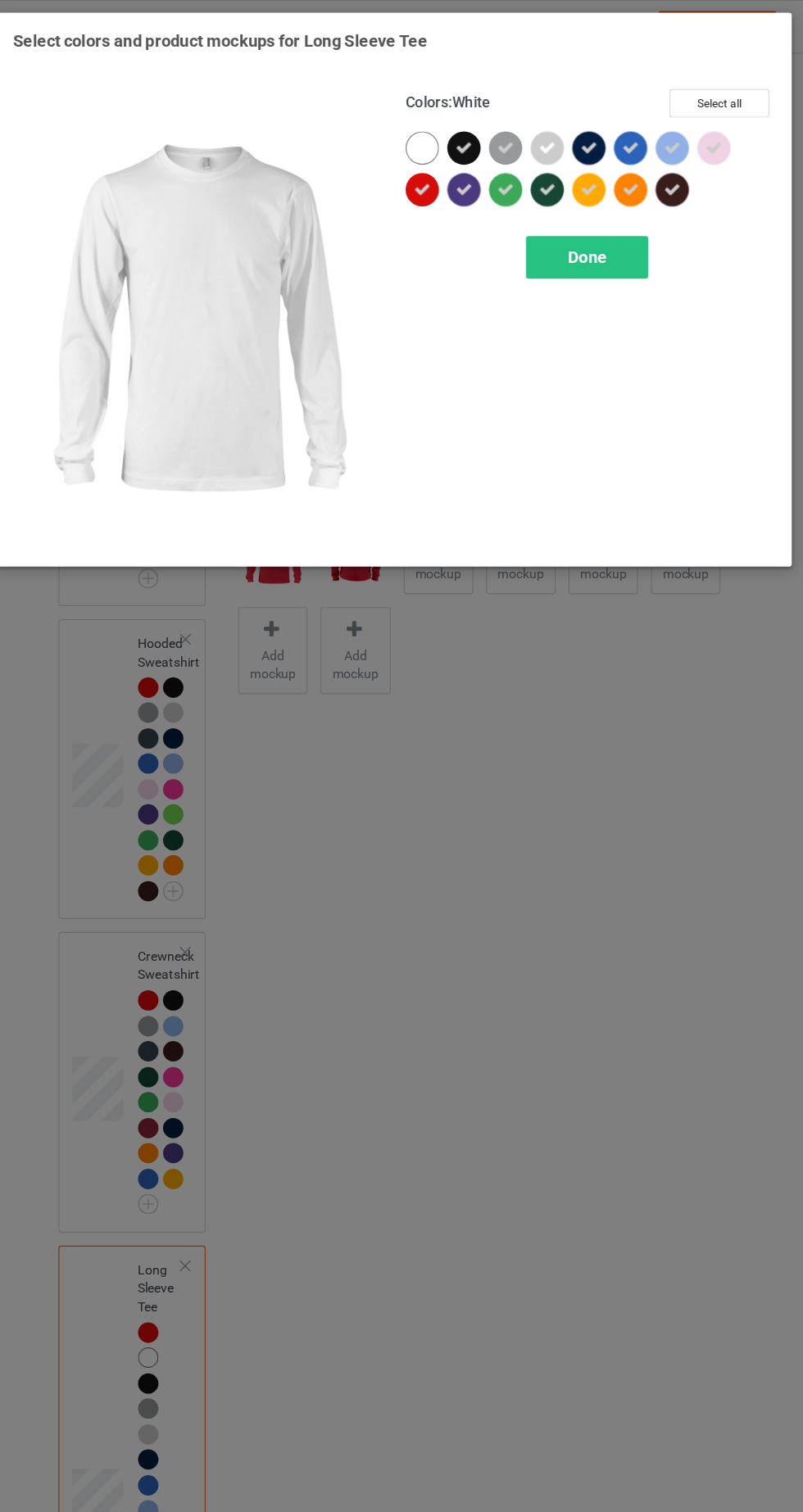
click at [585, 225] on span "Done" at bounding box center [574, 228] width 35 height 17
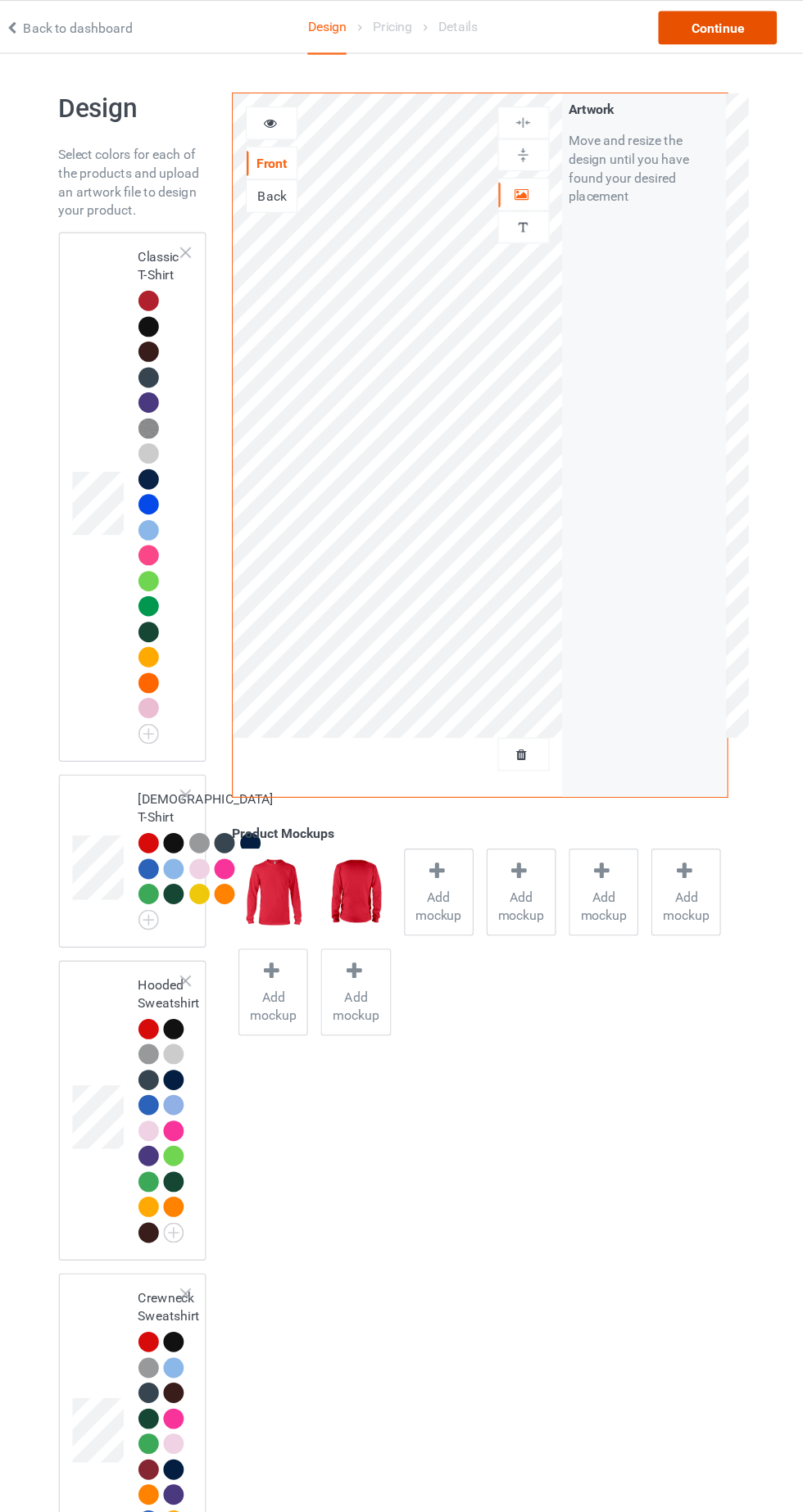
click at [719, 14] on div "Continue" at bounding box center [689, 24] width 105 height 30
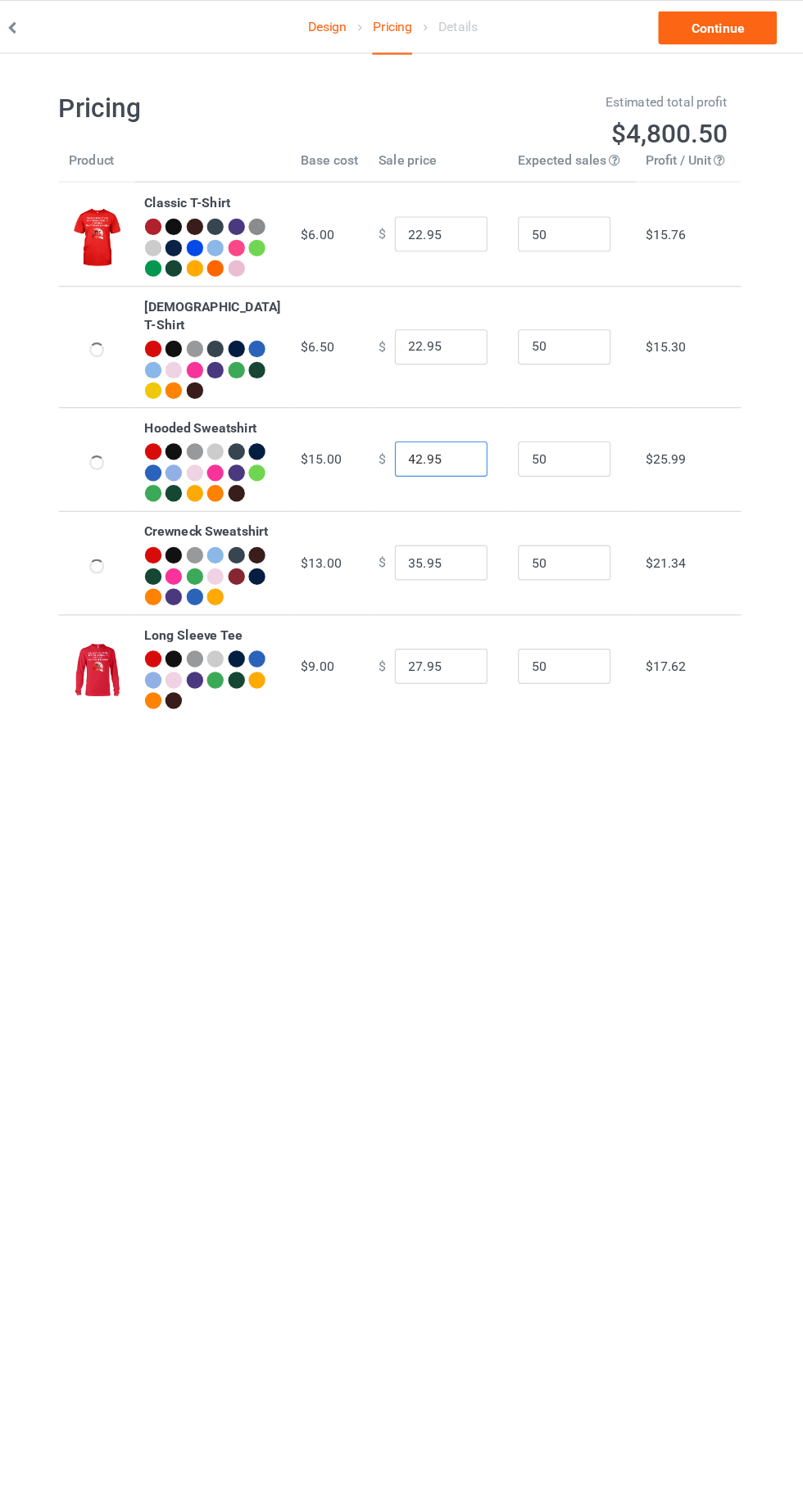
click at [409, 415] on input "42.95" at bounding box center [444, 406] width 82 height 31
type input "39.95"
click at [417, 513] on input "35.95" at bounding box center [444, 498] width 82 height 31
click at [417, 605] on input "27.95" at bounding box center [444, 590] width 82 height 31
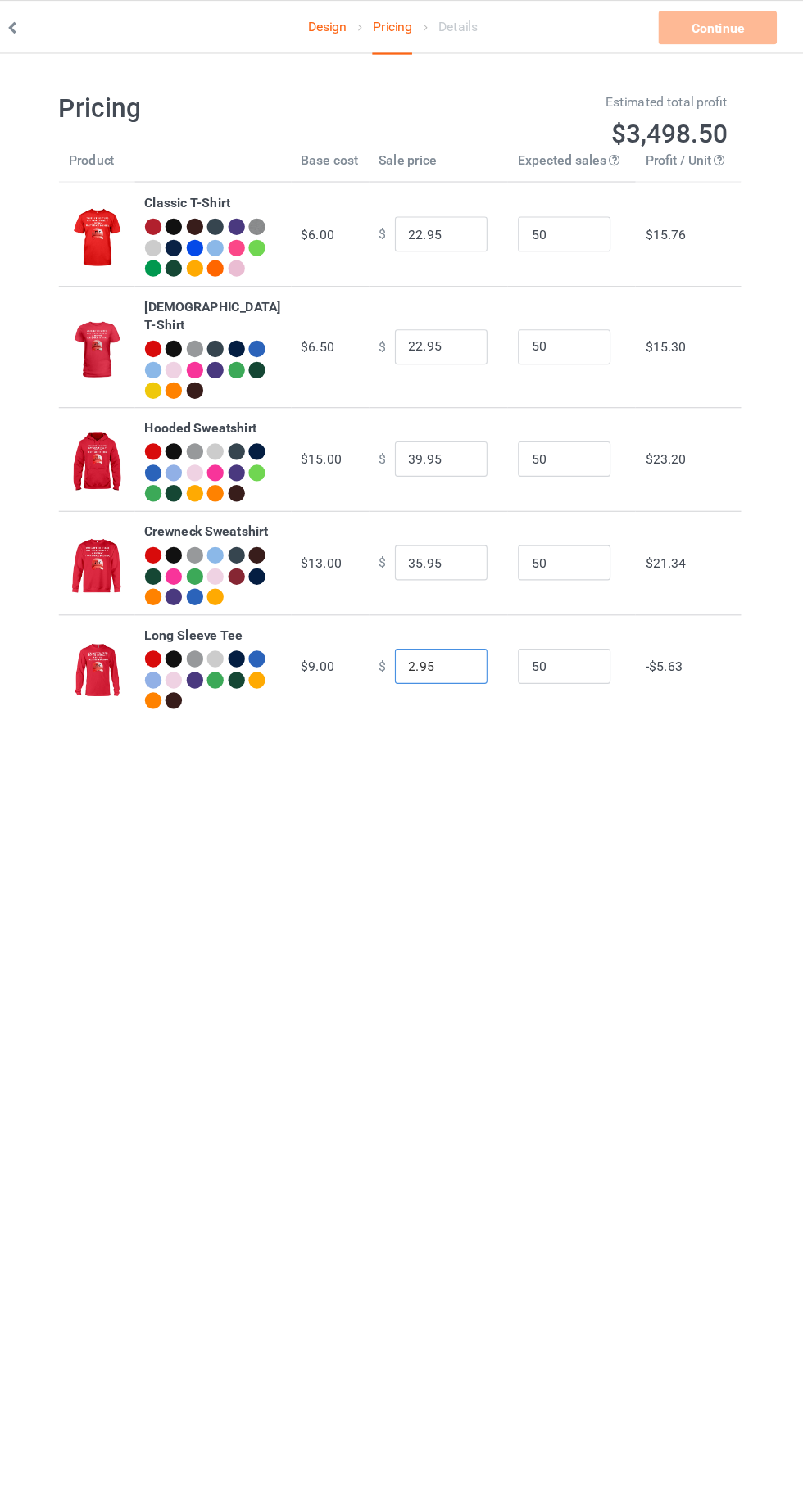
type input "26.95"
click at [720, 10] on link "Continue" at bounding box center [689, 24] width 105 height 30
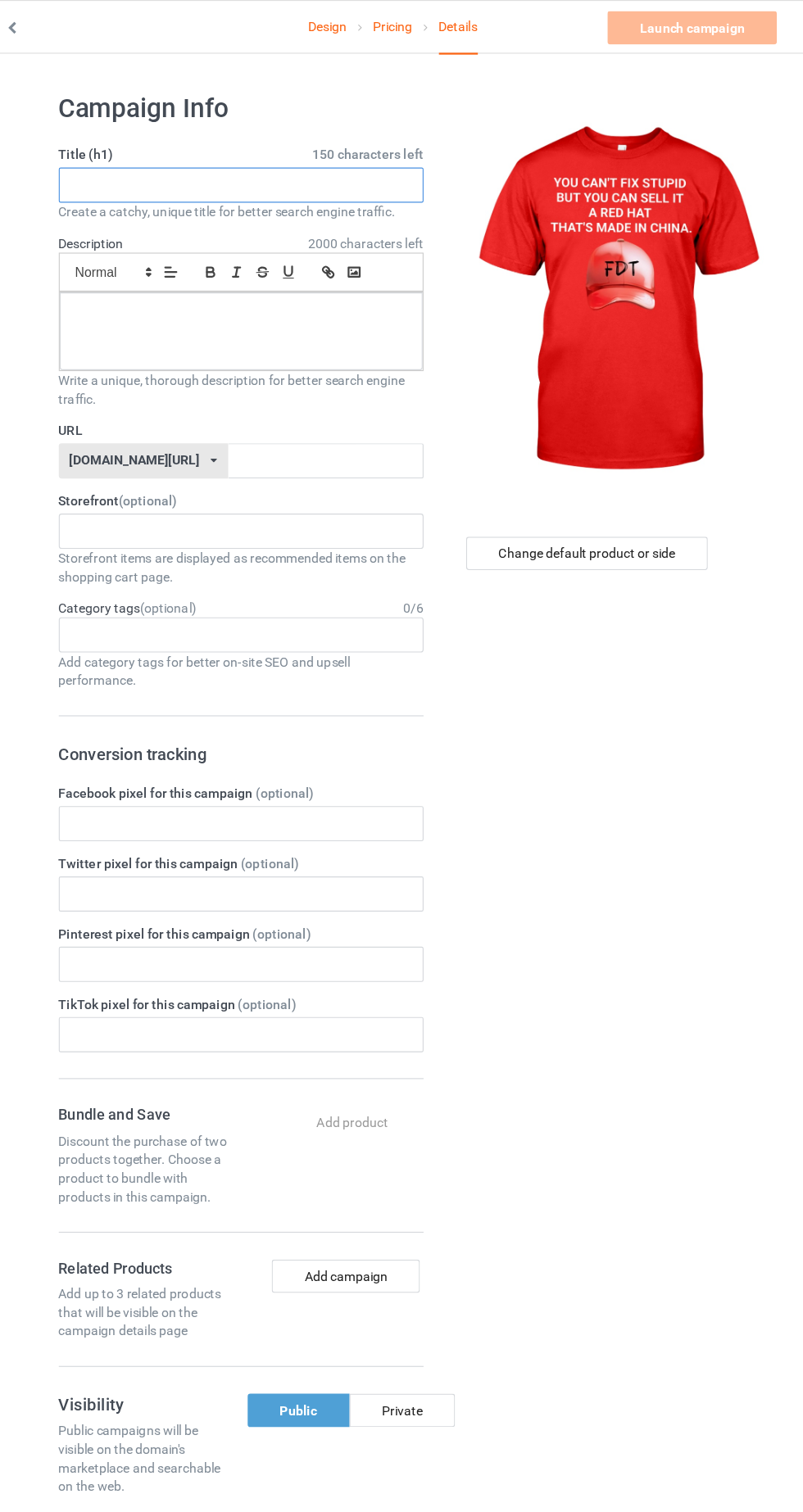
click at [344, 163] on input "text" at bounding box center [267, 164] width 323 height 31
type input "YOU CAN'T FIX STUPID BUT YOU CAN SELL IT A RED HAT THAT'S MADE IN CHINA."
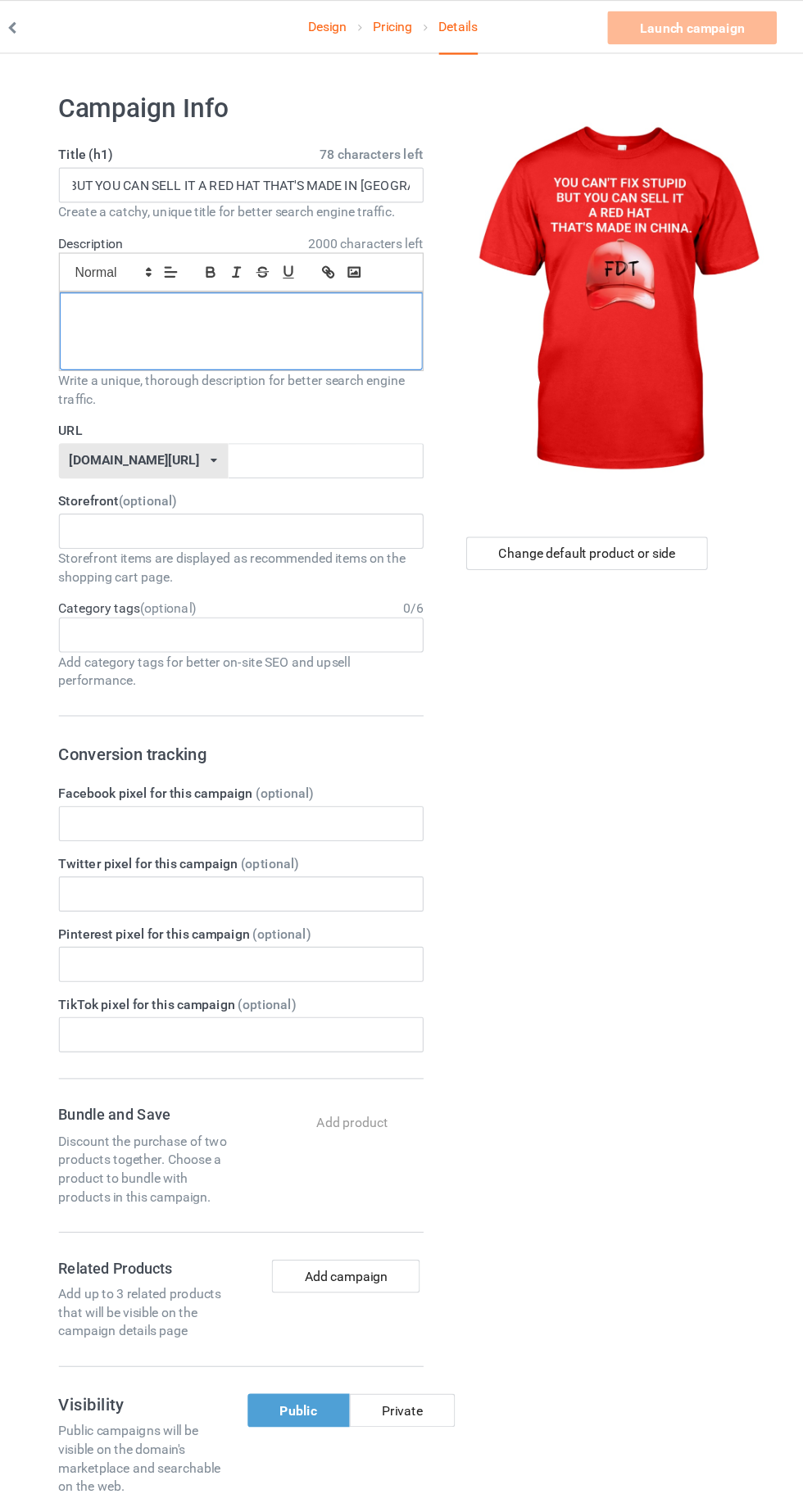
click at [369, 317] on div at bounding box center [266, 292] width 321 height 69
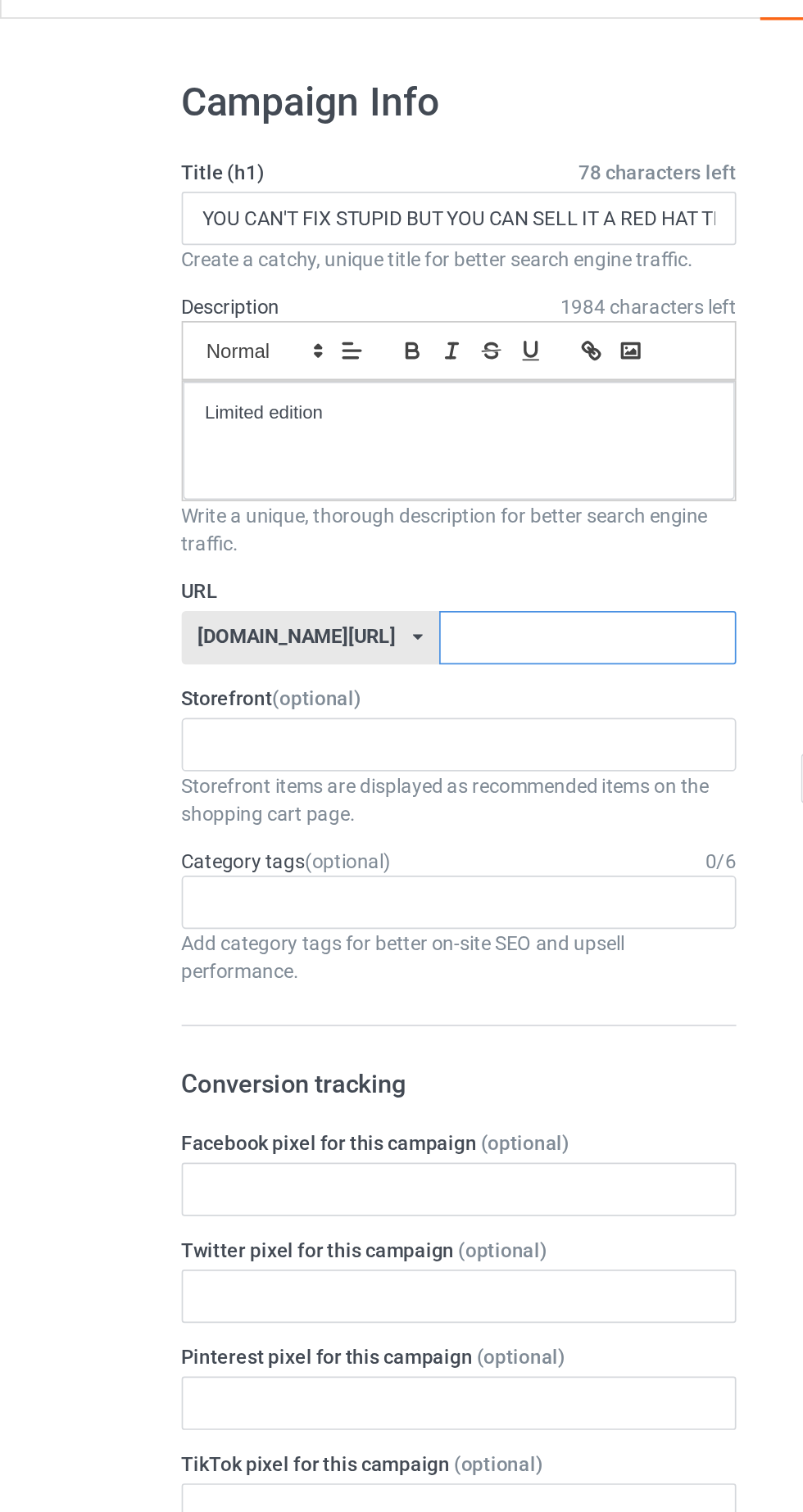
click at [305, 406] on input "text" at bounding box center [342, 408] width 173 height 31
type input "Gjkgffe"
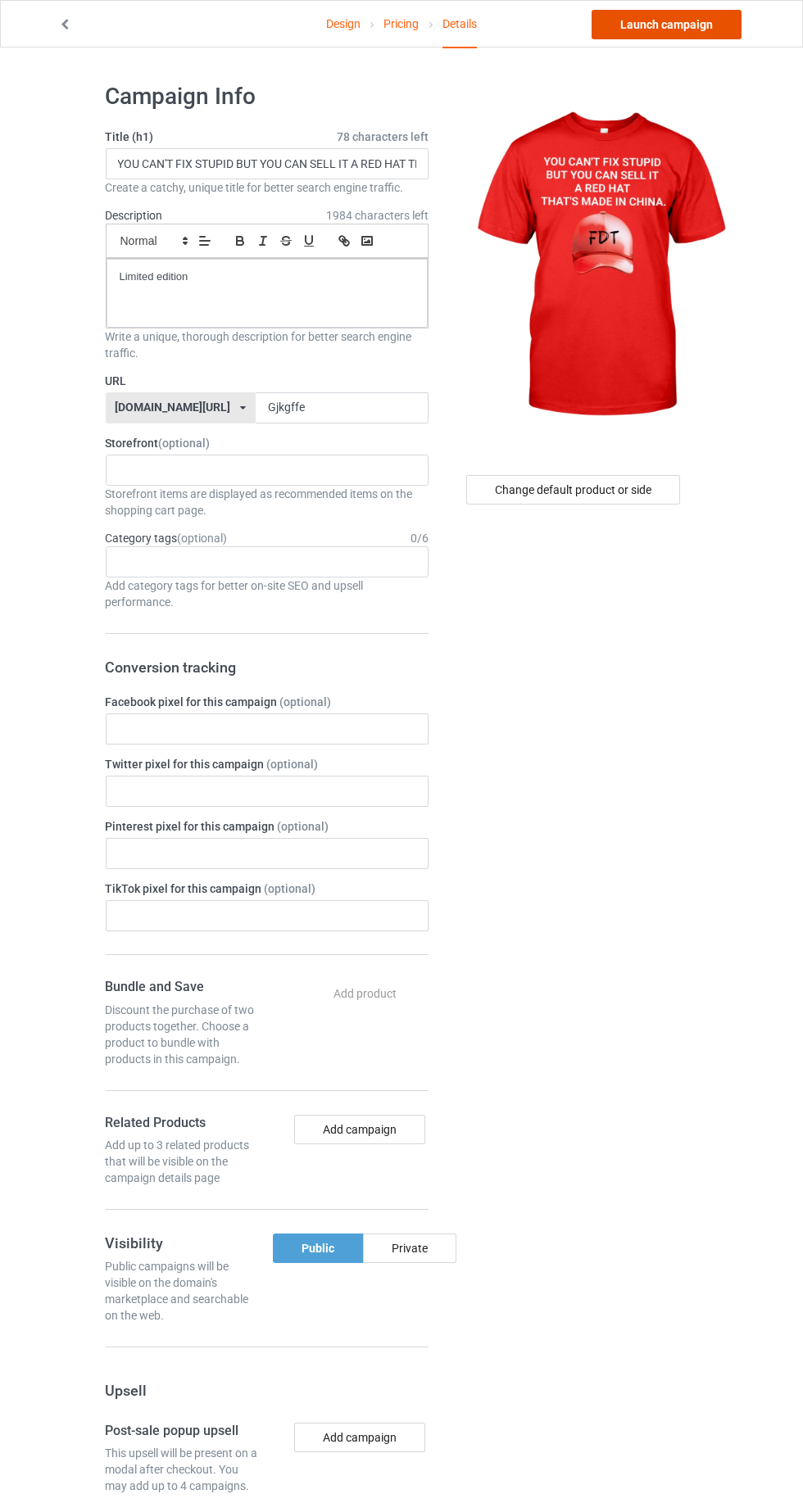
click at [704, 32] on link "Launch campaign" at bounding box center [666, 24] width 150 height 30
